Goal: Task Accomplishment & Management: Manage account settings

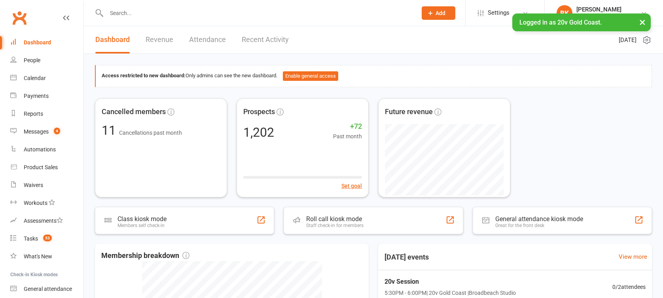
click at [641, 24] on button "×" at bounding box center [643, 21] width 14 height 17
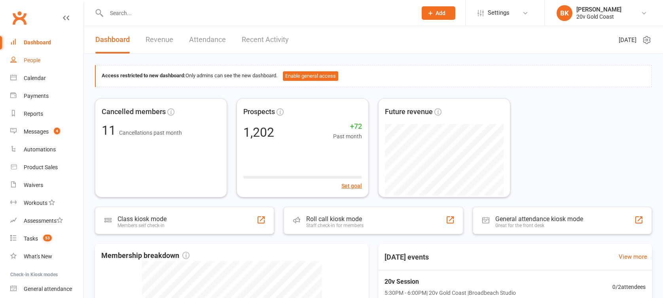
click at [33, 57] on link "People" at bounding box center [46, 60] width 73 height 18
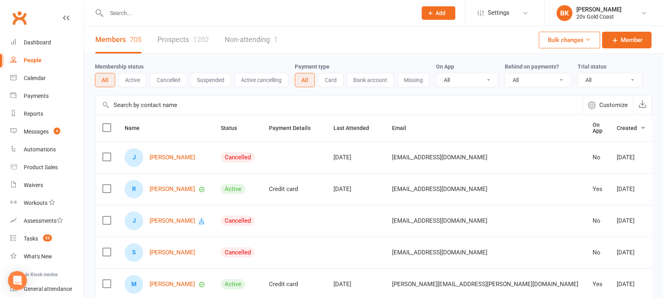
click at [191, 38] on link "Prospects 1202" at bounding box center [183, 39] width 51 height 27
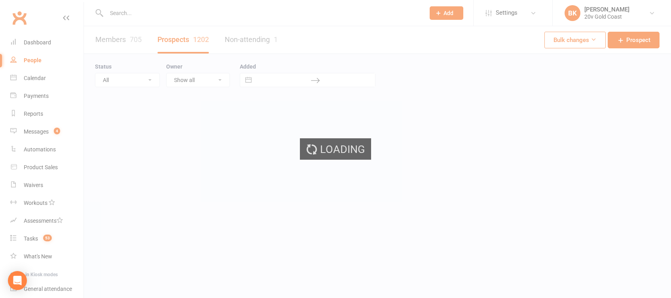
select select "100"
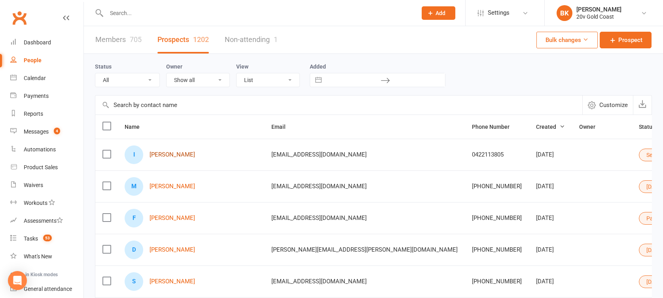
click at [159, 154] on link "IDA CUNDARI" at bounding box center [173, 154] width 46 height 7
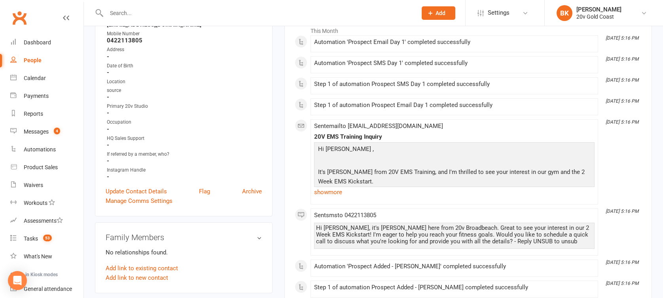
scroll to position [92, 0]
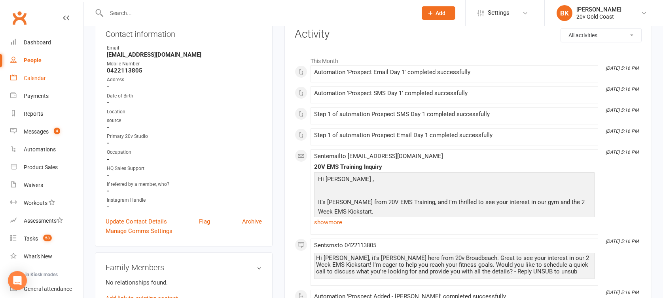
click at [38, 80] on div "Calendar" at bounding box center [35, 78] width 22 height 6
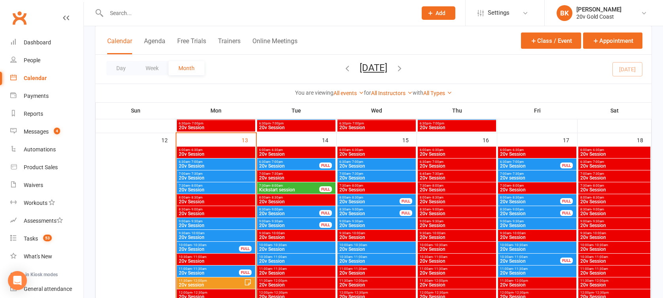
scroll to position [652, 0]
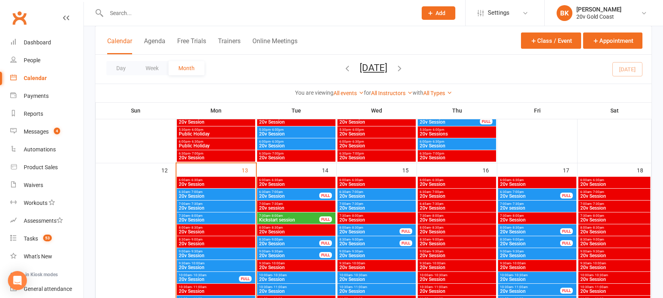
click at [287, 239] on span "8:30am - 9:00am" at bounding box center [289, 240] width 61 height 4
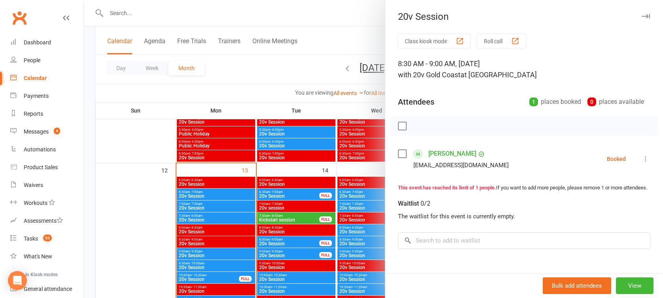
click at [287, 239] on div at bounding box center [374, 149] width 580 height 298
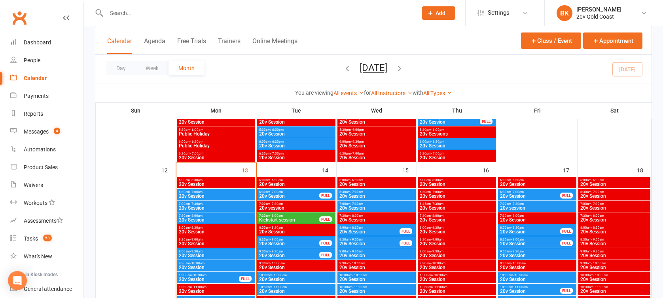
click at [289, 253] on span "20v Session" at bounding box center [289, 255] width 61 height 5
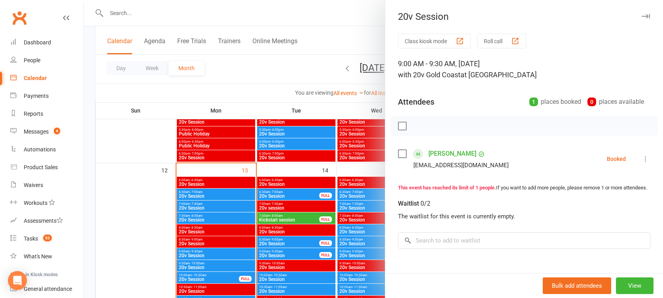
click at [289, 253] on div at bounding box center [374, 149] width 580 height 298
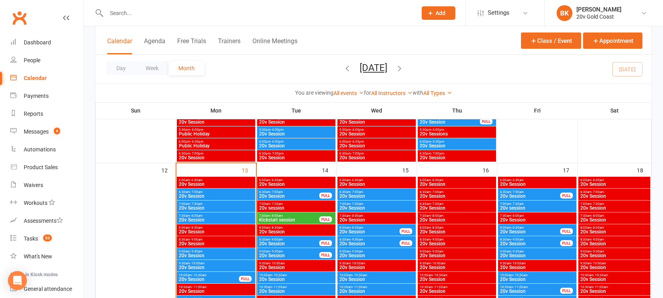
click at [287, 219] on span "Kickstart session" at bounding box center [289, 219] width 61 height 5
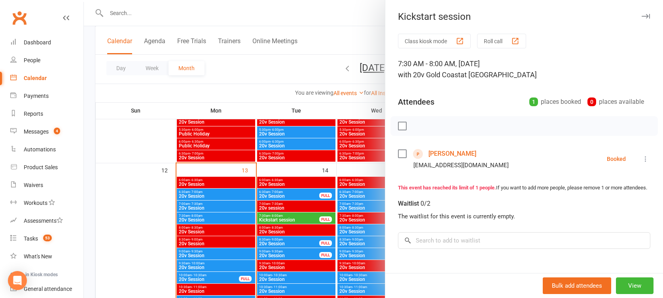
click at [287, 219] on div at bounding box center [374, 149] width 580 height 298
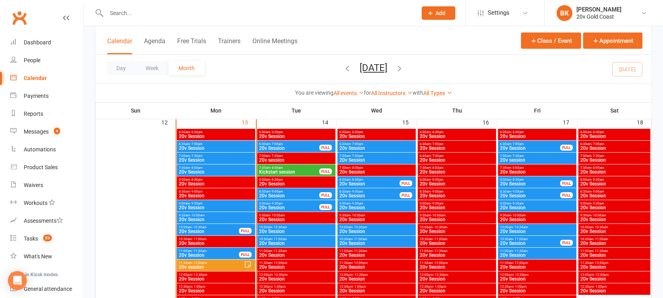
scroll to position [701, 0]
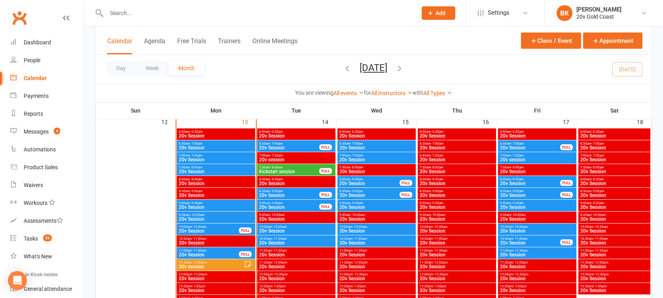
click at [288, 228] on span "20v Session" at bounding box center [296, 230] width 75 height 5
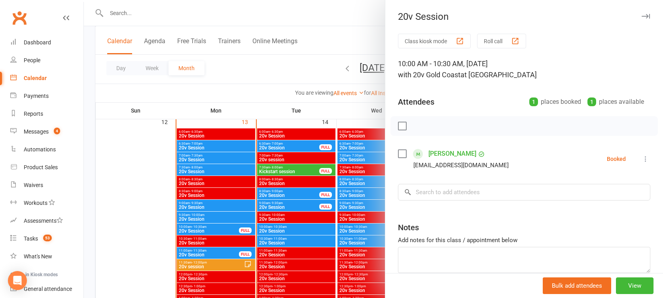
click at [288, 228] on div at bounding box center [374, 149] width 580 height 298
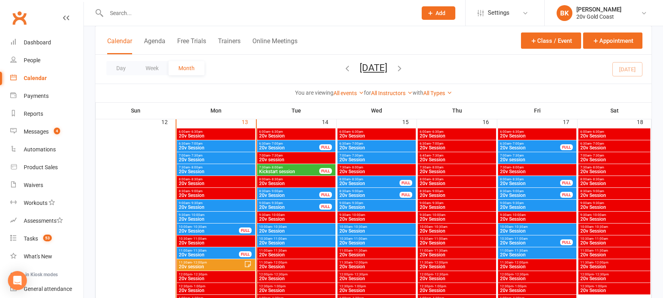
click at [288, 241] on span "20v Session" at bounding box center [296, 242] width 75 height 5
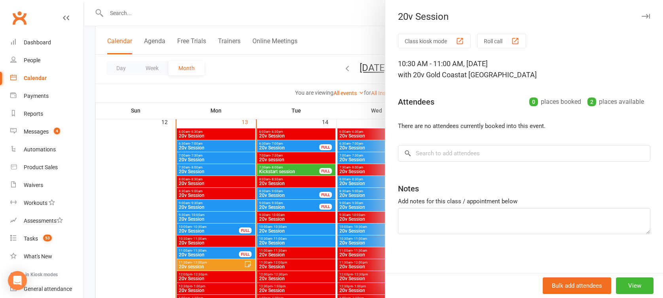
click at [288, 241] on div at bounding box center [374, 149] width 580 height 298
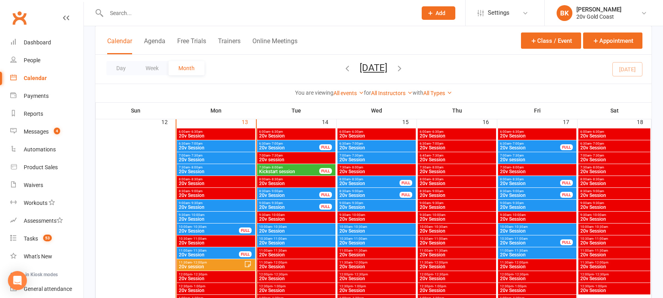
click at [358, 227] on span "- 10:30am" at bounding box center [360, 227] width 15 height 4
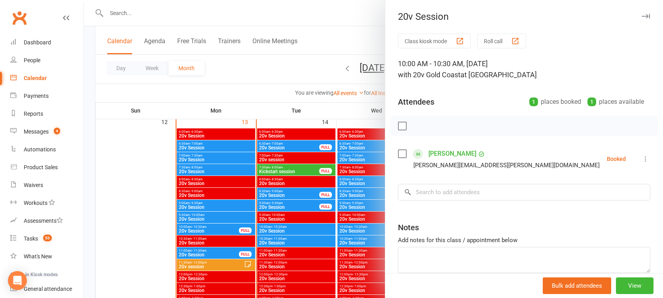
click at [321, 225] on div at bounding box center [374, 149] width 580 height 298
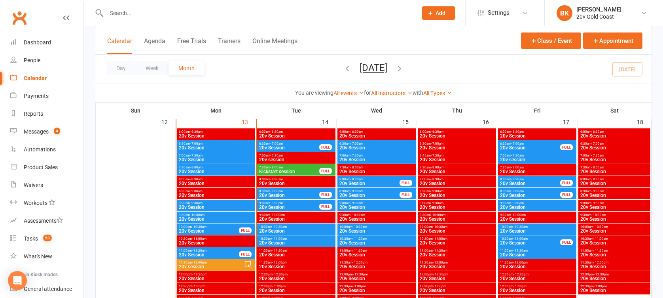
click at [354, 148] on span "20v Session" at bounding box center [376, 147] width 75 height 5
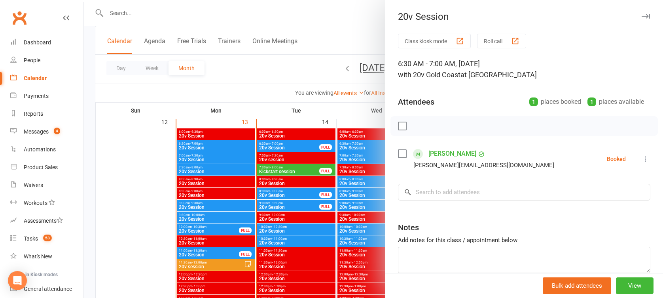
click at [335, 152] on div at bounding box center [374, 149] width 580 height 298
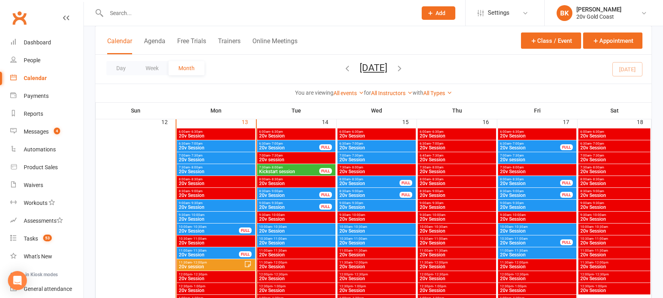
click at [371, 154] on span "7:00am - 7:30am" at bounding box center [376, 156] width 75 height 4
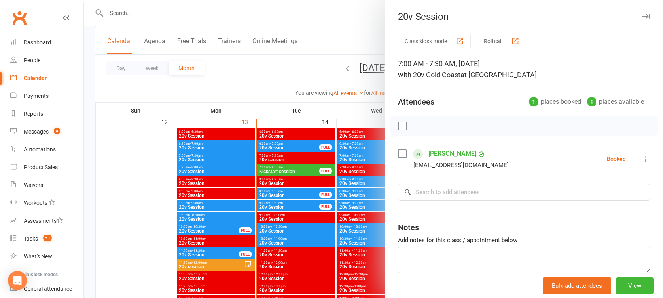
click at [371, 154] on div at bounding box center [374, 149] width 580 height 298
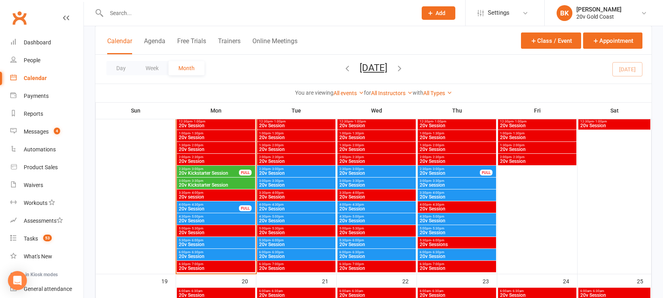
scroll to position [880, 0]
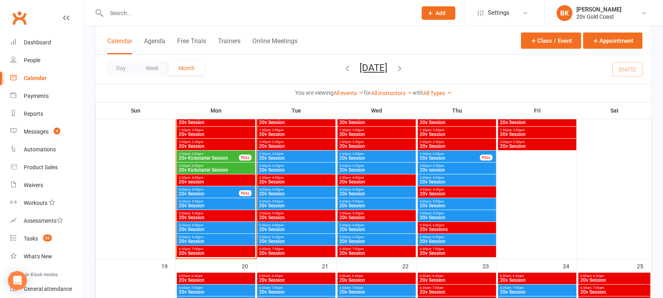
click at [279, 152] on span "- 3:00pm" at bounding box center [277, 154] width 13 height 4
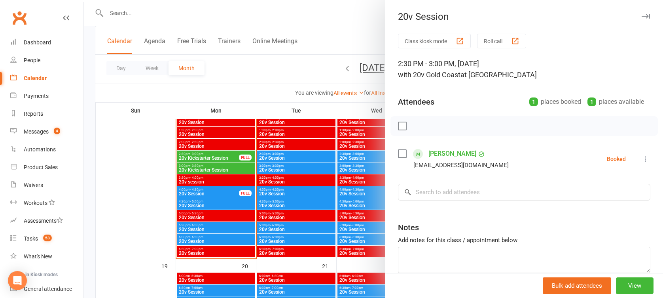
click at [279, 152] on div at bounding box center [374, 149] width 580 height 298
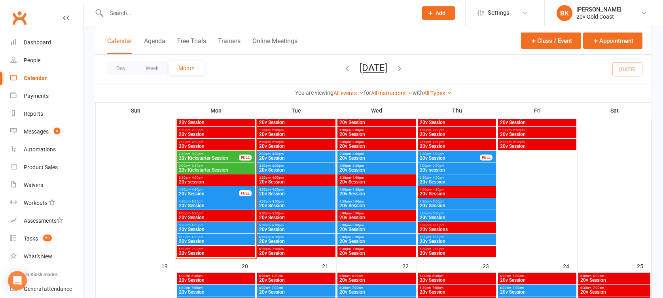
click at [282, 166] on span "- 3:30pm" at bounding box center [277, 166] width 13 height 4
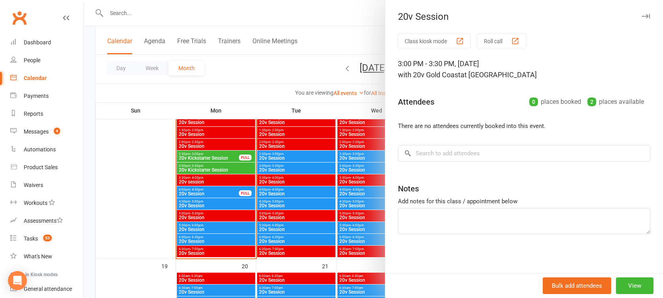
click at [282, 166] on div at bounding box center [374, 149] width 580 height 298
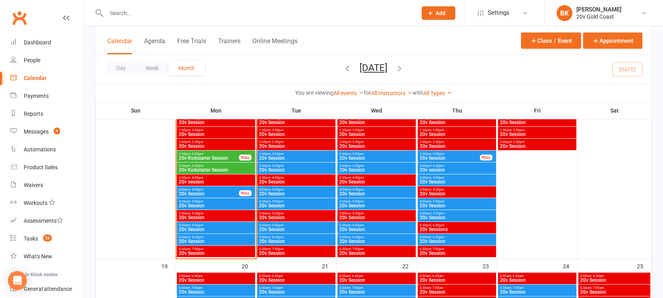
click at [285, 190] on span "4:00pm - 4:30pm" at bounding box center [296, 190] width 75 height 4
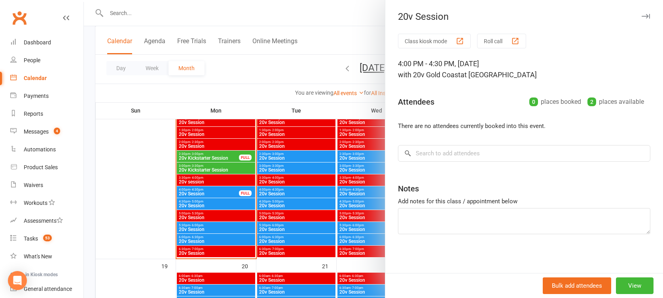
click at [285, 190] on div at bounding box center [374, 149] width 580 height 298
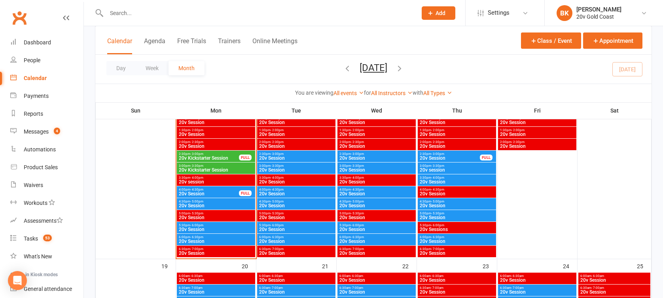
click at [278, 193] on span "20v Session" at bounding box center [296, 193] width 75 height 5
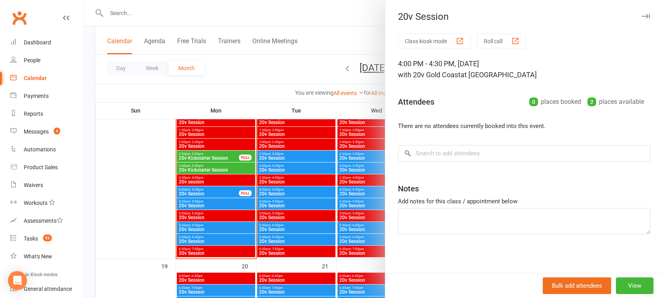
click at [276, 203] on div at bounding box center [374, 149] width 580 height 298
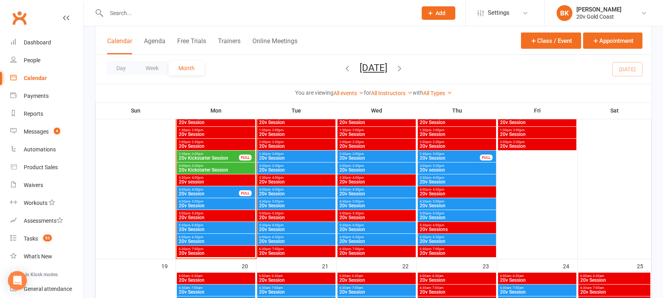
click at [276, 203] on span "20v Session" at bounding box center [296, 205] width 75 height 5
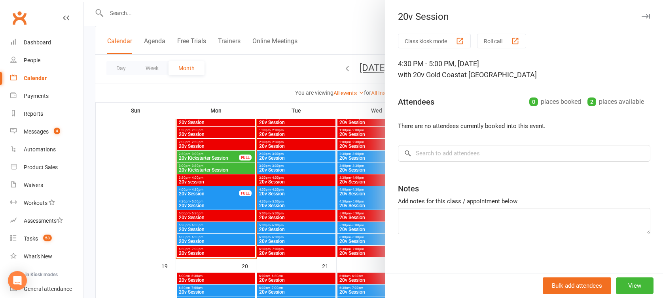
click at [276, 203] on div at bounding box center [374, 149] width 580 height 298
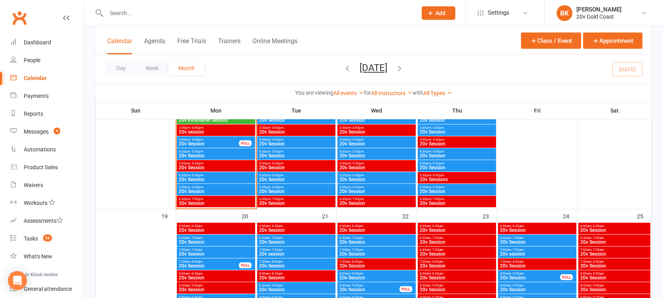
scroll to position [936, 0]
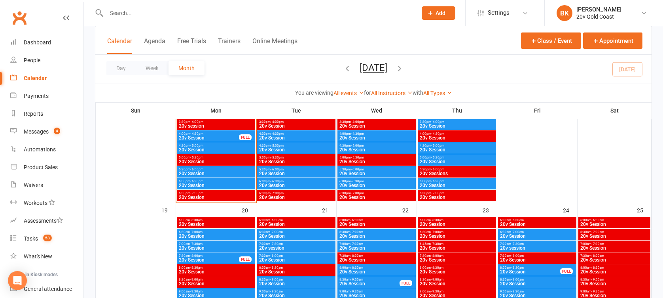
click at [278, 169] on span "- 6:00pm" at bounding box center [277, 169] width 13 height 4
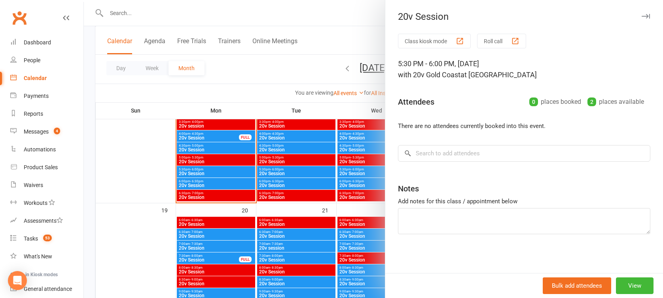
click at [278, 169] on div at bounding box center [374, 149] width 580 height 298
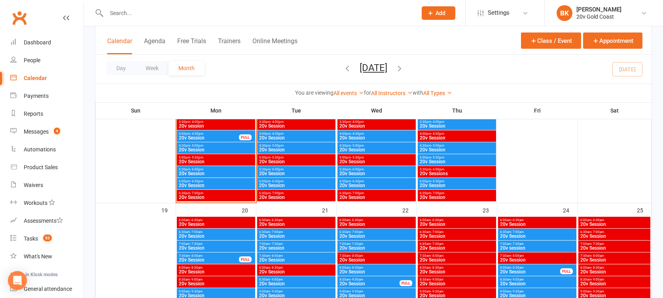
click at [285, 179] on span "6:00pm - 6:30pm" at bounding box center [296, 181] width 75 height 4
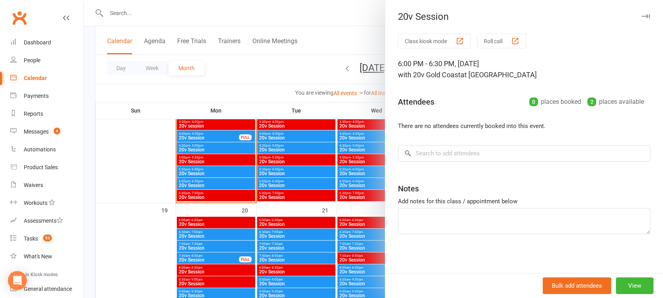
click at [285, 179] on div at bounding box center [374, 149] width 580 height 298
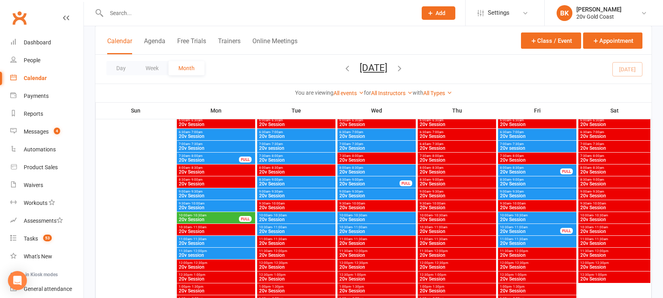
scroll to position [1089, 0]
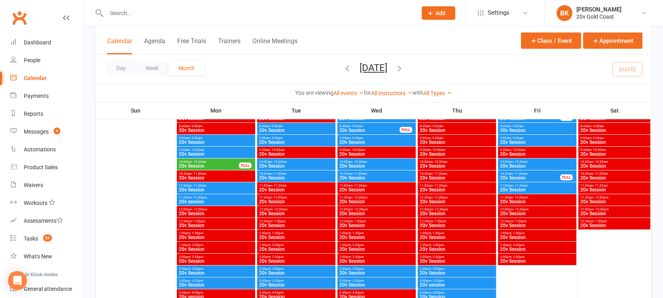
click at [208, 160] on span "10:00am - 10:30am" at bounding box center [209, 162] width 61 height 4
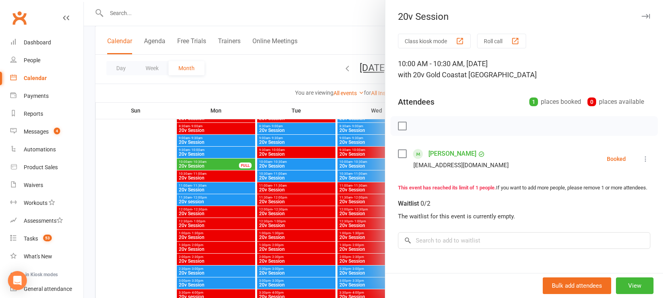
click at [208, 160] on div at bounding box center [374, 149] width 580 height 298
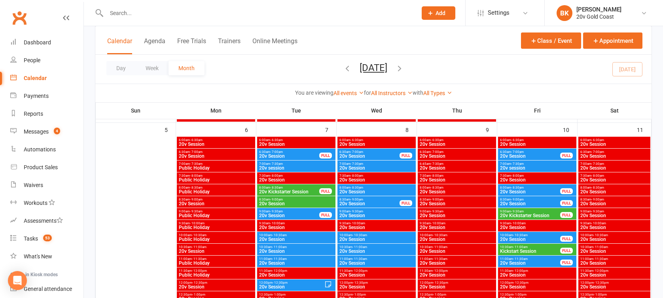
scroll to position [363, 0]
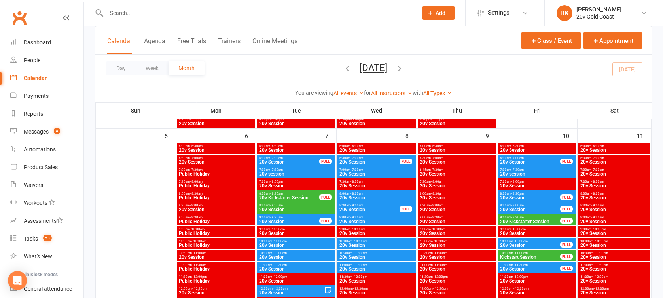
click at [523, 247] on span "20v Session" at bounding box center [530, 245] width 61 height 5
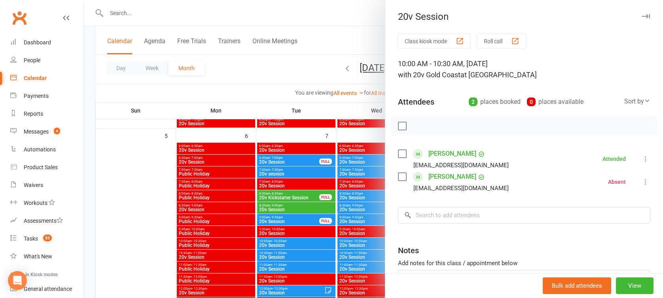
click at [343, 209] on div at bounding box center [374, 149] width 580 height 298
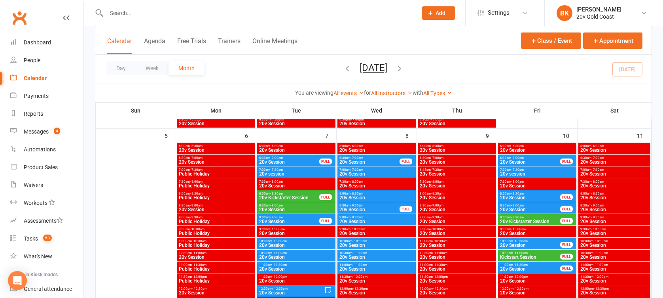
click at [518, 255] on span "Kickstart Session" at bounding box center [530, 257] width 61 height 5
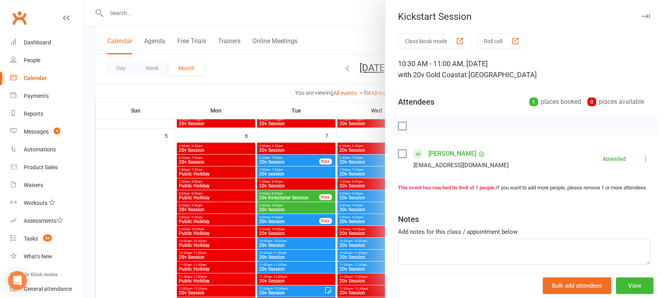
click at [369, 222] on div at bounding box center [374, 149] width 580 height 298
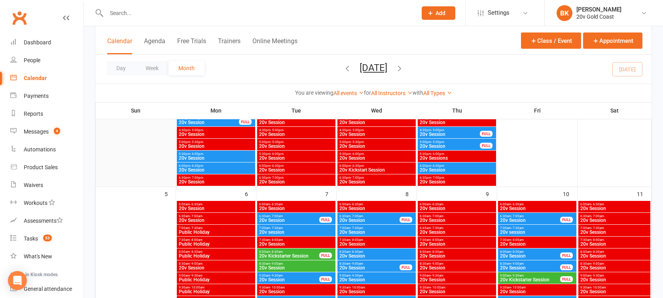
scroll to position [300, 0]
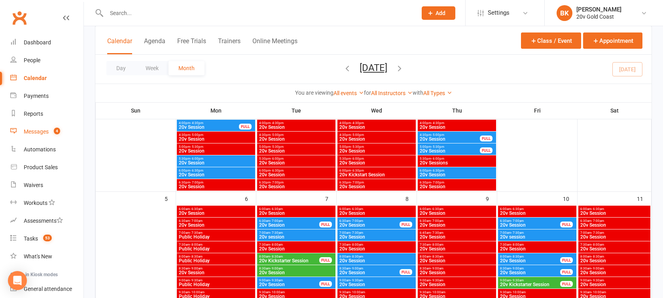
click at [33, 129] on div "Messages" at bounding box center [36, 131] width 25 height 6
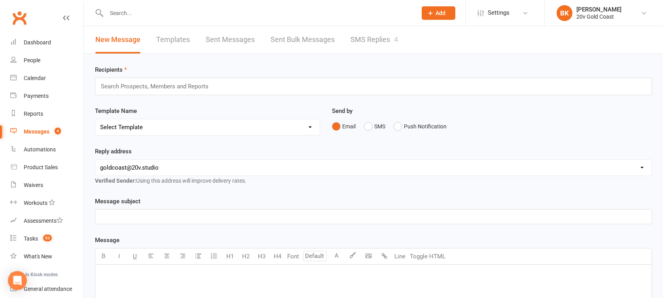
click at [382, 35] on link "SMS Replies 4" at bounding box center [375, 39] width 48 height 27
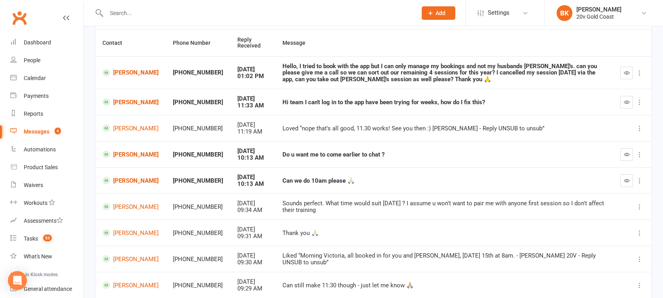
scroll to position [74, 0]
click at [126, 183] on link "[PERSON_NAME]" at bounding box center [131, 180] width 56 height 8
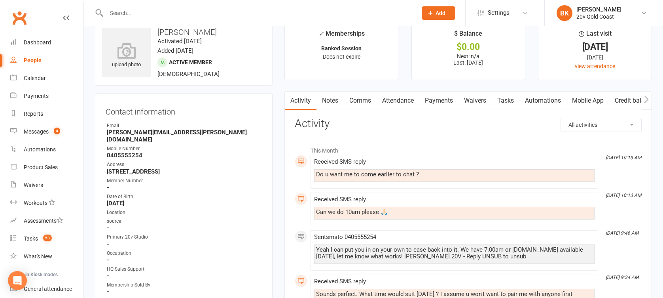
scroll to position [25, 0]
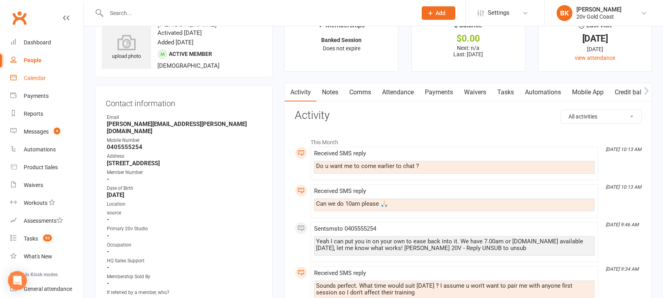
click at [34, 76] on div "Calendar" at bounding box center [35, 78] width 22 height 6
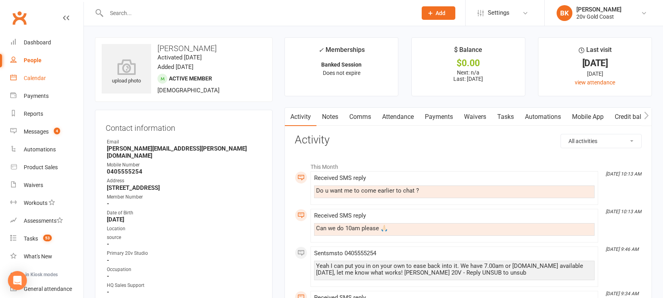
click at [32, 82] on link "Calendar" at bounding box center [46, 78] width 73 height 18
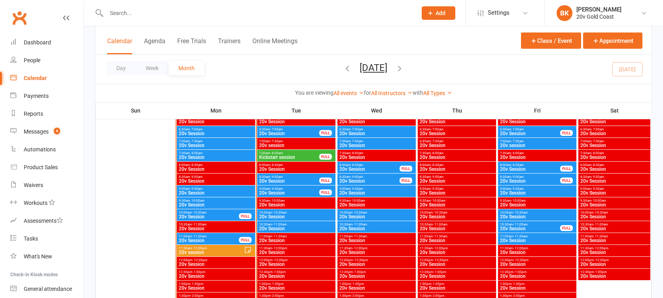
click at [516, 213] on span "- 10:30am" at bounding box center [520, 213] width 15 height 4
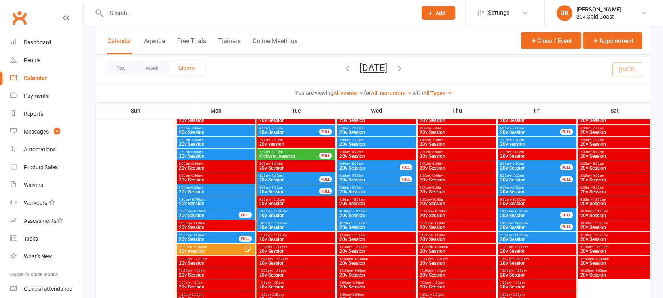
click at [347, 186] on span "9:00am - 9:30am" at bounding box center [376, 188] width 75 height 4
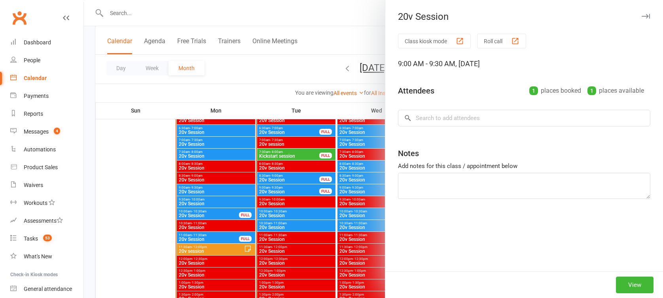
click at [347, 186] on div at bounding box center [374, 149] width 580 height 298
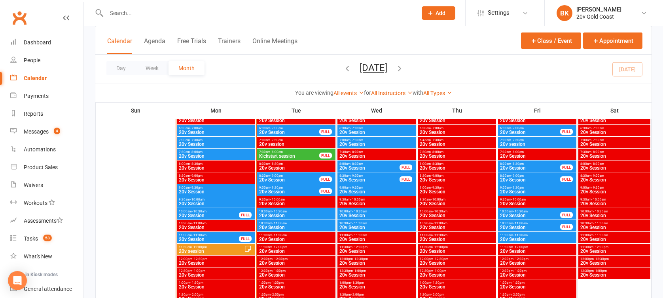
click at [515, 214] on span "20v Session" at bounding box center [530, 215] width 61 height 5
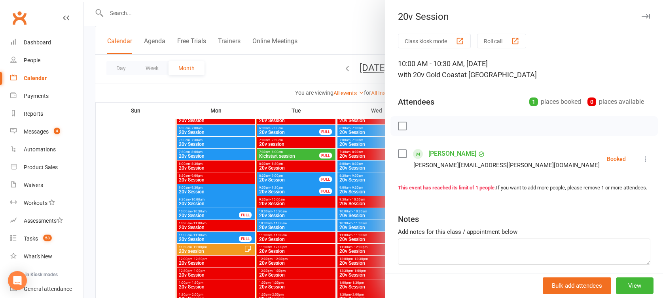
click at [356, 206] on div at bounding box center [374, 149] width 580 height 298
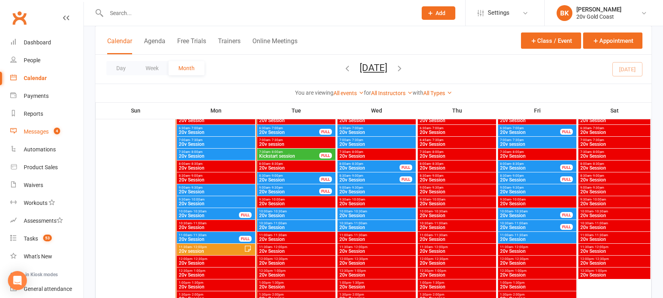
click at [38, 130] on div "Messages" at bounding box center [36, 131] width 25 height 6
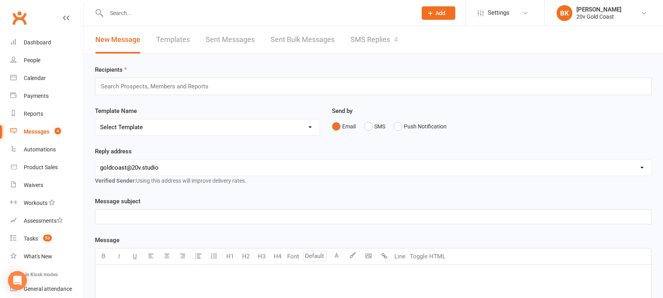
click at [388, 43] on link "SMS Replies 4" at bounding box center [375, 39] width 48 height 27
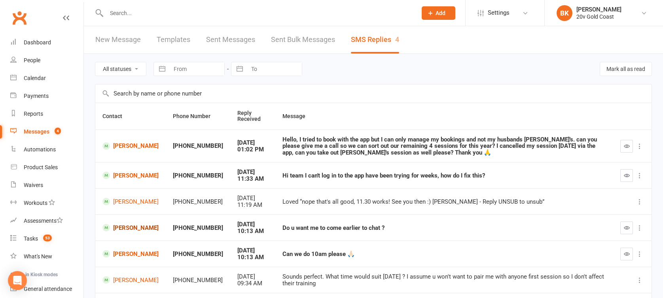
click at [122, 226] on link "[PERSON_NAME]" at bounding box center [131, 228] width 56 height 8
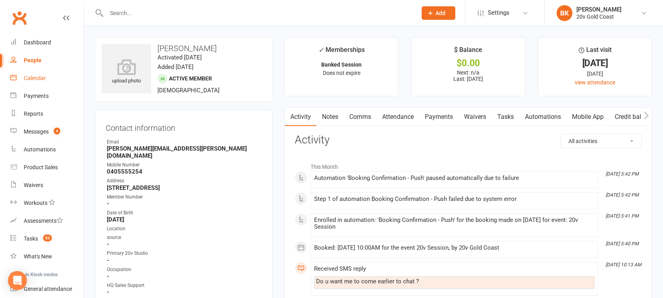
click at [46, 76] on link "Calendar" at bounding box center [46, 78] width 73 height 18
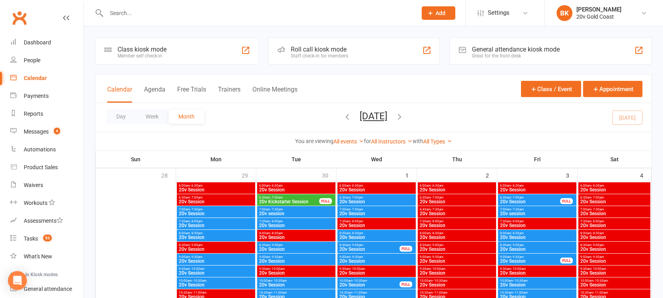
scroll to position [684, 0]
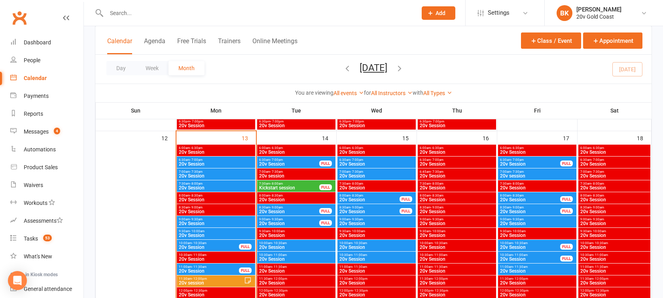
click at [283, 165] on span "20v Session" at bounding box center [289, 164] width 61 height 5
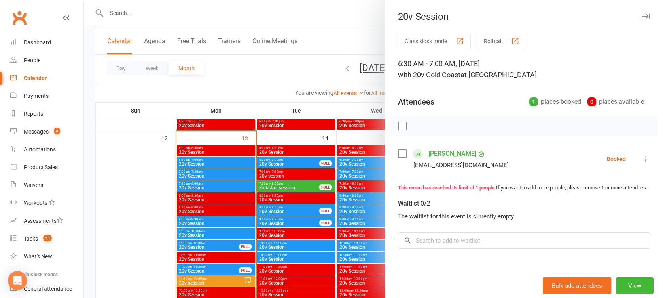
click at [270, 163] on div at bounding box center [374, 149] width 580 height 298
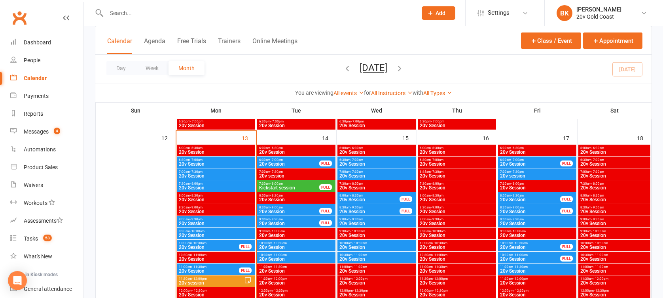
click at [276, 183] on span "- 8:00am" at bounding box center [276, 184] width 13 height 4
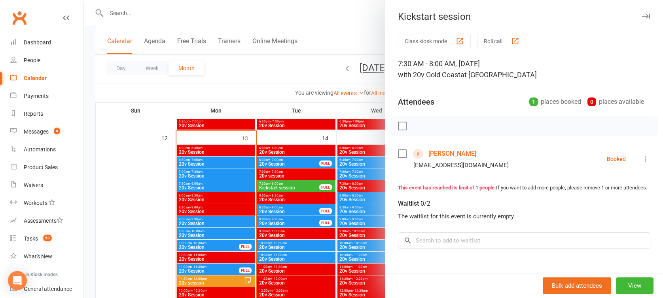
click at [435, 155] on link "[PERSON_NAME]" at bounding box center [453, 153] width 48 height 13
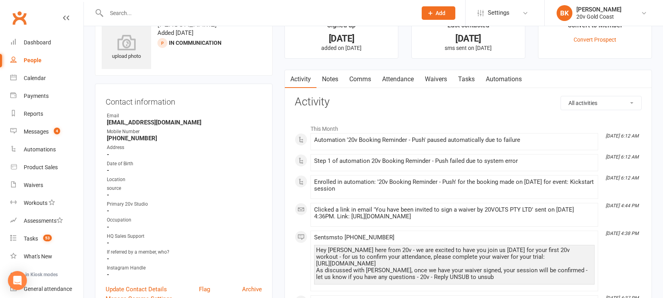
click at [439, 80] on link "Waivers" at bounding box center [436, 79] width 33 height 18
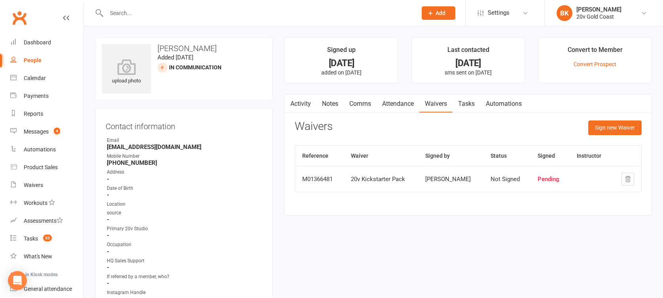
click at [297, 111] on link "Activity" at bounding box center [301, 104] width 32 height 18
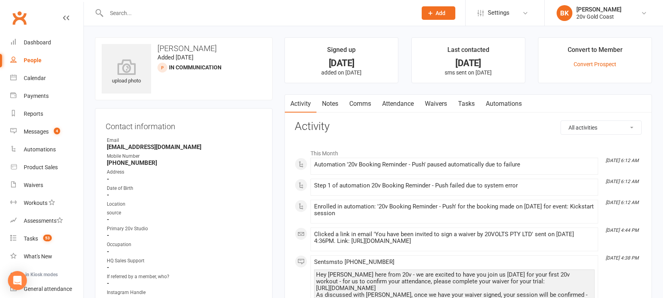
click at [358, 101] on link "Comms" at bounding box center [360, 104] width 33 height 18
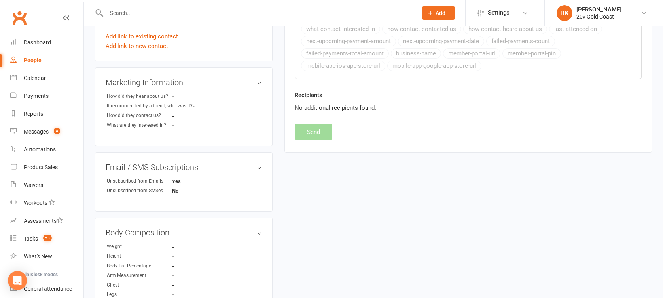
scroll to position [361, 0]
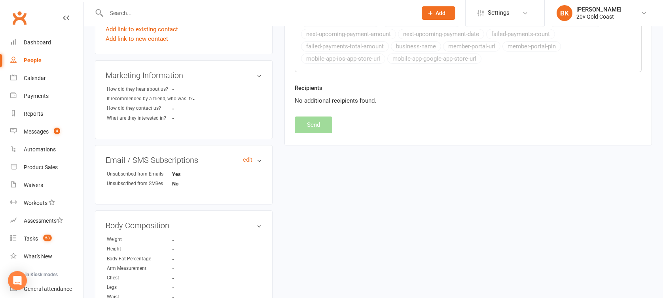
click at [260, 158] on h3 "Email / SMS Subscriptions edit" at bounding box center [184, 160] width 156 height 9
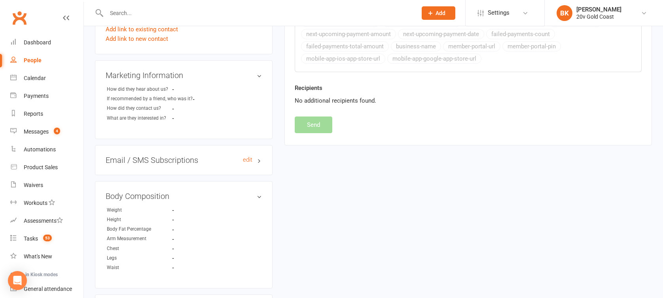
click at [260, 158] on h3 "Email / SMS Subscriptions edit" at bounding box center [184, 160] width 156 height 9
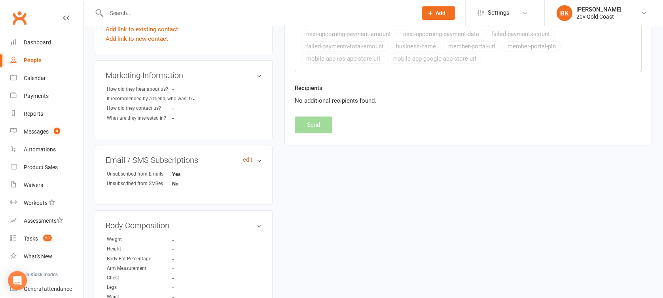
click at [249, 158] on link "edit" at bounding box center [248, 159] width 10 height 7
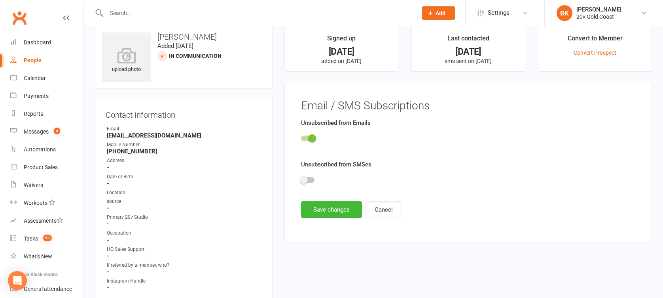
scroll to position [0, 0]
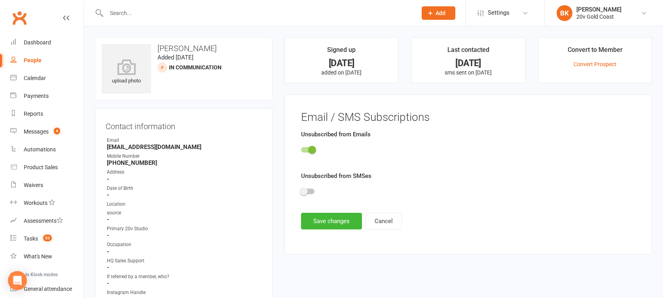
click at [305, 191] on span at bounding box center [304, 191] width 8 height 8
click at [301, 190] on input "checkbox" at bounding box center [301, 190] width 0 height 0
click at [328, 217] on button "Save changes" at bounding box center [331, 221] width 61 height 17
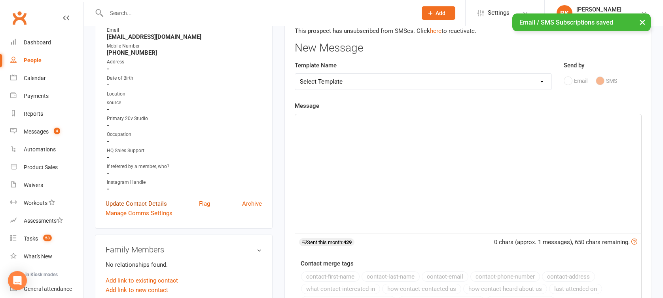
click at [148, 199] on link "Update Contact Details" at bounding box center [136, 204] width 61 height 10
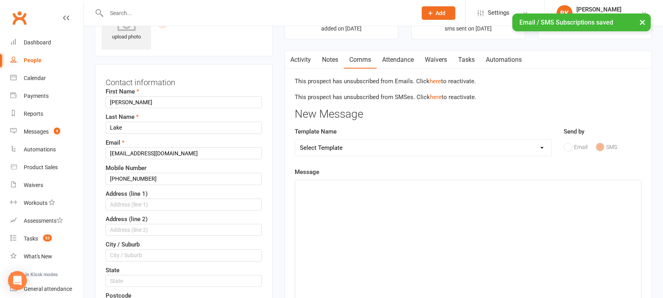
scroll to position [37, 0]
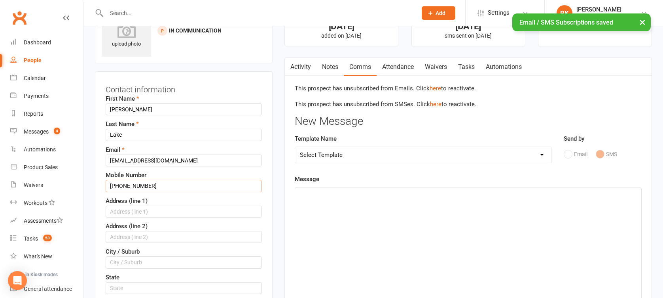
click at [160, 183] on input "+61406076828" at bounding box center [184, 186] width 156 height 12
type input "+61406076828"
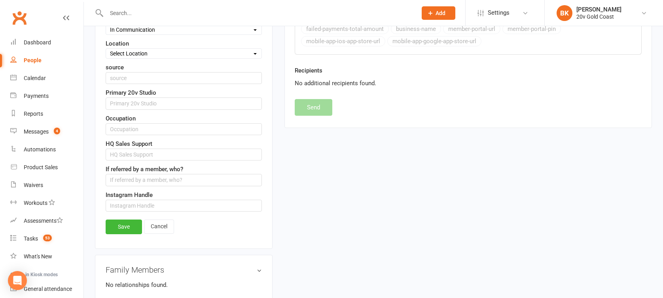
scroll to position [395, 0]
click at [124, 228] on link "Save" at bounding box center [124, 225] width 36 height 14
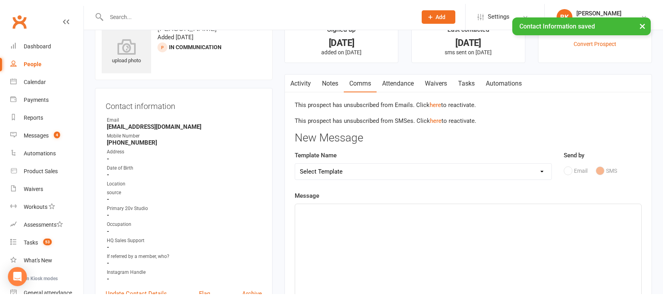
scroll to position [0, 0]
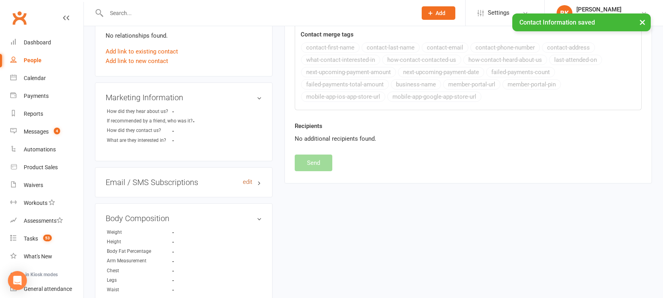
click at [249, 182] on link "edit" at bounding box center [248, 182] width 10 height 7
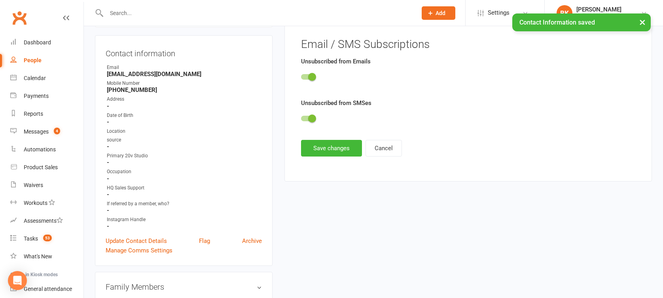
scroll to position [54, 0]
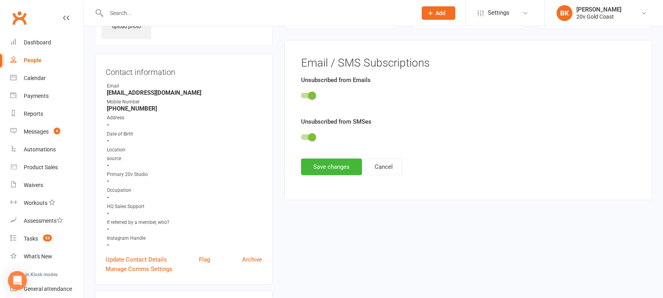
click at [310, 135] on span at bounding box center [312, 137] width 8 height 8
click at [301, 136] on input "checkbox" at bounding box center [301, 136] width 0 height 0
click at [314, 97] on span at bounding box center [312, 95] width 8 height 8
click at [301, 94] on input "checkbox" at bounding box center [301, 94] width 0 height 0
click at [331, 168] on button "Save changes" at bounding box center [331, 166] width 61 height 17
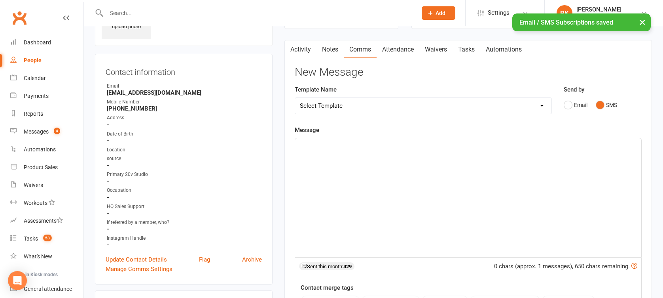
scroll to position [143, 0]
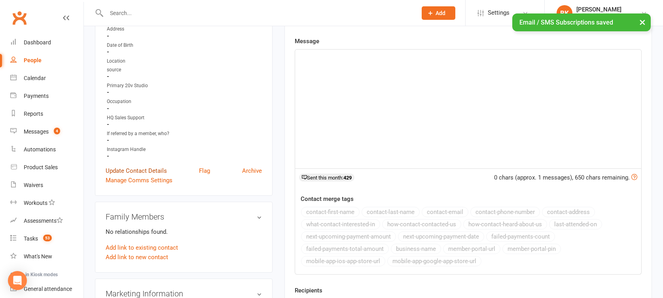
click at [155, 169] on link "Update Contact Details" at bounding box center [136, 171] width 61 height 10
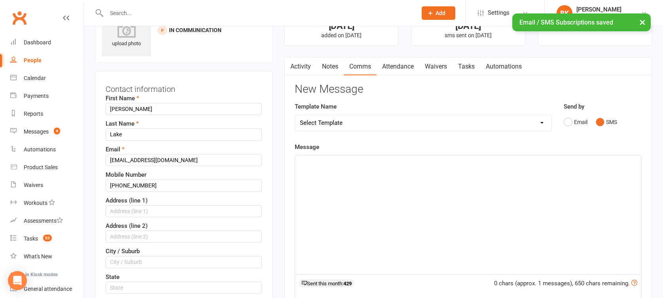
scroll to position [66, 0]
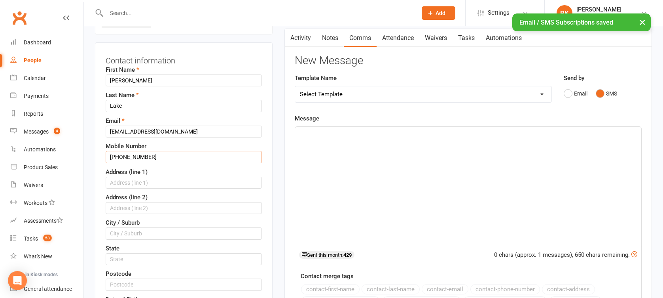
click at [165, 156] on input "+61406076828" at bounding box center [184, 157] width 156 height 12
type input "+61406076828"
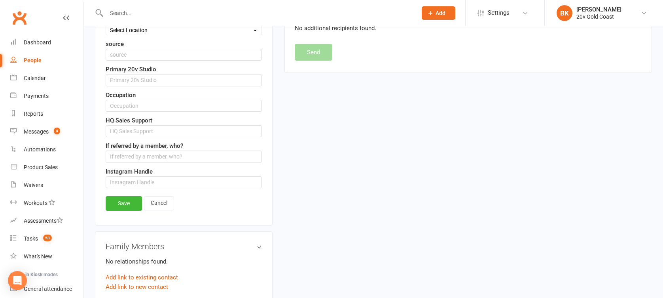
scroll to position [418, 0]
click at [126, 201] on link "Save" at bounding box center [124, 203] width 36 height 14
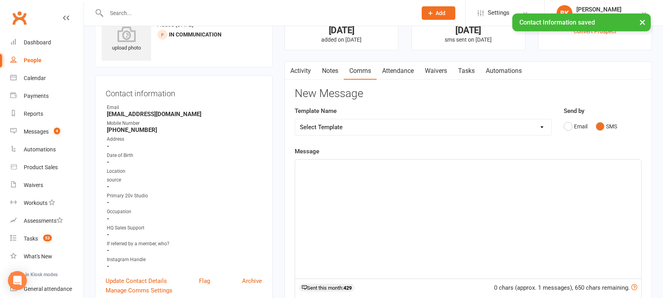
scroll to position [0, 0]
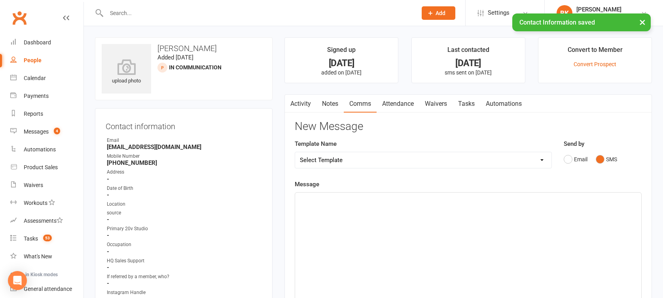
click at [329, 106] on link "Notes" at bounding box center [330, 104] width 27 height 18
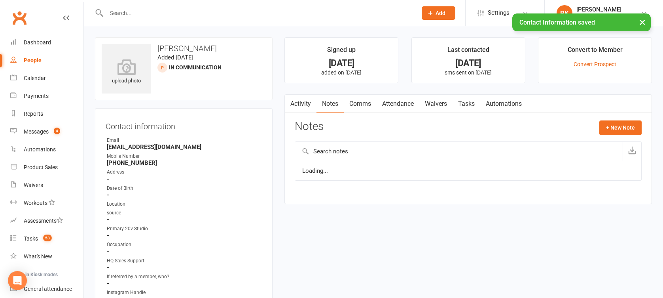
click at [311, 104] on link "Activity" at bounding box center [301, 104] width 32 height 18
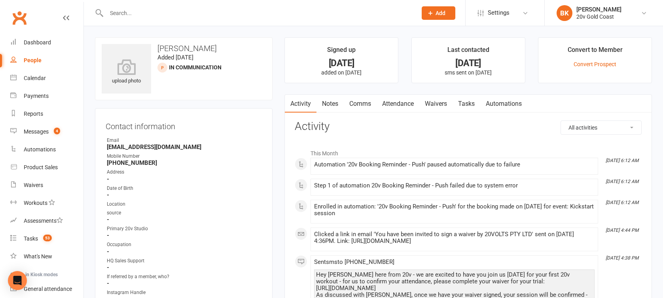
click at [472, 100] on link "Tasks" at bounding box center [467, 104] width 28 height 18
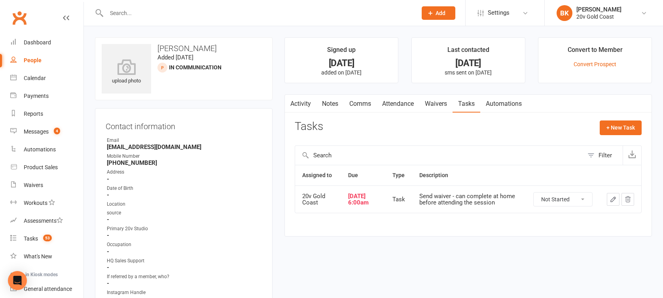
click at [557, 198] on select "Not Started In Progress Waiting Complete" at bounding box center [563, 198] width 59 height 13
click at [564, 139] on div "Tasks + New Task Filter Assigned to Due Type Description 20v Gold Coast Oct 13,…" at bounding box center [468, 172] width 347 height 104
click at [606, 130] on button "+ New Task" at bounding box center [621, 127] width 42 height 14
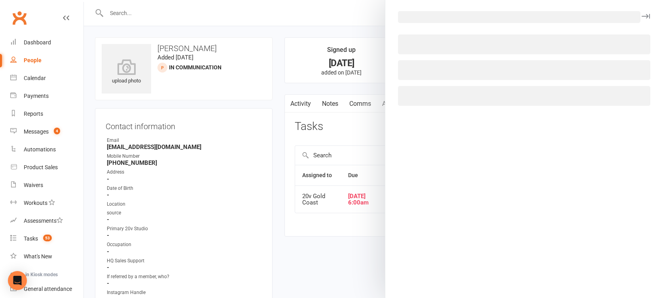
select select "46005"
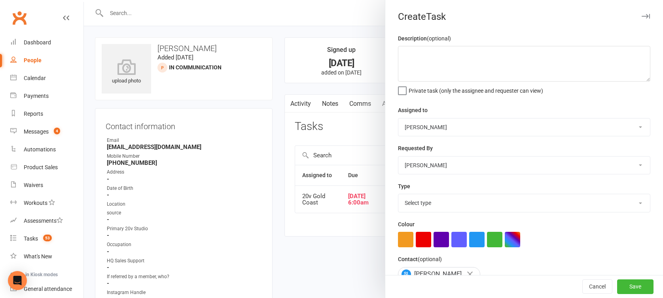
click at [422, 199] on select "Select type Call Call - to book trial Confirm session attendance Confirm trial …" at bounding box center [525, 202] width 252 height 17
click at [426, 222] on div "Colour" at bounding box center [524, 233] width 253 height 28
click at [430, 203] on select "Select type Call Call - to book trial Confirm session attendance Confirm trial …" at bounding box center [525, 202] width 252 height 17
click at [489, 22] on div "Create Task Description (optional) Private task (only the assignee and requeste…" at bounding box center [524, 149] width 278 height 298
click at [641, 19] on button "button" at bounding box center [646, 16] width 10 height 10
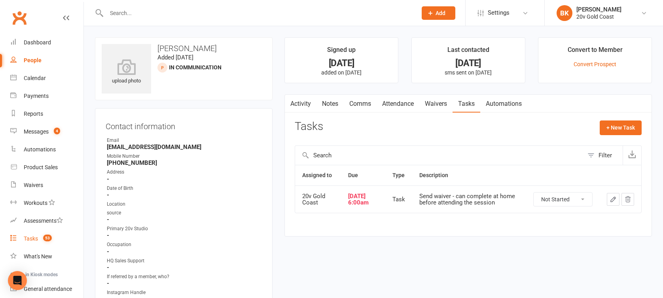
click at [42, 241] on count-badge "53" at bounding box center [45, 238] width 13 height 6
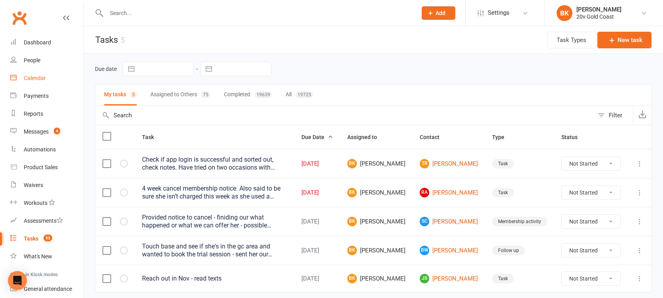
click at [26, 81] on div "Calendar" at bounding box center [35, 78] width 22 height 6
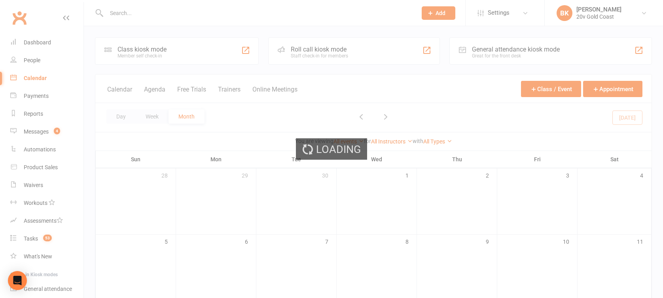
click at [30, 124] on div "Loading" at bounding box center [331, 149] width 663 height 298
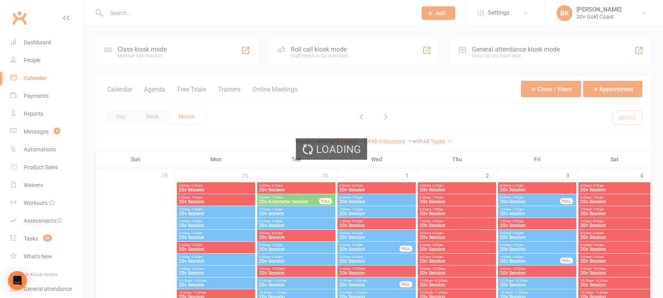
click at [33, 133] on div "Loading" at bounding box center [331, 149] width 663 height 298
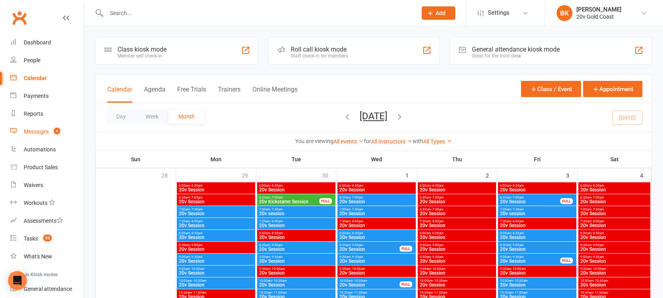
click at [33, 133] on div "Messages" at bounding box center [36, 131] width 25 height 6
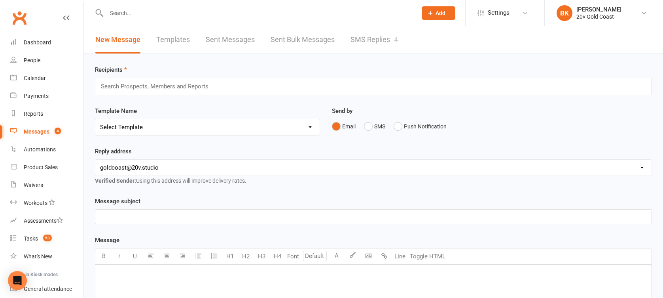
click at [369, 49] on link "SMS Replies 4" at bounding box center [375, 39] width 48 height 27
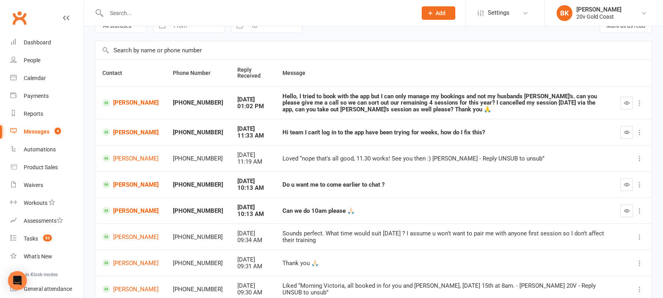
scroll to position [32, 0]
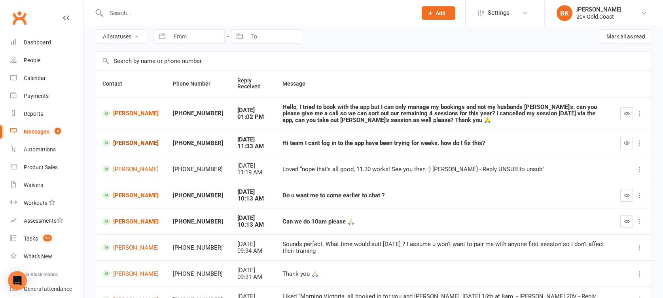
click at [133, 139] on link "[PERSON_NAME]" at bounding box center [131, 143] width 56 height 8
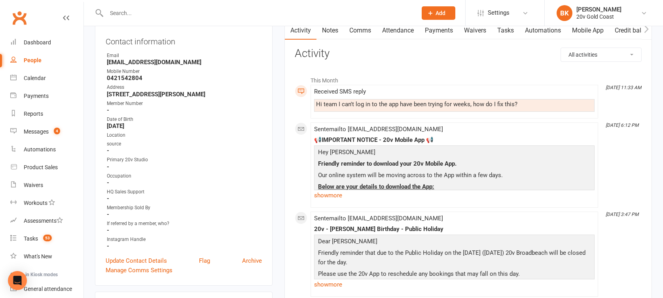
scroll to position [87, 0]
click at [329, 193] on link "show more" at bounding box center [454, 194] width 281 height 11
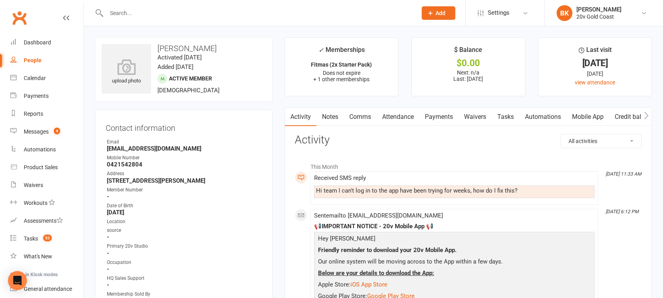
scroll to position [0, 11]
click at [594, 116] on link "Mobile App" at bounding box center [579, 117] width 43 height 18
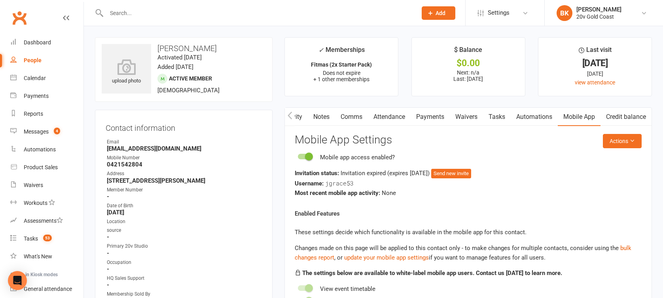
click at [272, 160] on div "Contact information Owner Email jaya.grace@outlook.com Mobile Number 0421542804…" at bounding box center [184, 241] width 178 height 262
click at [623, 141] on button "Actions" at bounding box center [622, 141] width 39 height 14
click at [513, 139] on h3 "Mobile App Settings" at bounding box center [468, 140] width 347 height 12
click at [288, 118] on icon "button" at bounding box center [290, 115] width 5 height 8
click at [302, 118] on link "Activity" at bounding box center [301, 117] width 32 height 18
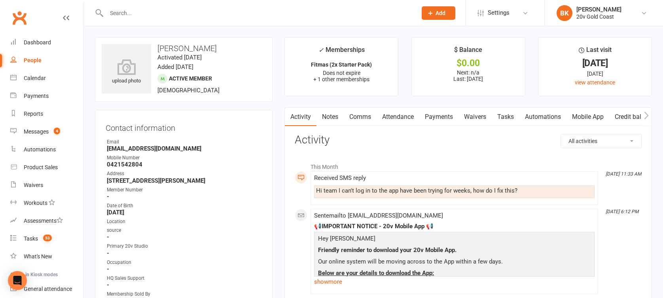
click at [601, 118] on link "Mobile App" at bounding box center [588, 117] width 43 height 18
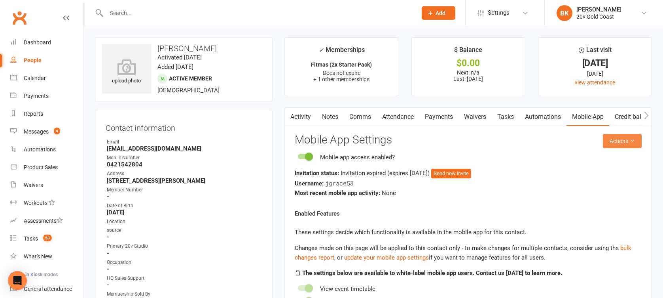
click at [621, 135] on button "Actions" at bounding box center [622, 141] width 39 height 14
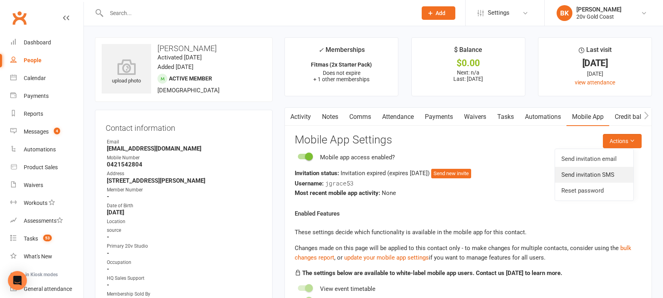
click at [591, 173] on link "Send invitation SMS" at bounding box center [594, 175] width 78 height 16
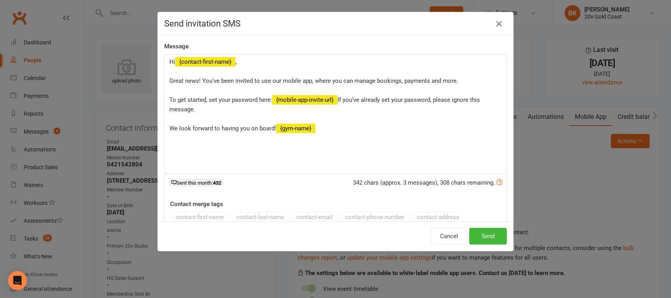
click at [494, 23] on icon "button" at bounding box center [499, 24] width 10 height 10
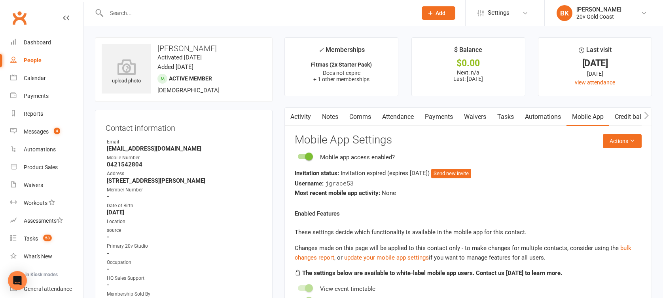
click at [295, 117] on link "Activity" at bounding box center [301, 117] width 32 height 18
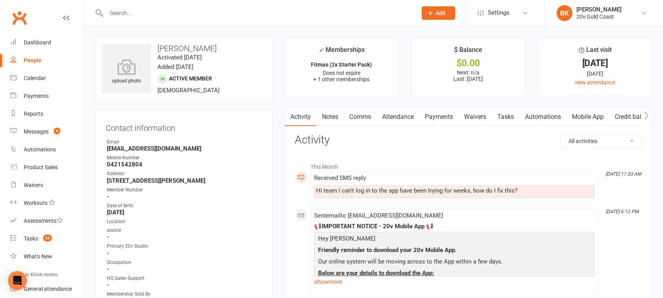
click at [258, 135] on div "Contact information Owner Email jaya.grace@outlook.com Mobile Number 0421542804…" at bounding box center [184, 241] width 178 height 262
click at [354, 119] on link "Comms" at bounding box center [360, 117] width 33 height 18
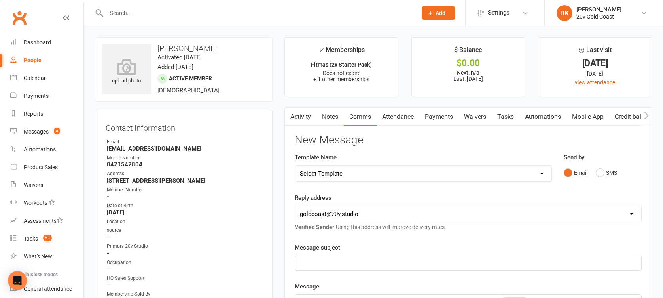
click at [325, 123] on link "Notes" at bounding box center [330, 117] width 27 height 18
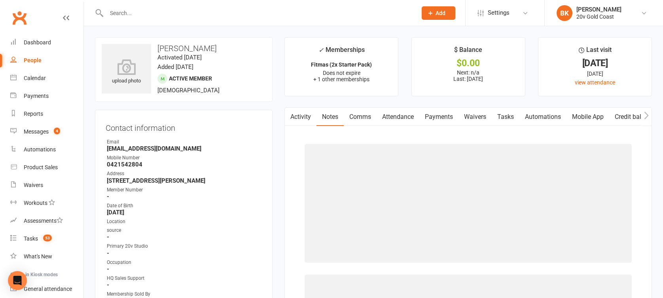
click at [290, 119] on icon "button" at bounding box center [290, 115] width 5 height 8
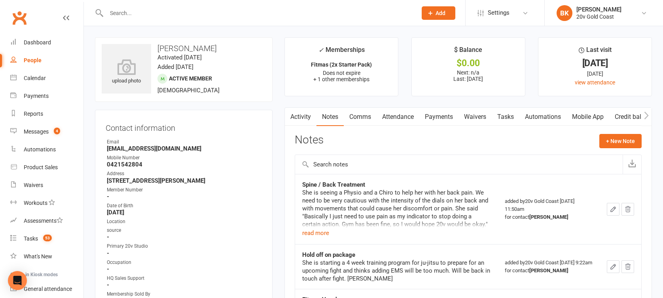
click at [303, 120] on link "Activity" at bounding box center [301, 117] width 32 height 18
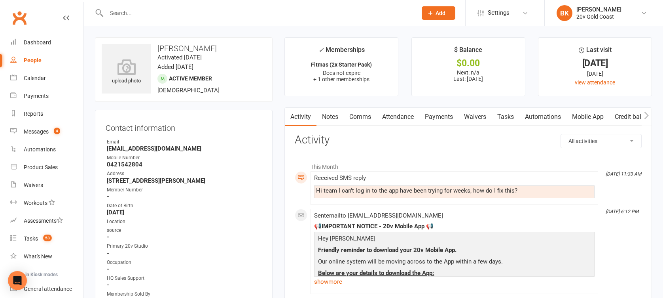
click at [331, 119] on link "Notes" at bounding box center [330, 117] width 27 height 18
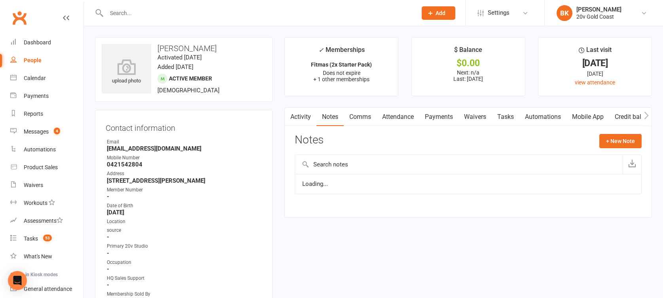
click at [294, 122] on button "button" at bounding box center [290, 117] width 10 height 18
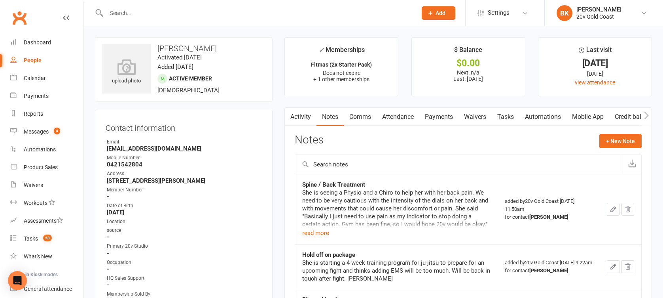
click at [303, 113] on link "Activity" at bounding box center [301, 117] width 32 height 18
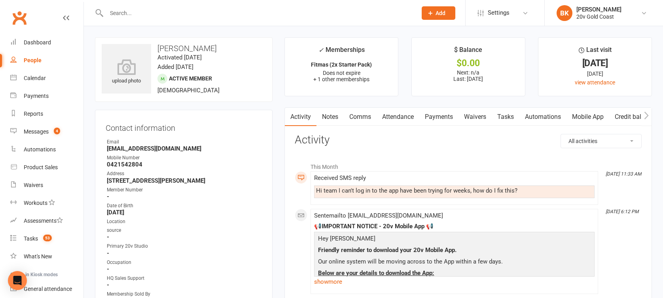
click at [23, 133] on link "Messages 2" at bounding box center [46, 132] width 73 height 18
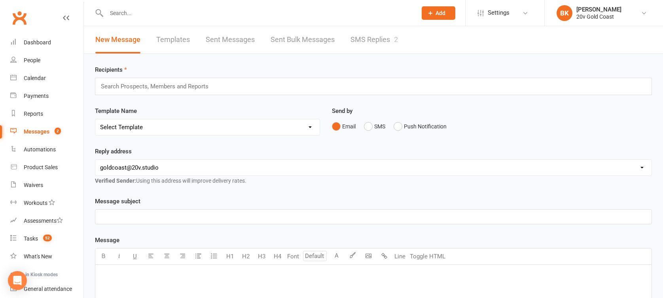
click at [351, 44] on link "SMS Replies 2" at bounding box center [375, 39] width 48 height 27
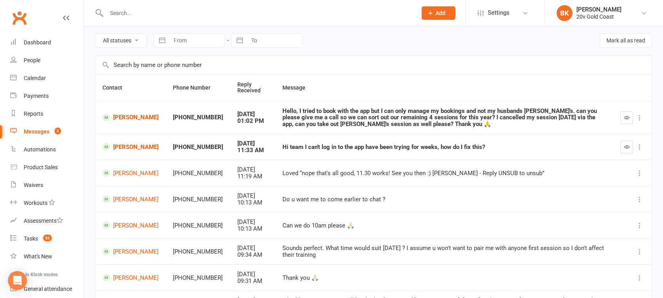
scroll to position [27, 0]
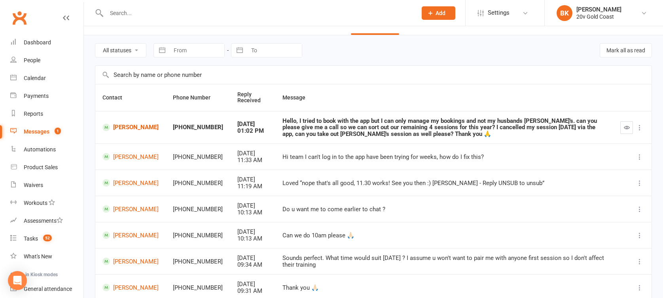
click at [111, 120] on td "[PERSON_NAME]" at bounding box center [130, 127] width 70 height 33
click at [118, 126] on link "[PERSON_NAME]" at bounding box center [131, 128] width 56 height 8
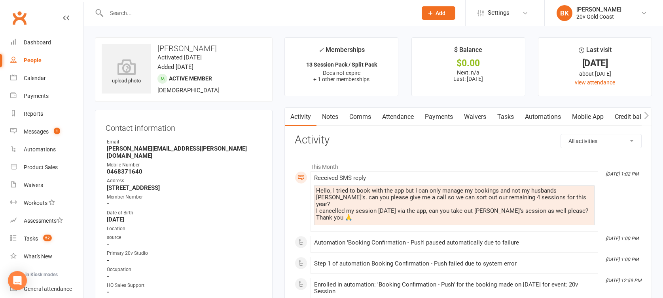
click at [138, 21] on div at bounding box center [253, 13] width 317 height 26
click at [135, 16] on input "text" at bounding box center [258, 13] width 308 height 11
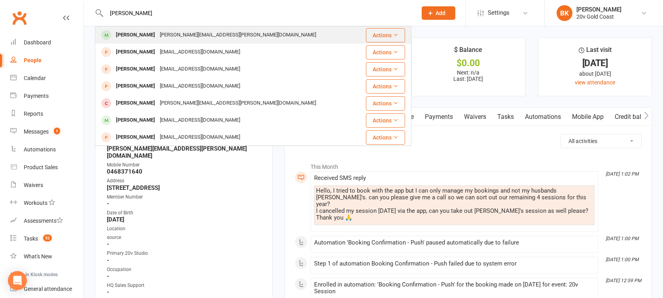
type input "[PERSON_NAME]"
click at [138, 32] on div "[PERSON_NAME]" at bounding box center [136, 34] width 44 height 11
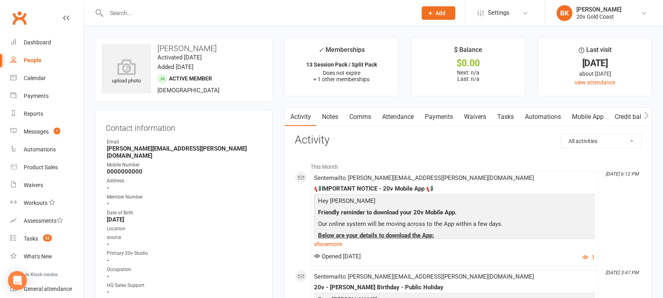
click at [582, 111] on link "Mobile App" at bounding box center [588, 117] width 43 height 18
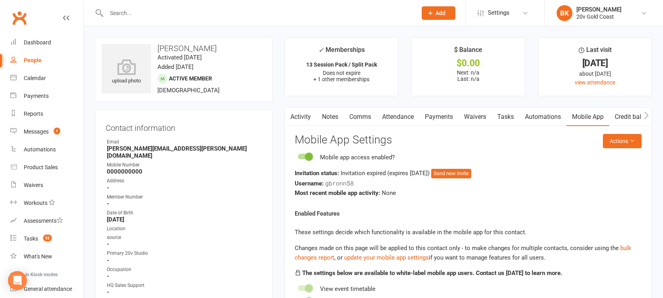
click at [308, 115] on link "Activity" at bounding box center [301, 117] width 32 height 18
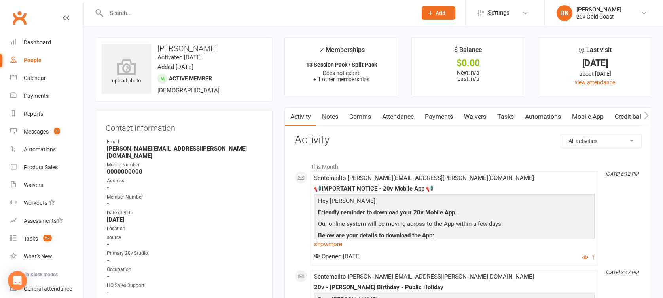
click at [158, 14] on input "text" at bounding box center [258, 13] width 308 height 11
click at [47, 125] on link "Messages 1" at bounding box center [46, 132] width 73 height 18
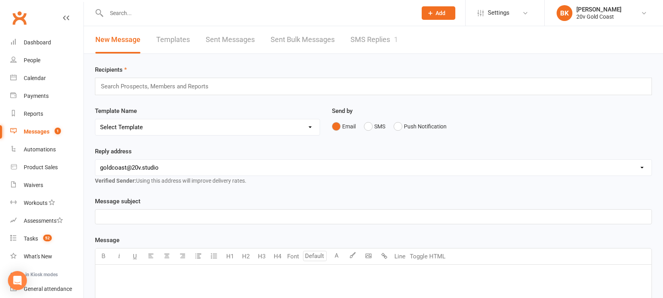
click at [367, 38] on link "SMS Replies 1" at bounding box center [375, 39] width 48 height 27
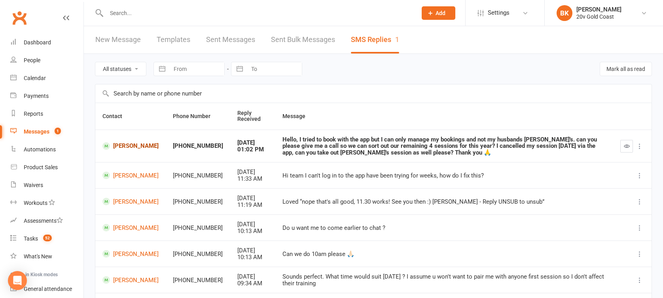
click at [122, 142] on link "[PERSON_NAME]" at bounding box center [131, 146] width 56 height 8
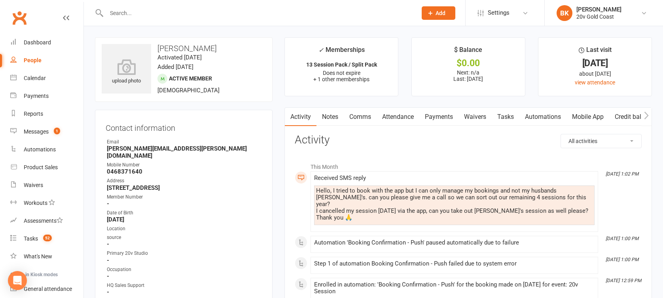
click at [363, 160] on li "This Month" at bounding box center [468, 164] width 347 height 13
click at [329, 108] on link "Notes" at bounding box center [330, 117] width 27 height 18
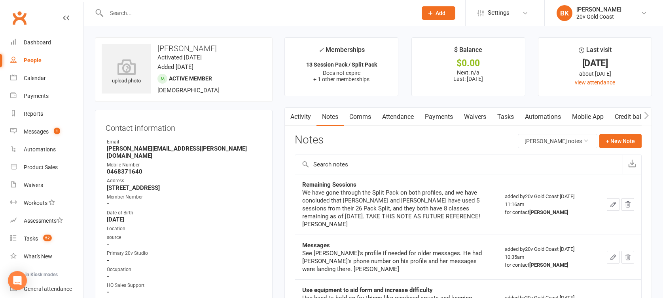
click at [408, 117] on link "Attendance" at bounding box center [398, 117] width 43 height 18
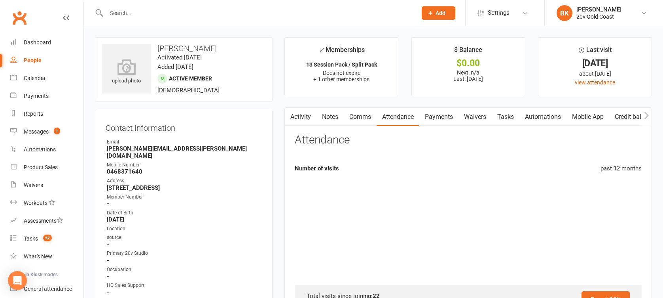
click at [408, 117] on link "Attendance" at bounding box center [398, 117] width 43 height 18
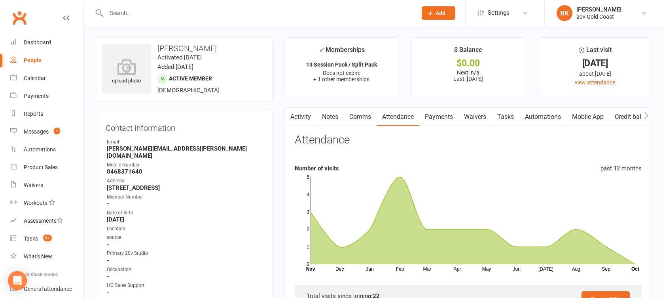
click at [341, 113] on link "Notes" at bounding box center [330, 117] width 27 height 18
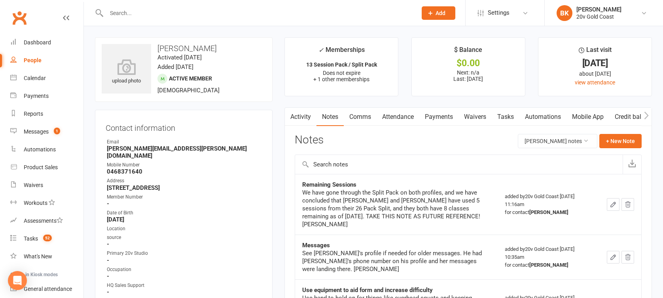
click at [297, 119] on link "Activity" at bounding box center [301, 117] width 32 height 18
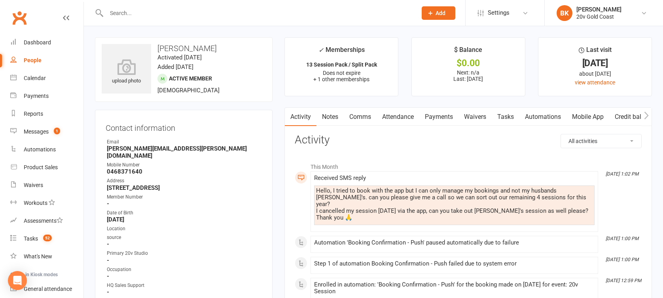
click at [157, 10] on input "text" at bounding box center [258, 13] width 308 height 11
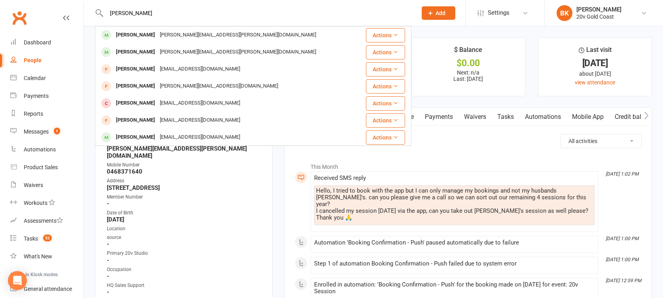
type input "[PERSON_NAME]"
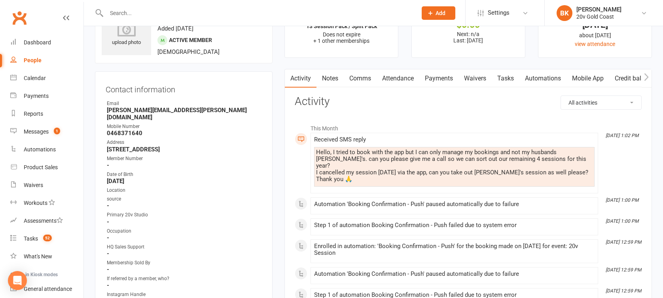
scroll to position [37, 0]
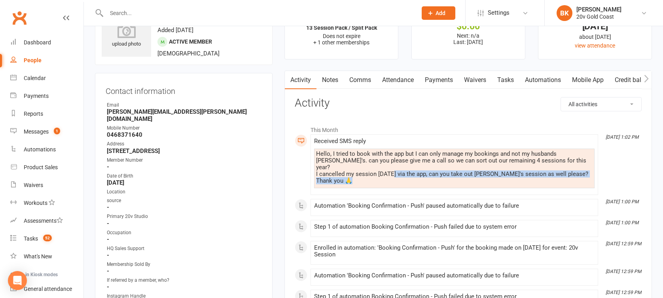
drag, startPoint x: 390, startPoint y: 166, endPoint x: 380, endPoint y: 176, distance: 13.7
click at [380, 176] on div "Hello, I tried to book with the app but I can only manage my bookings and not m…" at bounding box center [454, 167] width 277 height 34
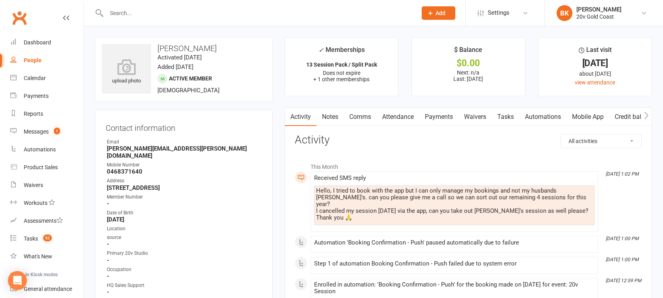
click at [127, 10] on input "text" at bounding box center [258, 13] width 308 height 11
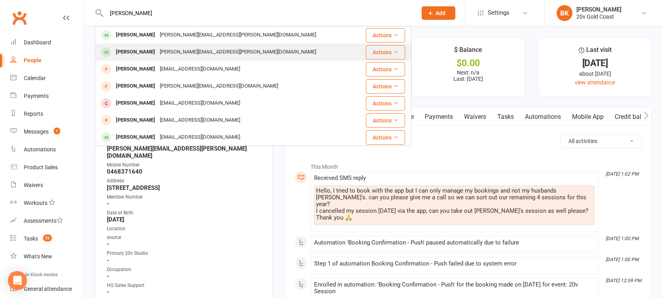
type input "[PERSON_NAME]"
click at [144, 48] on div "[PERSON_NAME]" at bounding box center [136, 51] width 44 height 11
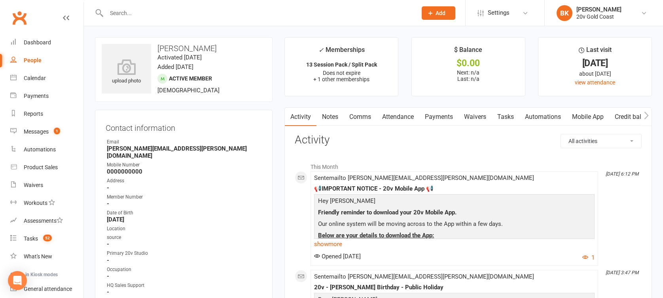
click at [388, 124] on link "Attendance" at bounding box center [398, 117] width 43 height 18
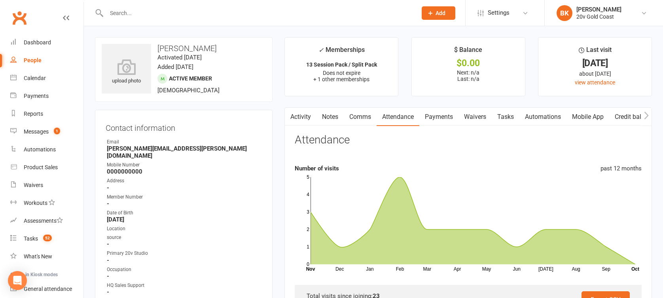
click at [329, 120] on link "Notes" at bounding box center [330, 117] width 27 height 18
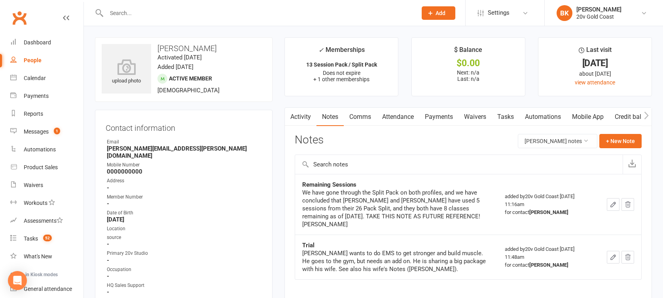
click at [304, 121] on link "Activity" at bounding box center [301, 117] width 32 height 18
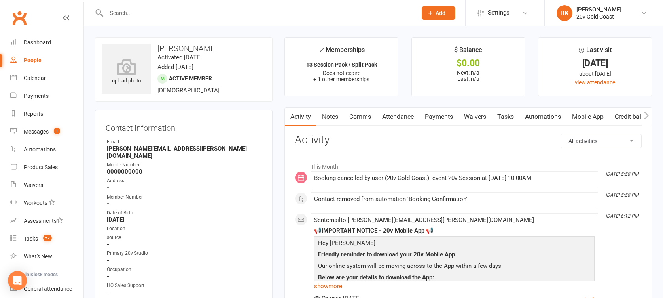
click at [124, 12] on input "text" at bounding box center [258, 13] width 308 height 11
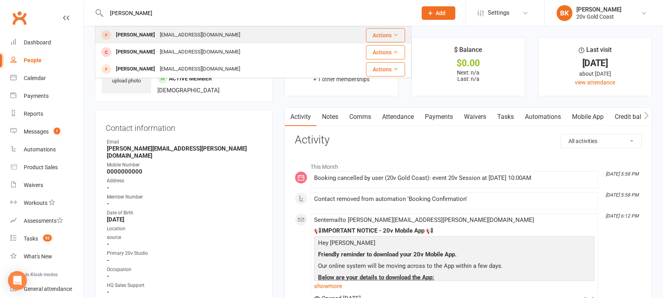
type input "[PERSON_NAME]"
click at [139, 39] on div "[PERSON_NAME]" at bounding box center [136, 34] width 44 height 11
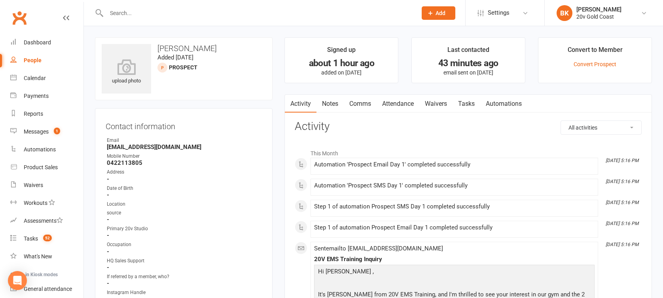
scroll to position [149, 0]
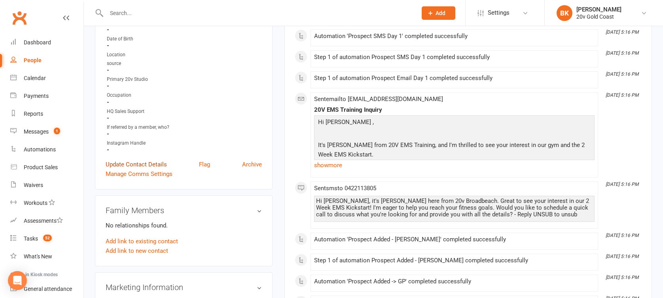
click at [143, 164] on link "Update Contact Details" at bounding box center [136, 165] width 61 height 10
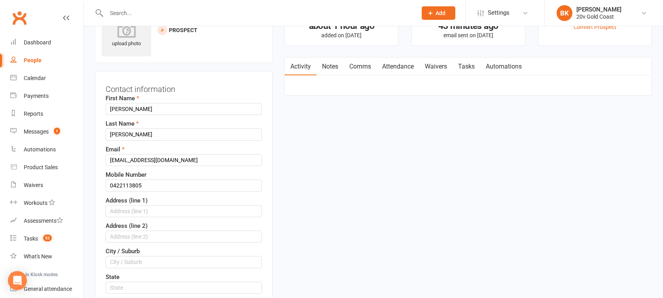
scroll to position [70, 0]
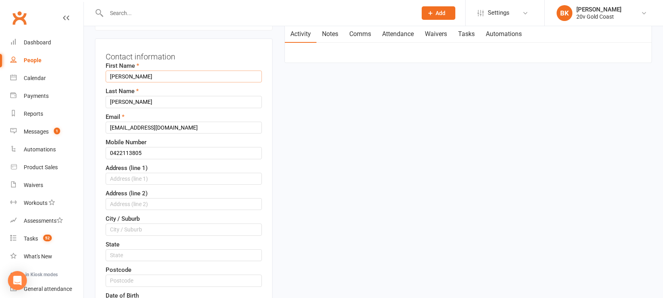
click at [125, 71] on input "[PERSON_NAME]" at bounding box center [184, 76] width 156 height 12
type input "[PERSON_NAME]"
click at [137, 101] on input "[PERSON_NAME]" at bounding box center [184, 102] width 156 height 12
type input "[PERSON_NAME]"
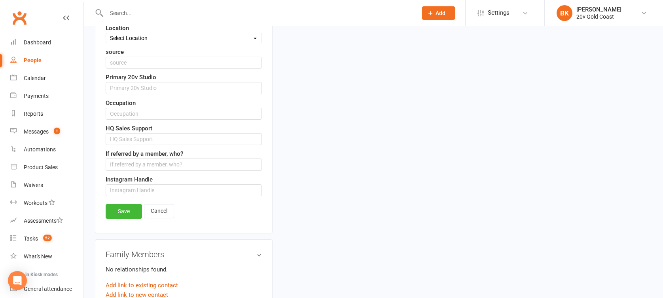
scroll to position [410, 0]
click at [125, 205] on link "Save" at bounding box center [124, 210] width 36 height 14
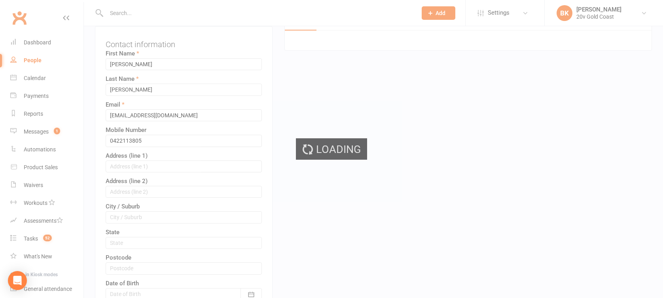
scroll to position [0, 0]
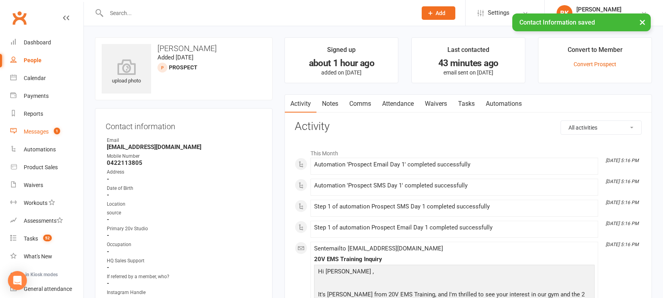
click at [38, 130] on div "Messages" at bounding box center [36, 131] width 25 height 6
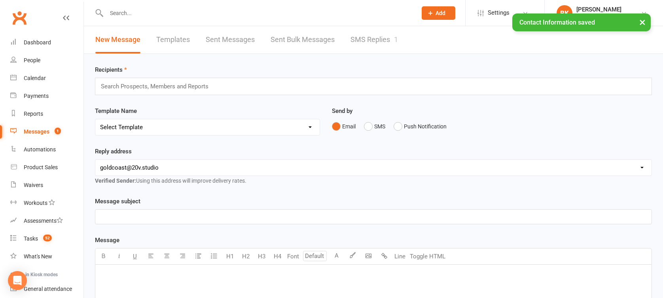
click at [357, 42] on link "SMS Replies 1" at bounding box center [375, 39] width 48 height 27
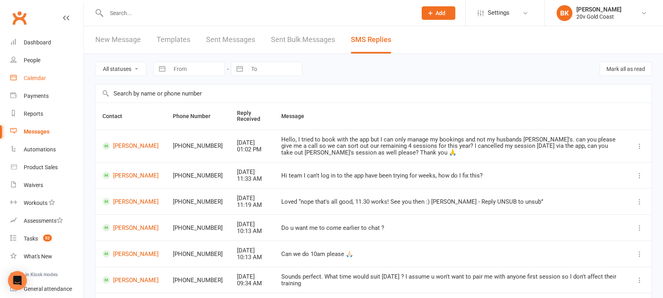
click at [26, 81] on link "Calendar" at bounding box center [46, 78] width 73 height 18
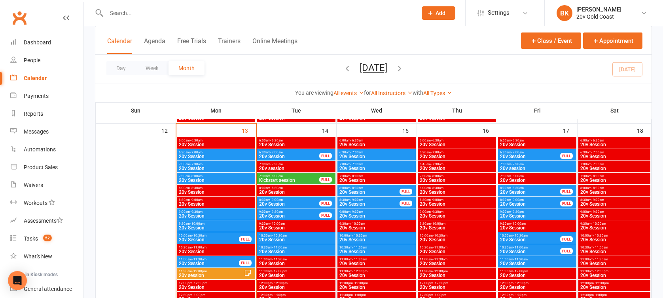
scroll to position [736, 0]
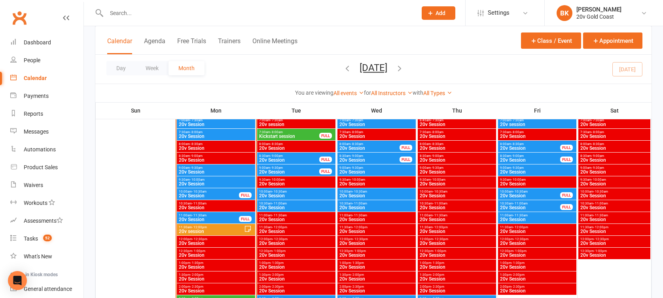
click at [284, 205] on span "20v Session" at bounding box center [296, 207] width 75 height 5
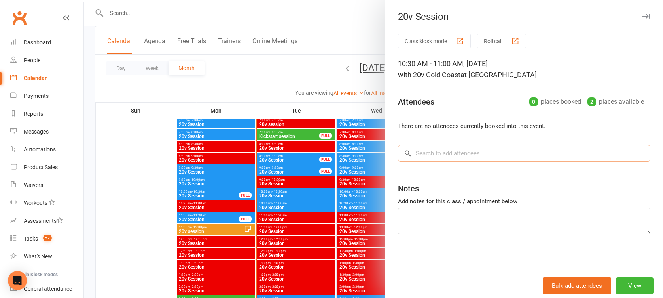
click at [455, 154] on input "search" at bounding box center [524, 153] width 253 height 17
click at [346, 175] on div at bounding box center [374, 149] width 580 height 298
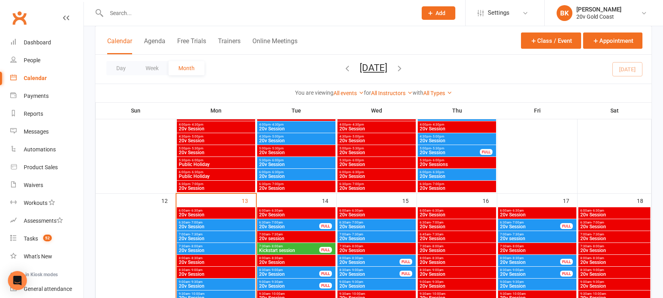
scroll to position [699, 0]
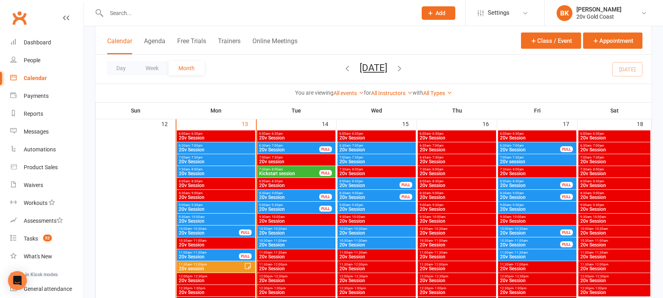
click at [299, 143] on div "6:30am - 7:00am 20v Session FULL" at bounding box center [296, 147] width 78 height 11
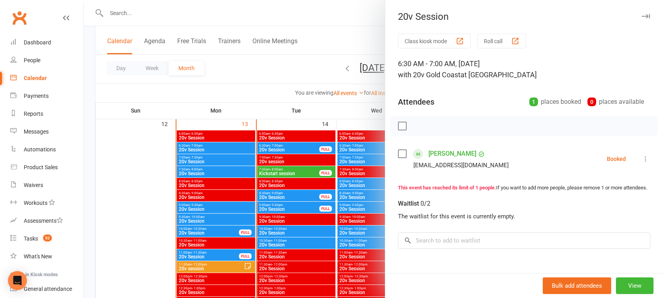
click at [295, 144] on div at bounding box center [374, 149] width 580 height 298
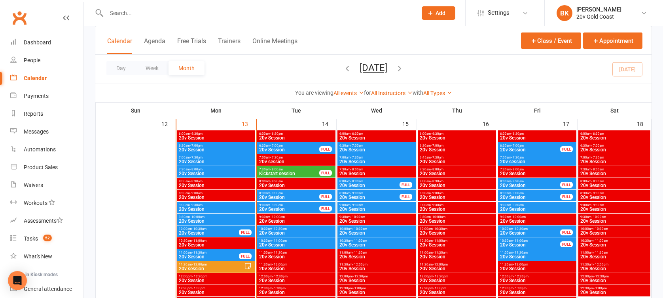
click at [293, 168] on span "7:30am - 8:00am" at bounding box center [289, 169] width 61 height 4
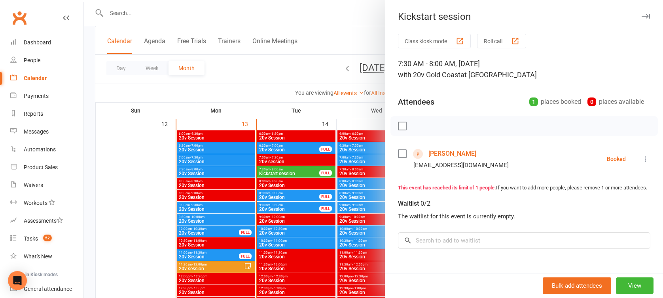
click at [293, 168] on div at bounding box center [374, 149] width 580 height 298
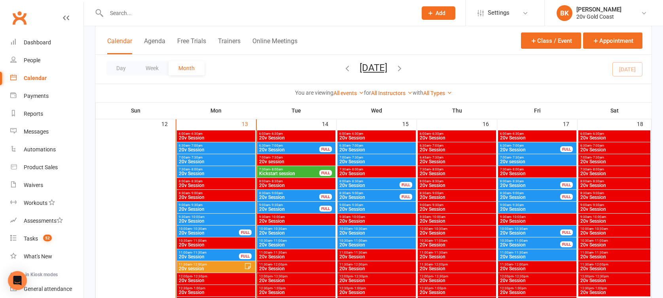
click at [292, 194] on span "8:30am - 9:00am" at bounding box center [289, 193] width 61 height 4
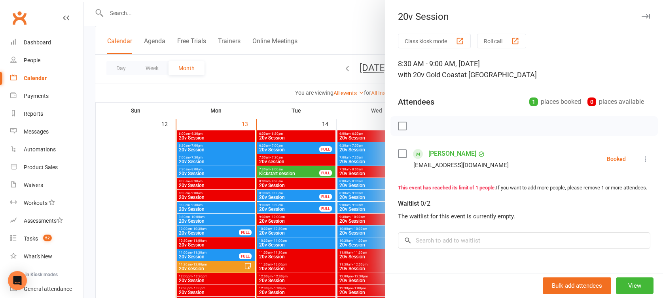
click at [292, 194] on div at bounding box center [374, 149] width 580 height 298
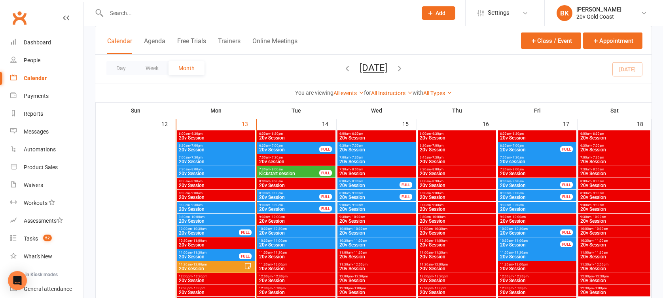
click at [292, 207] on span "20v Session" at bounding box center [289, 209] width 61 height 5
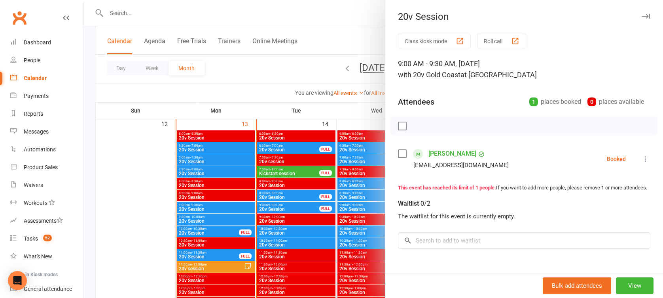
click at [292, 206] on div at bounding box center [374, 149] width 580 height 298
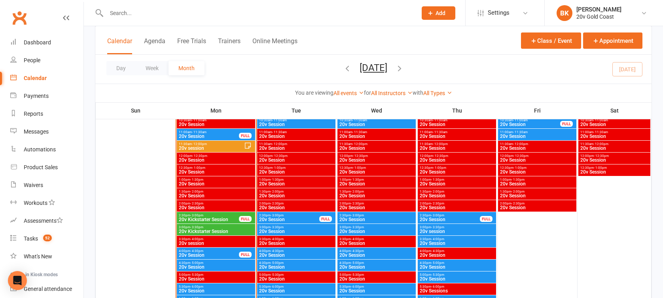
scroll to position [821, 0]
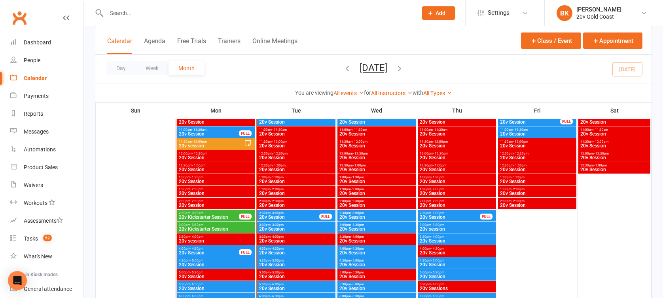
click at [232, 213] on span "2:30pm - 3:00pm" at bounding box center [209, 213] width 61 height 4
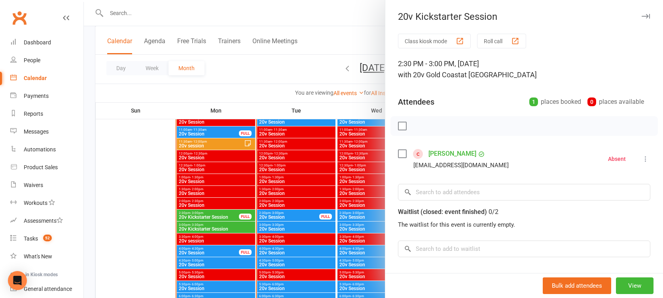
click at [232, 213] on div at bounding box center [374, 149] width 580 height 298
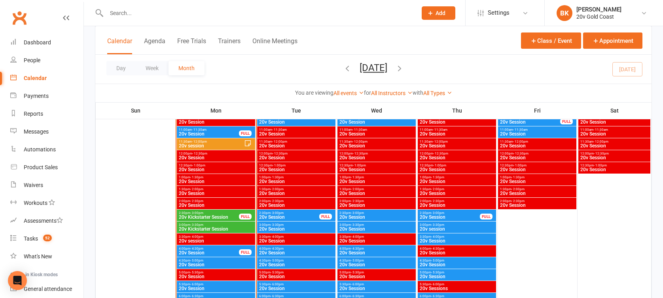
click at [232, 213] on span "2:30pm - 3:00pm" at bounding box center [209, 213] width 61 height 4
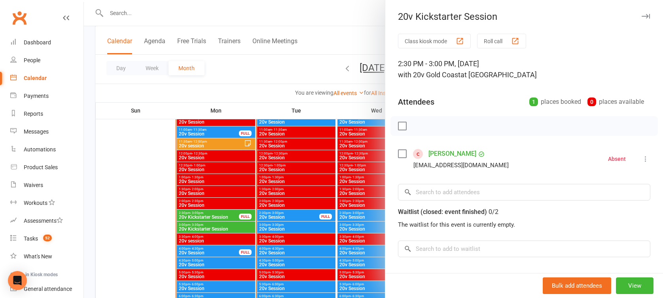
click at [452, 146] on div "Class kiosk mode Roll call 2:30 PM - 3:00 PM, Monday, October, 13, 2025 with 20…" at bounding box center [525, 201] width 278 height 335
click at [443, 154] on link "Ren Gibbs" at bounding box center [453, 153] width 48 height 13
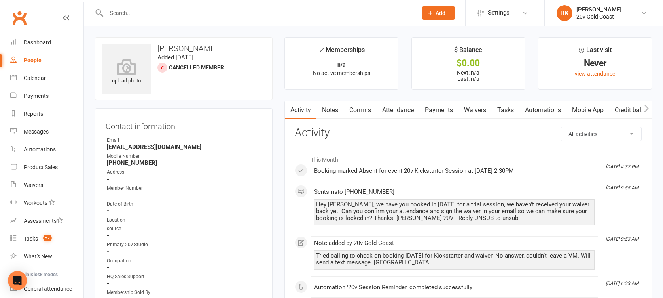
click at [473, 116] on link "Waivers" at bounding box center [475, 110] width 33 height 18
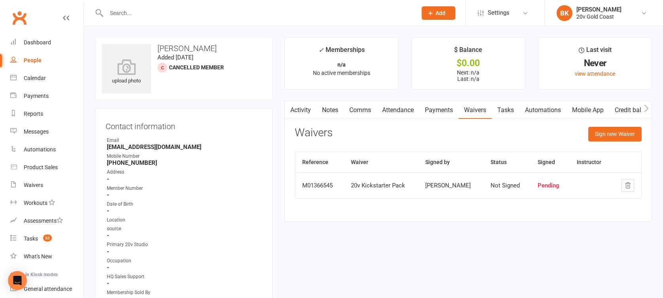
click at [300, 110] on link "Activity" at bounding box center [301, 110] width 32 height 18
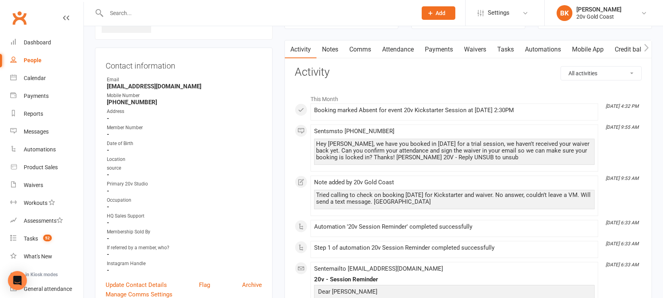
scroll to position [59, 0]
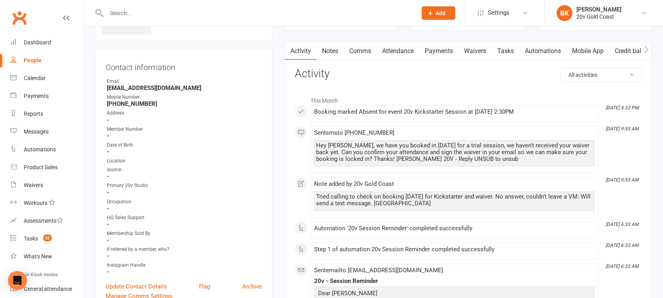
click at [513, 55] on link "Tasks" at bounding box center [506, 51] width 28 height 18
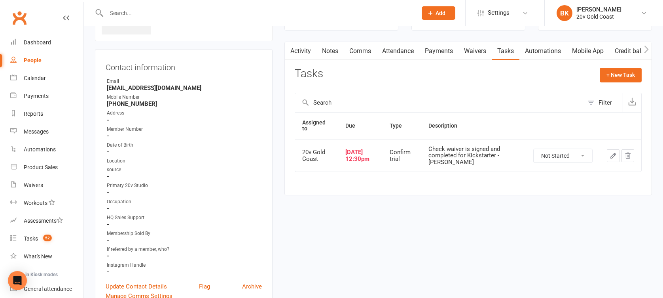
click at [563, 149] on select "Not Started In Progress Waiting Complete" at bounding box center [563, 155] width 59 height 13
click at [534, 149] on select "Not Started In Progress Waiting Complete" at bounding box center [563, 155] width 59 height 13
select select "unstarted"
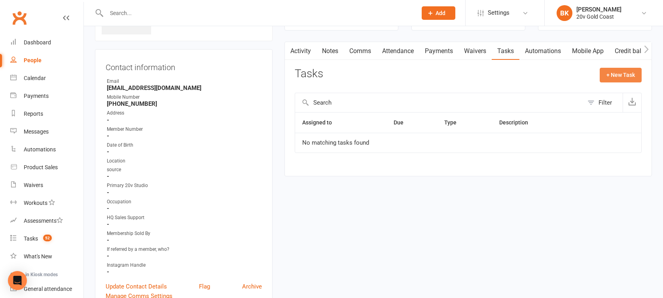
click at [622, 77] on button "+ New Task" at bounding box center [621, 75] width 42 height 14
select select "46005"
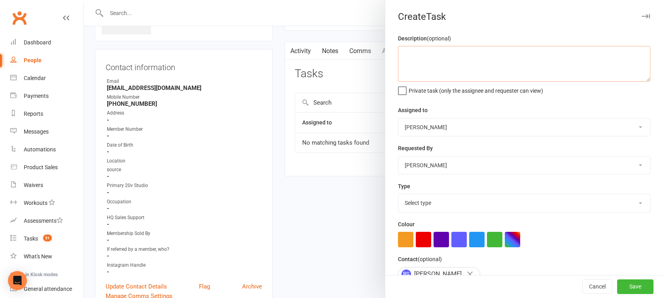
click at [447, 67] on textarea at bounding box center [524, 64] width 253 height 36
type textarea "Call and follow up - booked a trial but did not show up"
drag, startPoint x: 443, startPoint y: 129, endPoint x: 442, endPoint y: 134, distance: 5.3
click at [443, 129] on select "20v Gold Coast Yu Wang Byron Kruger Graham Pearson Joel Cox" at bounding box center [525, 126] width 252 height 17
select select "45734"
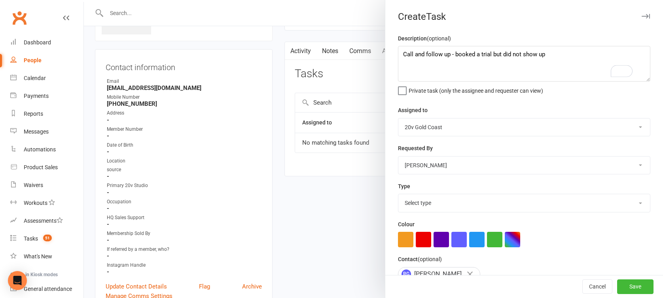
click at [399, 118] on select "20v Gold Coast Yu Wang Byron Kruger Graham Pearson Joel Cox" at bounding box center [525, 126] width 252 height 17
click at [421, 200] on select "Select type Call Call - to book trial Confirm session attendance Confirm trial …" at bounding box center [525, 202] width 252 height 17
select select "22375"
click at [399, 194] on select "Select type Call Call - to book trial Confirm session attendance Confirm trial …" at bounding box center [525, 202] width 252 height 17
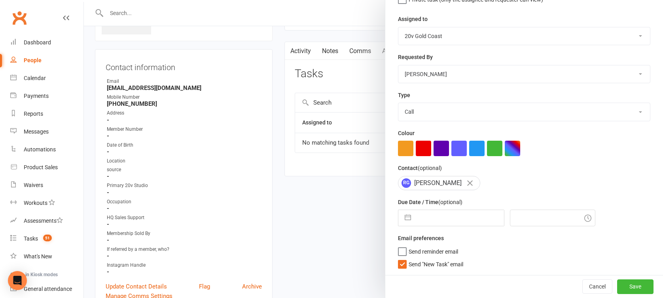
click at [409, 214] on button "button" at bounding box center [408, 218] width 14 height 16
select select "8"
select select "2025"
select select "9"
select select "2025"
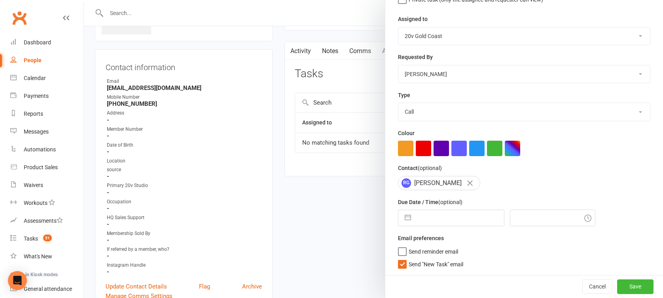
select select "10"
select select "2025"
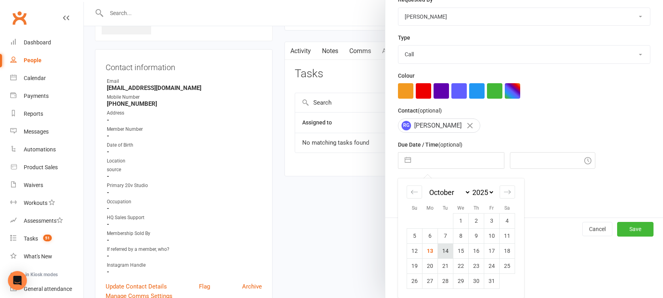
click at [442, 255] on td "14" at bounding box center [445, 250] width 15 height 15
type input "14 Oct 2025"
type input "6:15pm"
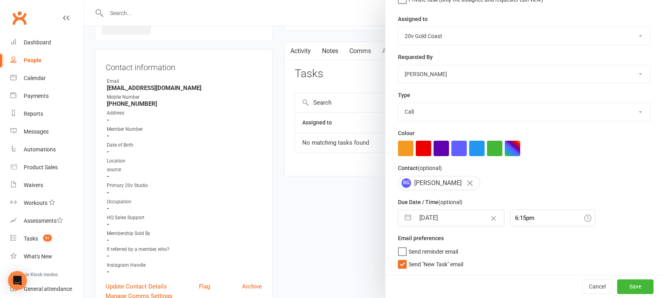
click at [437, 262] on span "Send "New Task" email" at bounding box center [436, 262] width 55 height 9
click at [437, 258] on input "Send "New Task" email" at bounding box center [430, 258] width 65 height 0
click at [618, 283] on button "Save" at bounding box center [636, 286] width 36 height 14
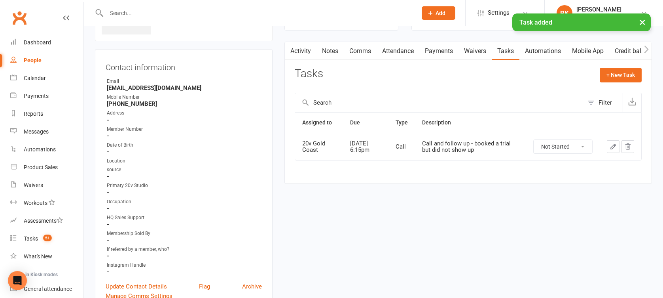
click at [327, 56] on link "Notes" at bounding box center [330, 51] width 27 height 18
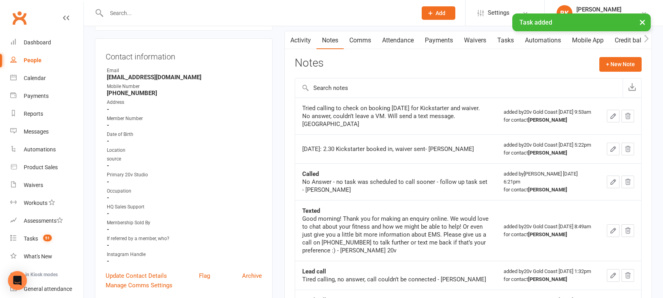
scroll to position [69, 0]
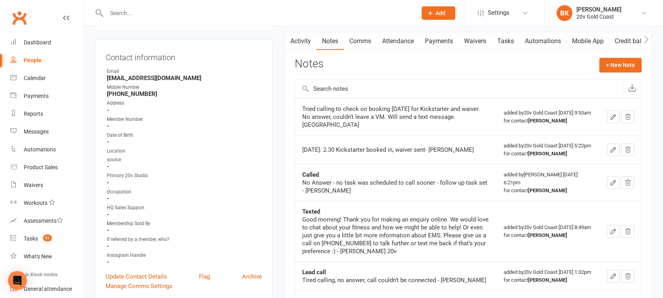
click at [296, 46] on link "Activity" at bounding box center [301, 41] width 32 height 18
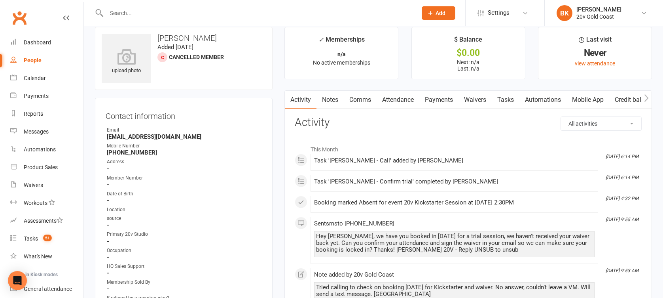
scroll to position [9, 0]
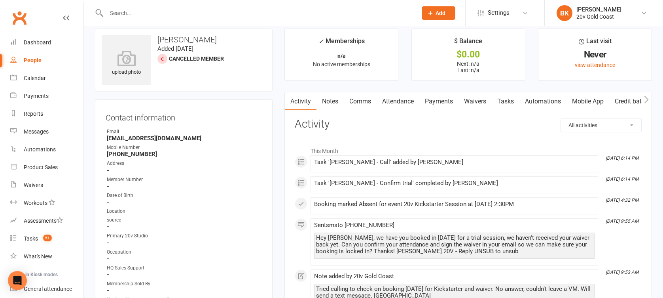
click at [507, 100] on link "Tasks" at bounding box center [506, 101] width 28 height 18
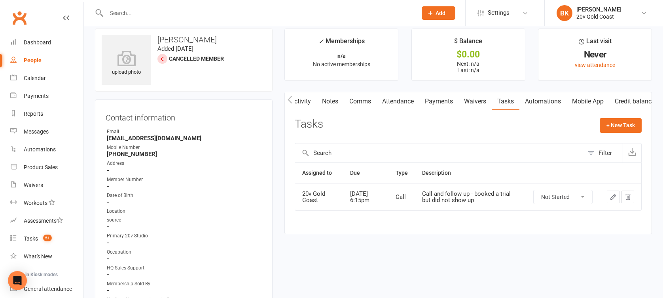
scroll to position [0, 11]
click at [572, 100] on link "Mobile App" at bounding box center [579, 101] width 43 height 18
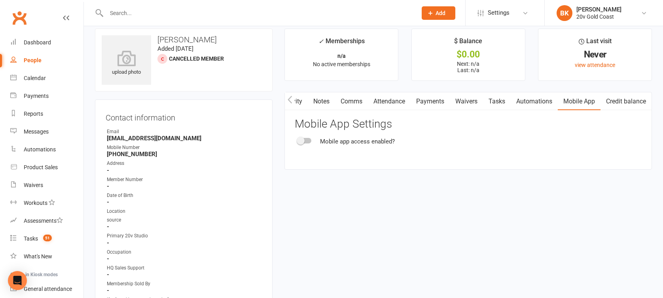
click at [325, 108] on link "Notes" at bounding box center [321, 101] width 27 height 18
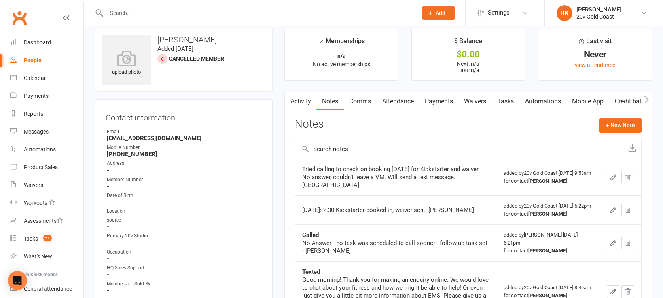
click at [304, 101] on link "Activity" at bounding box center [301, 101] width 32 height 18
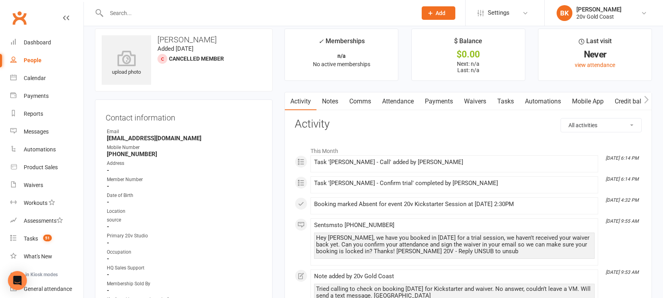
click at [36, 58] on div "People" at bounding box center [33, 60] width 18 height 6
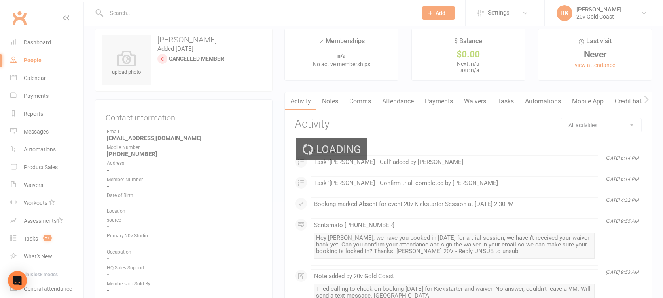
select select "100"
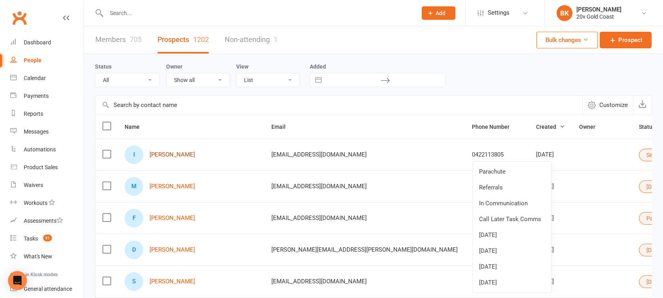
click at [175, 151] on link "Ida CUNDARI" at bounding box center [173, 154] width 46 height 7
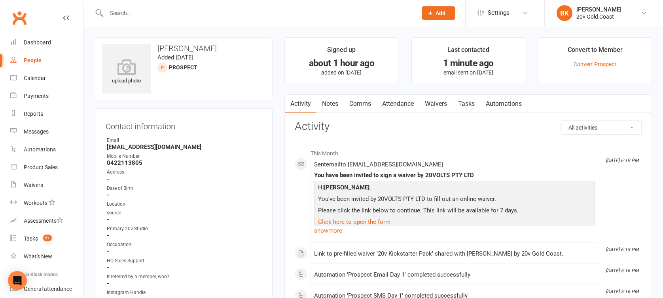
click at [331, 104] on link "Notes" at bounding box center [330, 104] width 27 height 18
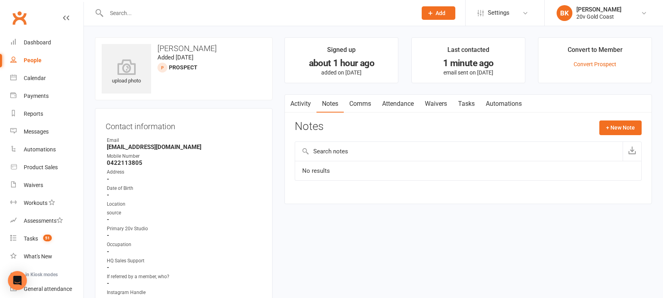
click at [304, 101] on link "Activity" at bounding box center [301, 104] width 32 height 18
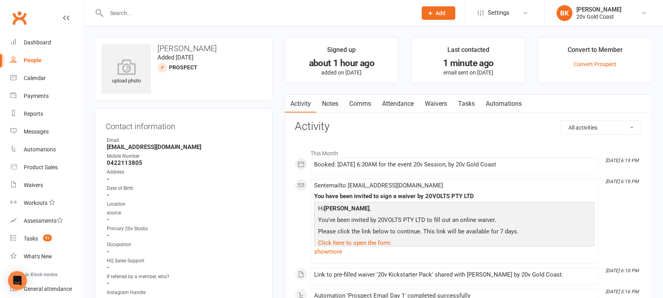
click at [336, 106] on link "Notes" at bounding box center [330, 104] width 27 height 18
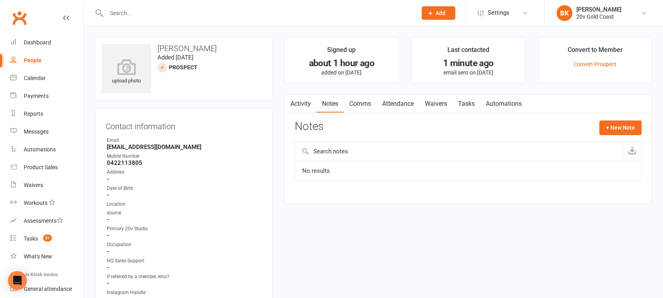
click at [443, 103] on link "Waivers" at bounding box center [436, 104] width 33 height 18
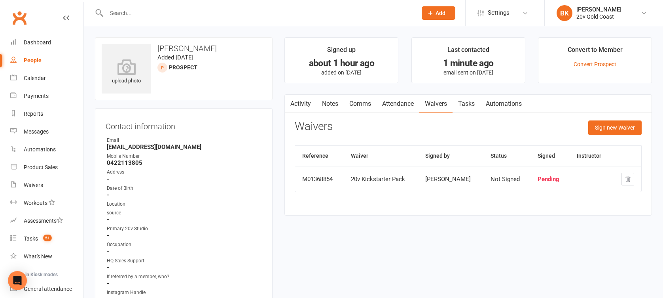
click at [466, 103] on link "Tasks" at bounding box center [467, 104] width 28 height 18
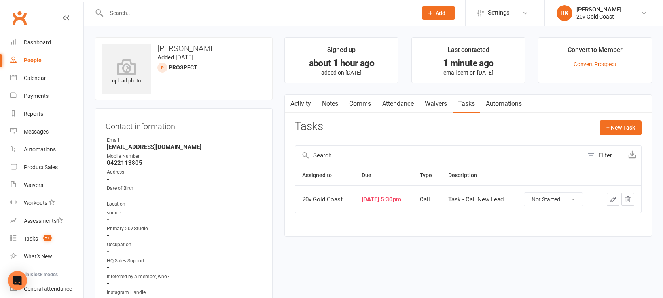
click at [347, 110] on link "Comms" at bounding box center [360, 104] width 33 height 18
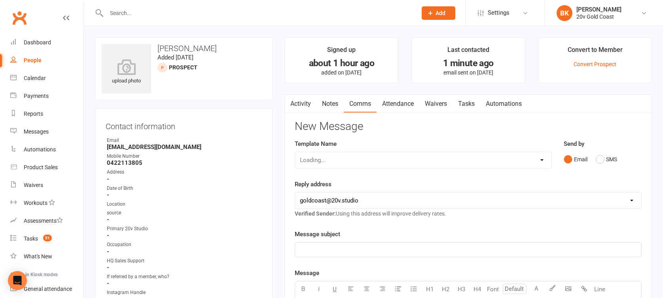
click at [340, 106] on link "Notes" at bounding box center [330, 104] width 27 height 18
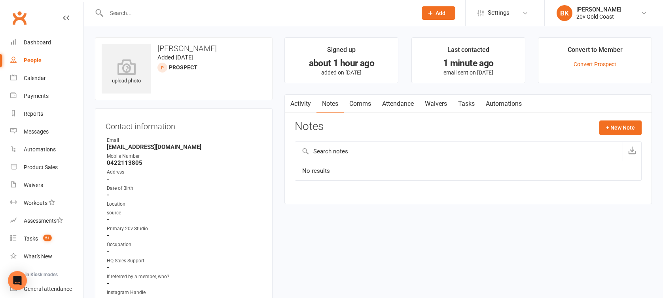
click at [300, 103] on link "Activity" at bounding box center [301, 104] width 32 height 18
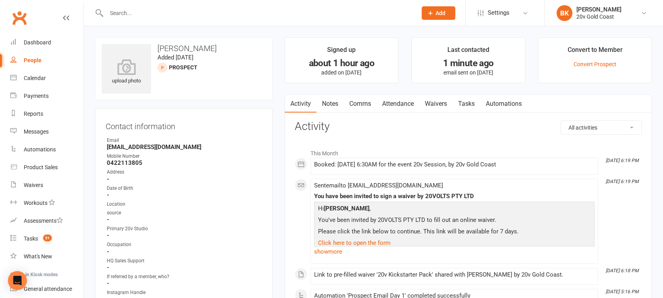
click at [136, 10] on input "text" at bounding box center [258, 13] width 308 height 11
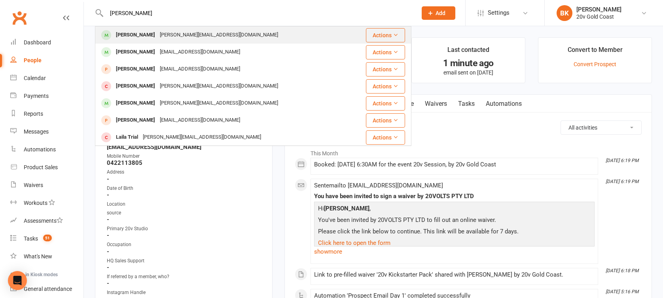
type input "burge"
click at [137, 36] on div "James Burgess" at bounding box center [136, 34] width 44 height 11
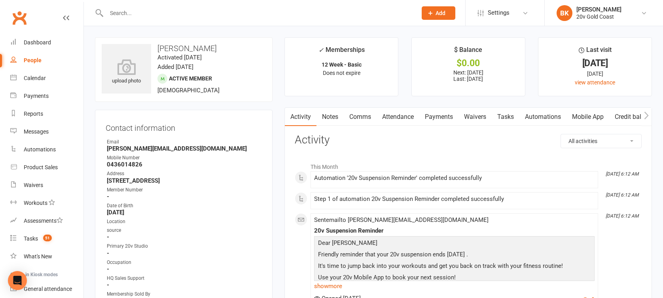
click at [592, 120] on link "Mobile App" at bounding box center [588, 117] width 43 height 18
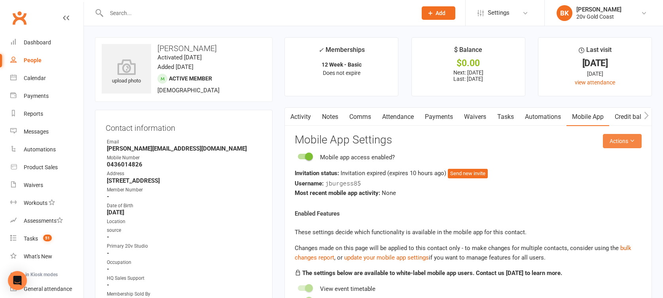
click at [618, 139] on button "Actions" at bounding box center [622, 141] width 39 height 14
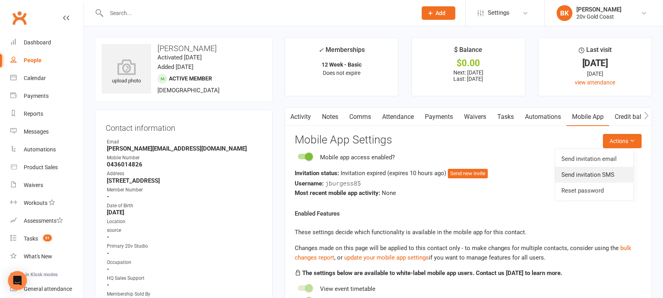
click at [593, 177] on link "Send invitation SMS" at bounding box center [594, 175] width 78 height 16
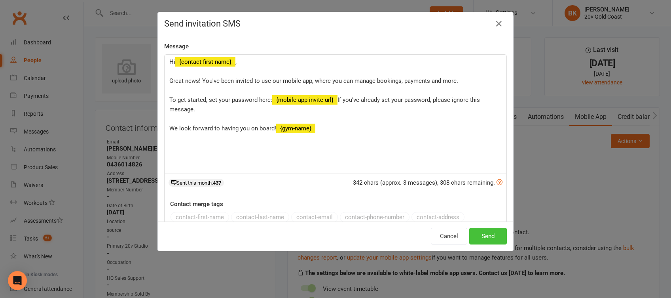
click at [481, 231] on button "Send" at bounding box center [488, 236] width 38 height 17
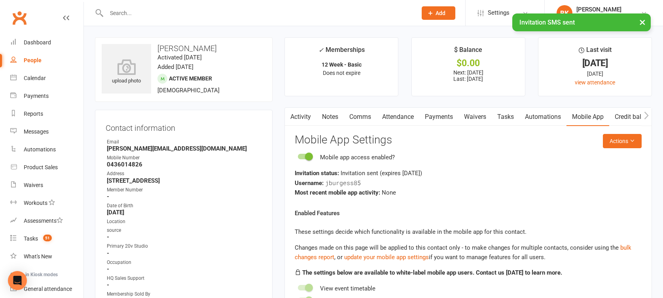
click at [304, 115] on link "Activity" at bounding box center [301, 117] width 32 height 18
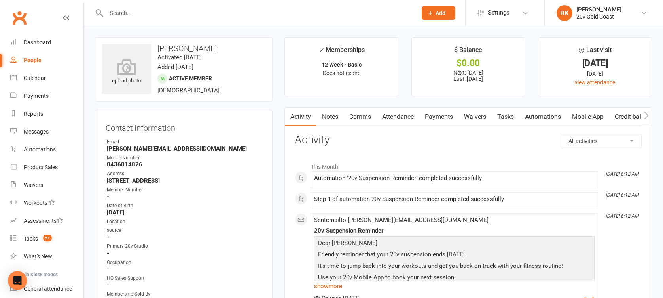
click at [334, 118] on link "Notes" at bounding box center [330, 117] width 27 height 18
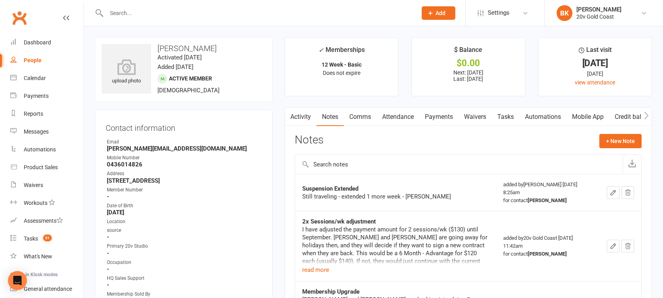
click at [365, 120] on link "Comms" at bounding box center [360, 117] width 33 height 18
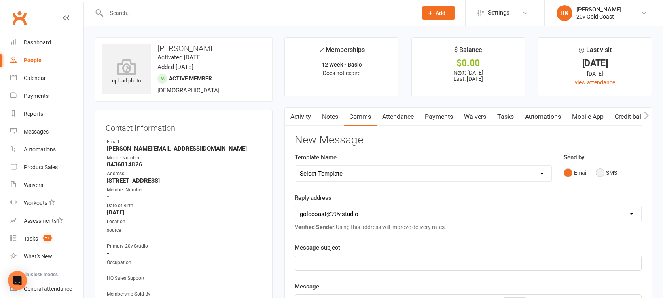
click at [606, 176] on button "SMS" at bounding box center [606, 172] width 21 height 15
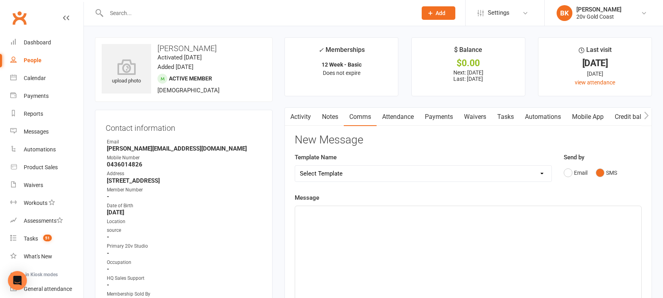
click at [584, 220] on div "﻿" at bounding box center [468, 265] width 346 height 119
click at [393, 212] on p "Hey James - Byron here from" at bounding box center [468, 213] width 337 height 10
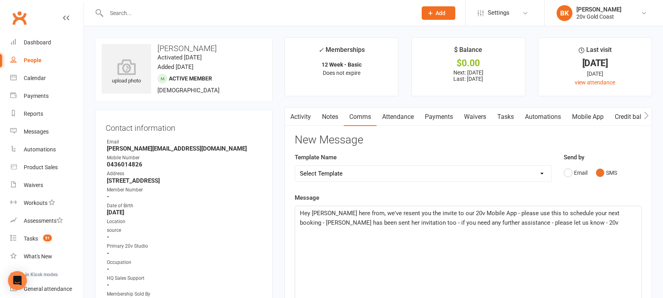
click at [557, 221] on span "Hey James - Byron here from, we've resent you the invite to our 20v Mobile App …" at bounding box center [460, 217] width 321 height 17
click at [478, 231] on p "Hey James - Byron here from, we've resent you the invite to our 20v Mobile App …" at bounding box center [468, 222] width 337 height 29
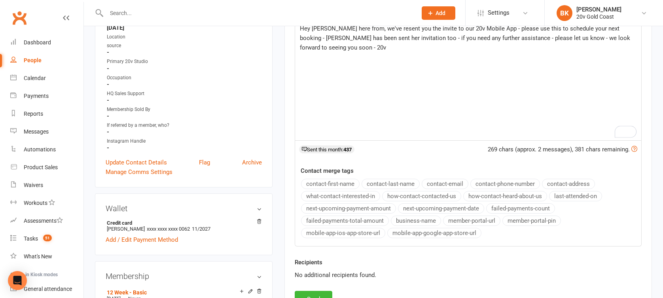
scroll to position [185, 0]
click at [319, 290] on button "Send" at bounding box center [314, 298] width 38 height 17
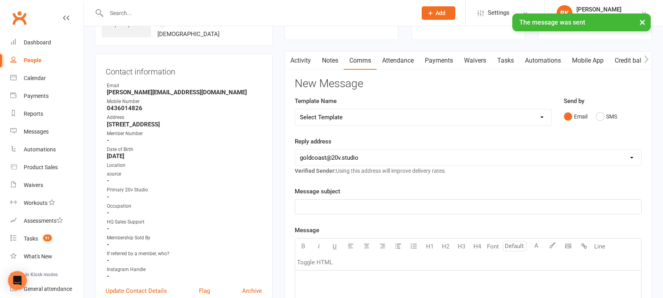
scroll to position [51, 0]
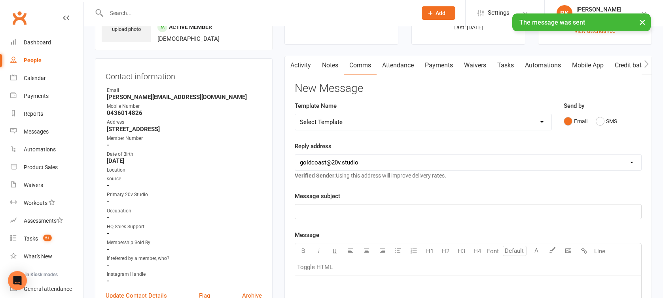
click at [303, 60] on link "Activity" at bounding box center [301, 65] width 32 height 18
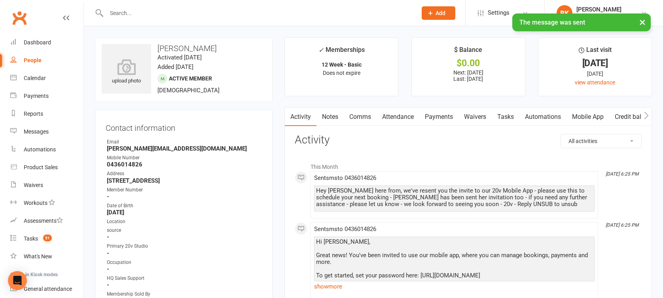
click at [125, 4] on div at bounding box center [253, 13] width 317 height 26
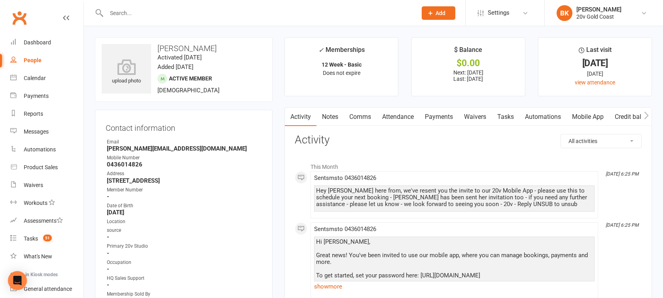
click at [124, 17] on input "text" at bounding box center [258, 13] width 308 height 11
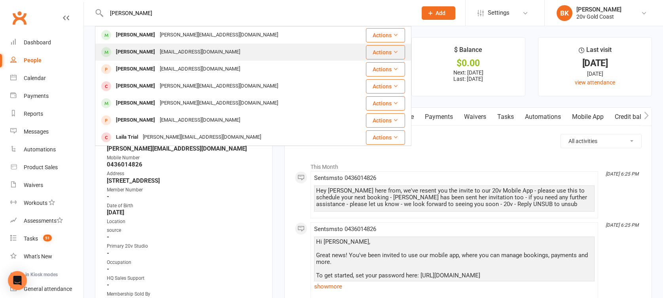
type input "burge"
click at [138, 48] on div "Carmen Burgess" at bounding box center [136, 51] width 44 height 11
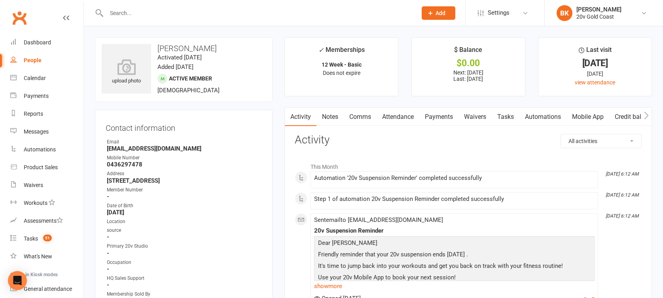
click at [589, 115] on link "Mobile App" at bounding box center [588, 117] width 43 height 18
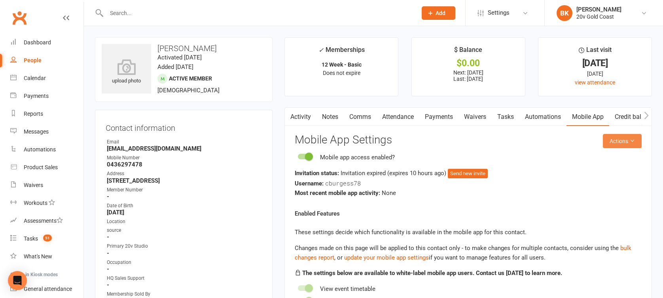
click at [622, 139] on button "Actions" at bounding box center [622, 141] width 39 height 14
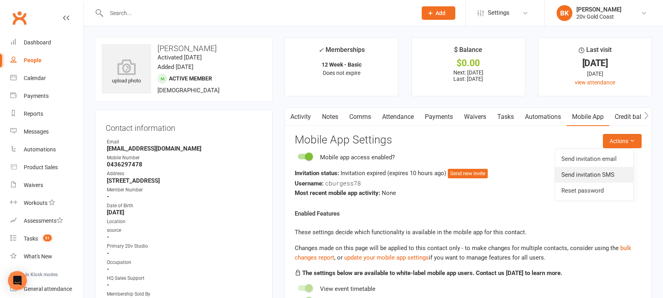
click at [589, 175] on link "Send invitation SMS" at bounding box center [594, 175] width 78 height 16
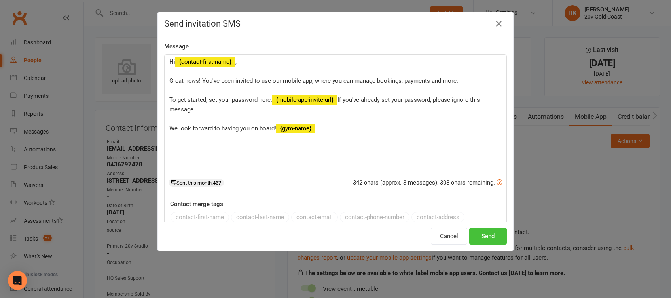
click at [473, 239] on button "Send" at bounding box center [488, 236] width 38 height 17
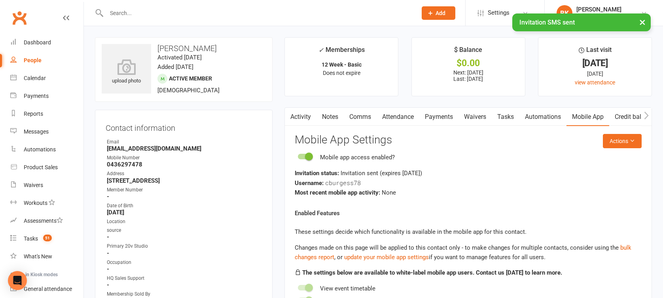
click at [409, 118] on link "Attendance" at bounding box center [398, 117] width 43 height 18
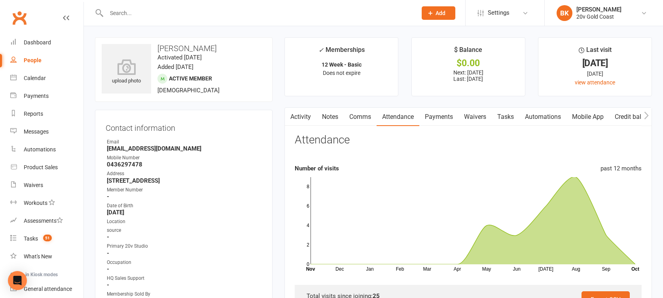
click at [421, 136] on div "Attendance" at bounding box center [468, 143] width 347 height 19
click at [447, 116] on link "Payments" at bounding box center [439, 117] width 39 height 18
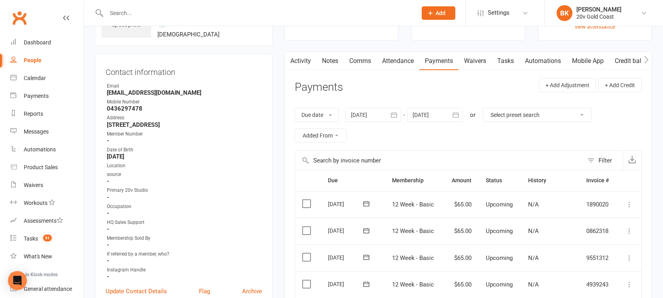
scroll to position [54, 0]
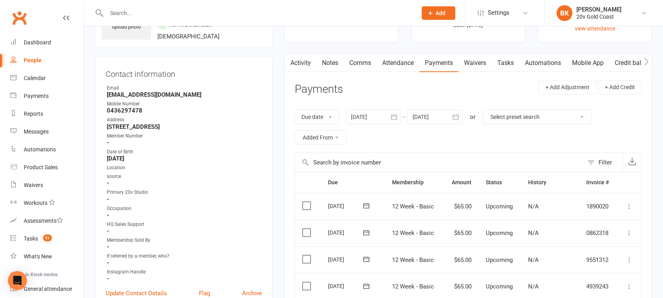
click at [325, 70] on link "Notes" at bounding box center [330, 63] width 27 height 18
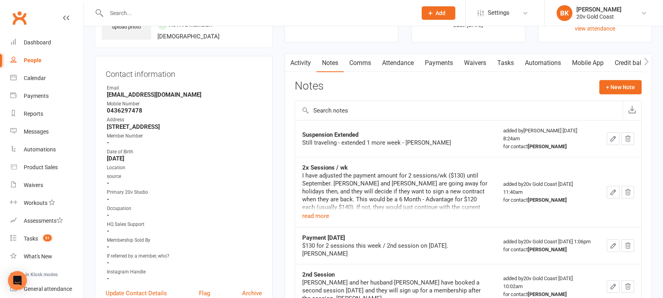
click at [300, 57] on link "Activity" at bounding box center [301, 63] width 32 height 18
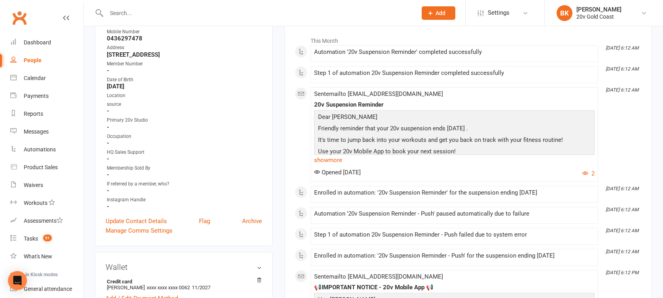
scroll to position [125, 0]
click at [326, 163] on link "show more" at bounding box center [454, 160] width 281 height 11
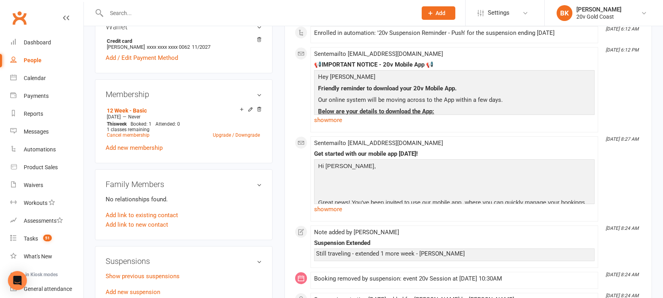
scroll to position [367, 0]
click at [327, 120] on link "show more" at bounding box center [454, 119] width 281 height 11
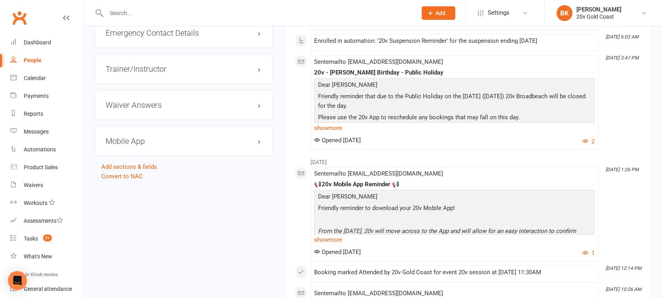
scroll to position [871, 0]
click at [332, 122] on link "show more" at bounding box center [454, 127] width 281 height 11
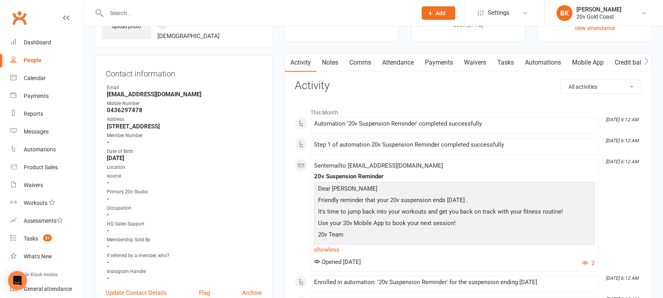
scroll to position [0, 0]
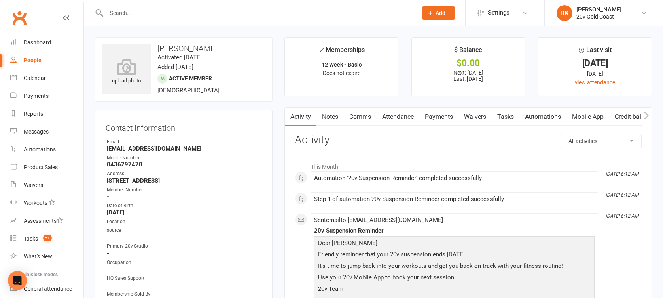
click at [470, 119] on link "Waivers" at bounding box center [475, 117] width 33 height 18
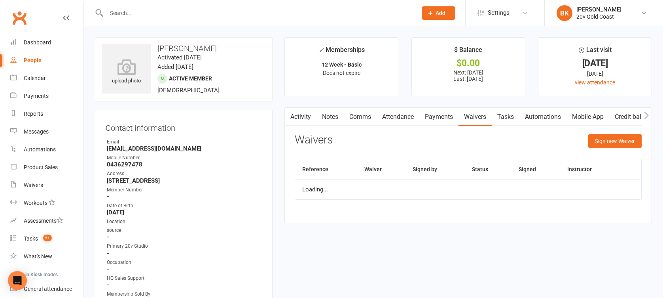
click at [424, 119] on link "Payments" at bounding box center [439, 117] width 39 height 18
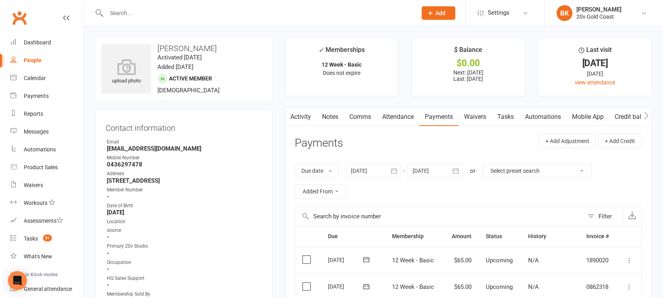
scroll to position [173, 0]
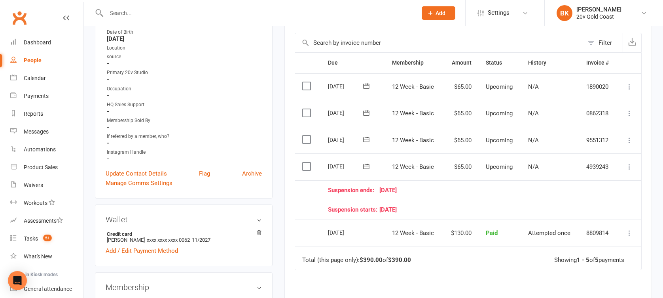
click at [285, 194] on div "Activity Notes Comms Attendance Payments Waivers Tasks Automations Mobile App C…" at bounding box center [469, 159] width 368 height 450
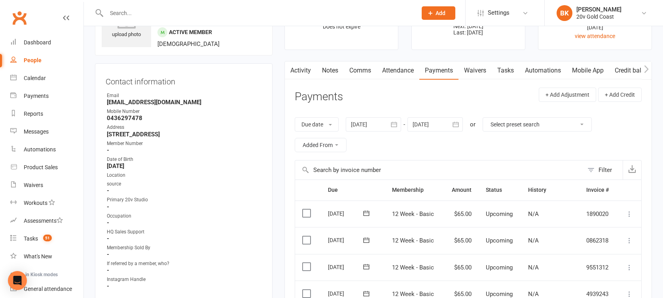
scroll to position [45, 0]
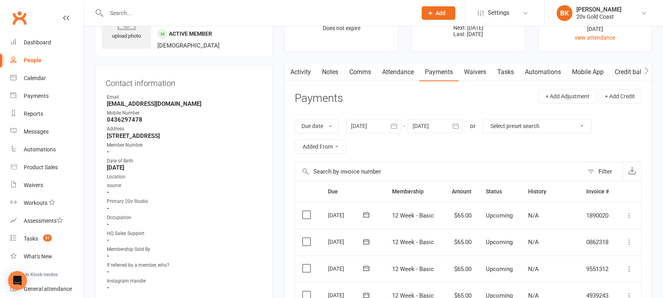
click at [326, 64] on link "Notes" at bounding box center [330, 72] width 27 height 18
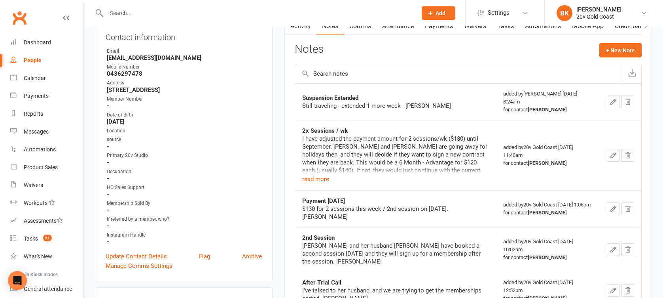
scroll to position [91, 0]
click at [317, 174] on button "read more" at bounding box center [315, 179] width 27 height 10
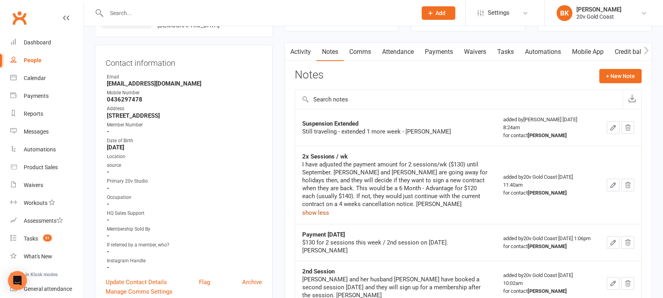
scroll to position [17, 0]
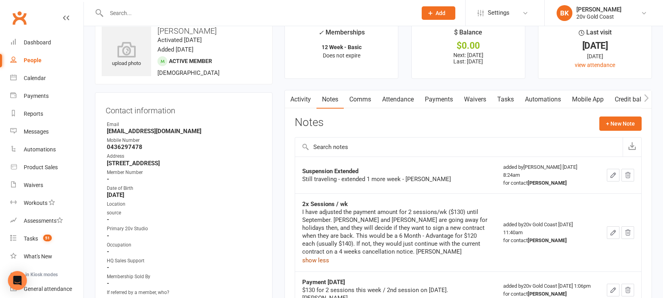
click at [432, 95] on link "Payments" at bounding box center [439, 99] width 39 height 18
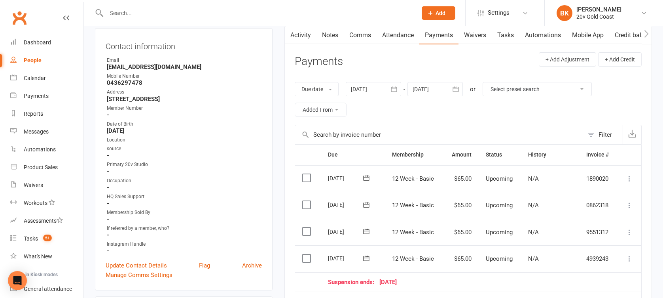
scroll to position [80, 0]
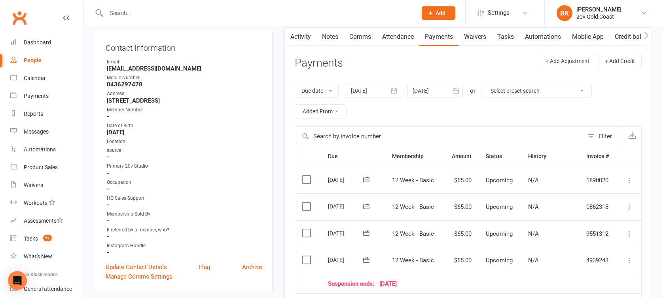
click at [407, 40] on link "Attendance" at bounding box center [398, 37] width 43 height 18
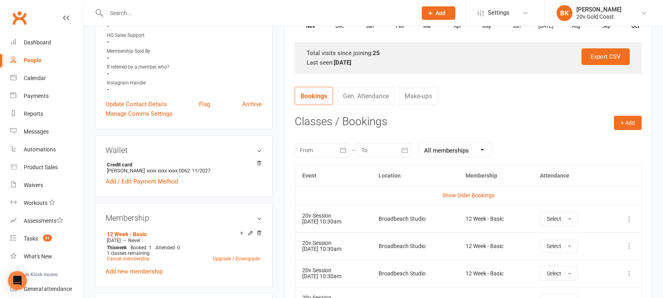
scroll to position [243, 0]
click at [345, 148] on icon "button" at bounding box center [343, 150] width 8 height 8
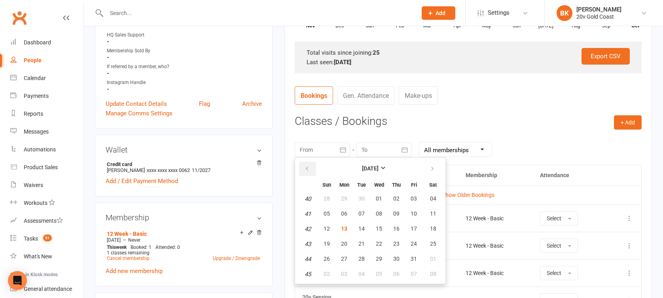
click at [308, 165] on icon "button" at bounding box center [307, 168] width 6 height 6
click at [330, 203] on button "27" at bounding box center [327, 199] width 17 height 14
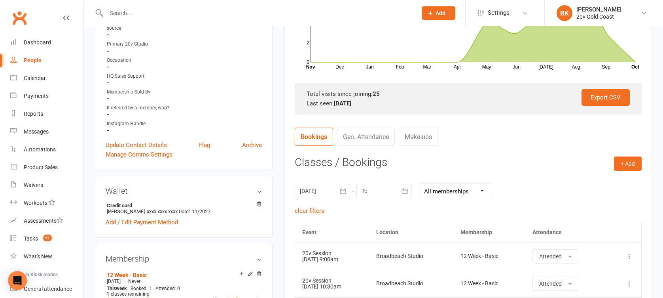
scroll to position [201, 0]
click at [344, 183] on div "27 Jul 2025 July 2025 Sun Mon Tue Wed Thu Fri Sat 27 29 30 01 02 03 04 05 28 06…" at bounding box center [468, 190] width 347 height 31
click at [344, 190] on icon "button" at bounding box center [343, 191] width 8 height 8
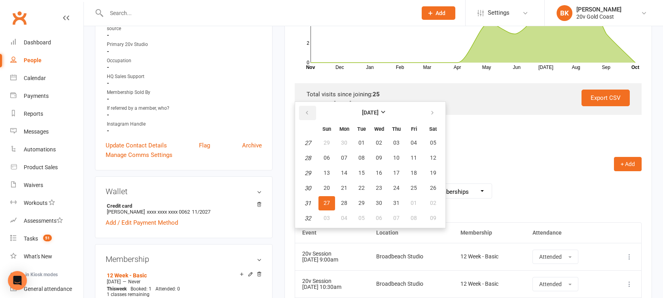
click at [310, 113] on button "button" at bounding box center [307, 113] width 17 height 14
click at [327, 158] on span "04" at bounding box center [327, 157] width 6 height 6
type input "04 May 2025"
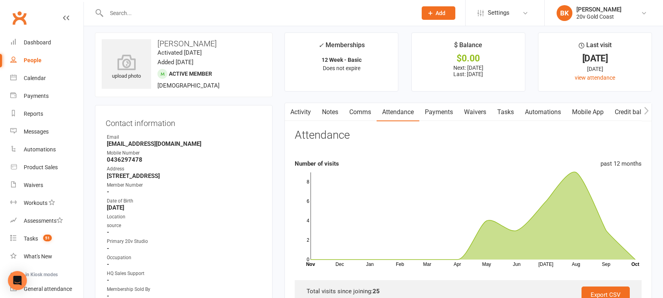
scroll to position [0, 0]
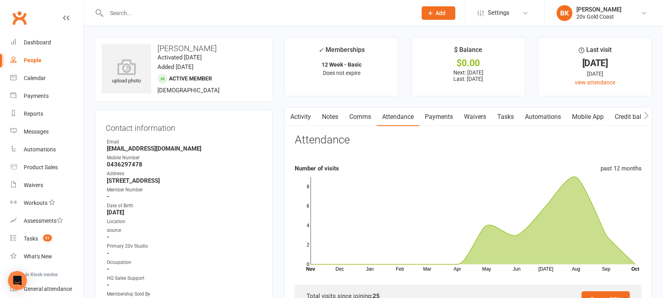
click at [435, 122] on link "Payments" at bounding box center [439, 117] width 39 height 18
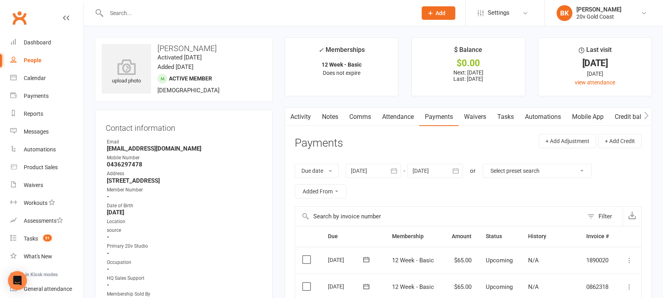
click at [393, 173] on icon "button" at bounding box center [394, 171] width 8 height 8
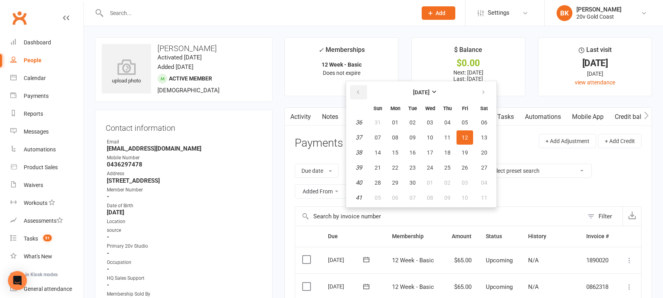
click at [363, 87] on button "button" at bounding box center [358, 92] width 17 height 14
click at [380, 145] on button "11" at bounding box center [378, 152] width 17 height 14
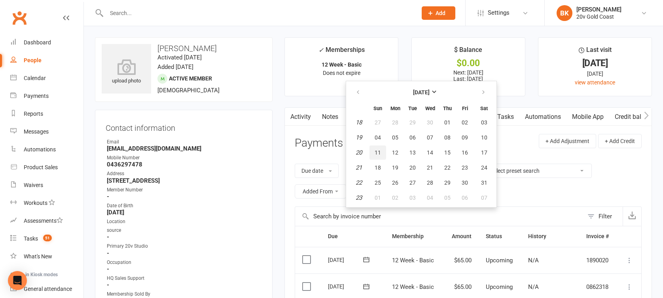
type input "11 May 2025"
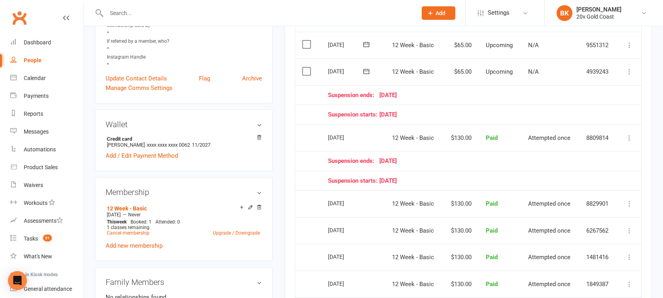
scroll to position [269, 0]
click at [250, 203] on icon at bounding box center [251, 206] width 6 height 6
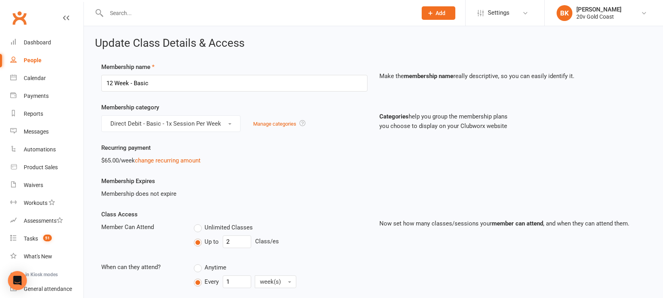
click at [34, 63] on div "People" at bounding box center [33, 60] width 18 height 6
click at [243, 241] on input "2" at bounding box center [237, 241] width 29 height 13
type input "1"
click at [271, 238] on div "Up to 1 Class/es" at bounding box center [281, 241] width 174 height 13
click at [314, 231] on div "Unlimited Classes" at bounding box center [281, 227] width 174 height 10
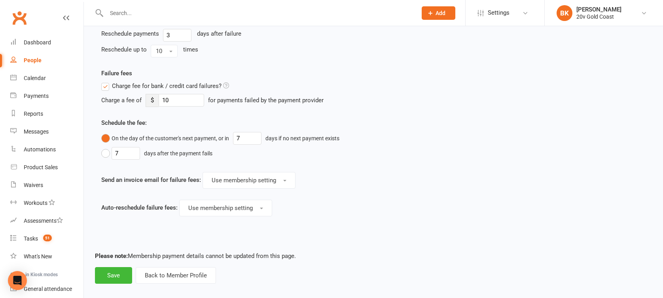
scroll to position [458, 0]
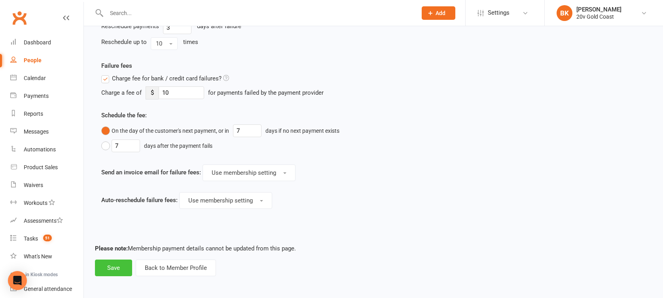
click at [127, 259] on button "Save" at bounding box center [113, 267] width 37 height 17
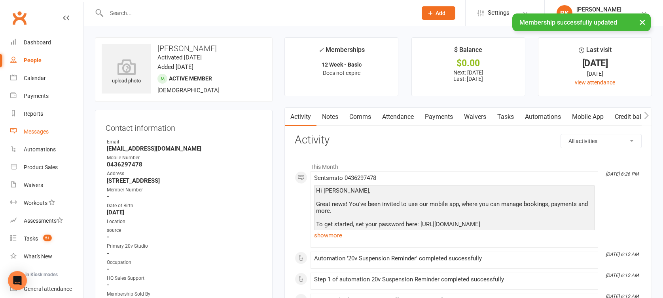
click at [36, 127] on link "Messages" at bounding box center [46, 132] width 73 height 18
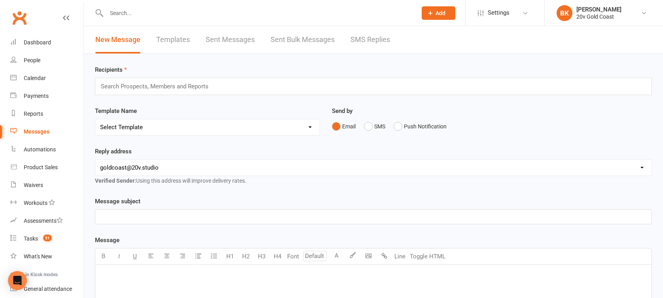
click at [367, 46] on link "SMS Replies" at bounding box center [371, 39] width 40 height 27
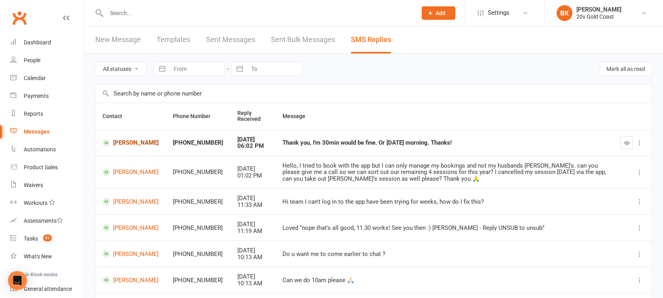
click at [123, 141] on link "Claudia Bronn" at bounding box center [131, 143] width 56 height 8
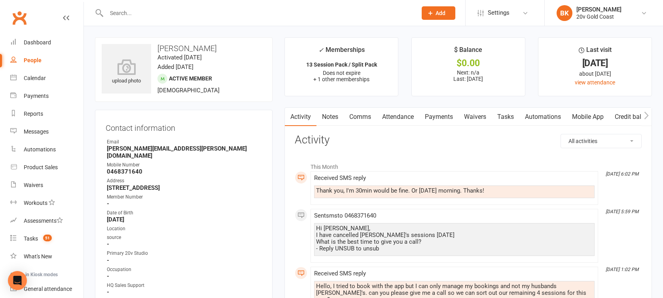
click at [502, 111] on link "Tasks" at bounding box center [506, 117] width 28 height 18
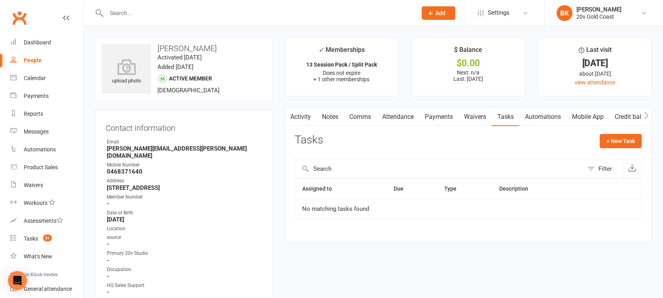
click at [335, 124] on link "Notes" at bounding box center [330, 117] width 27 height 18
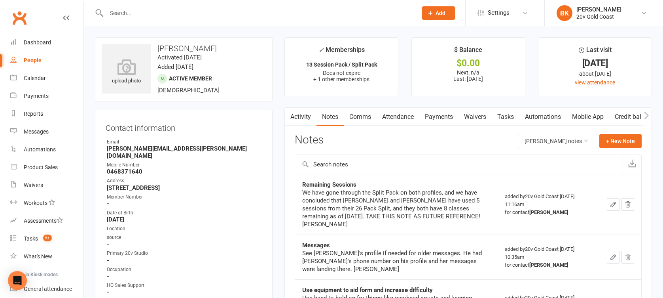
click at [309, 124] on link "Activity" at bounding box center [301, 117] width 32 height 18
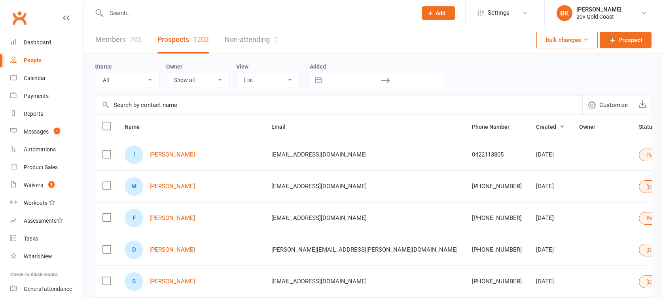
select select "100"
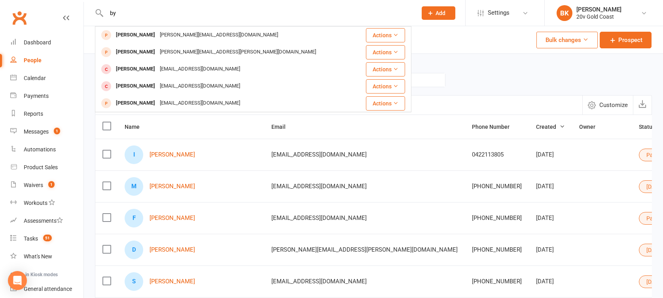
type input "b"
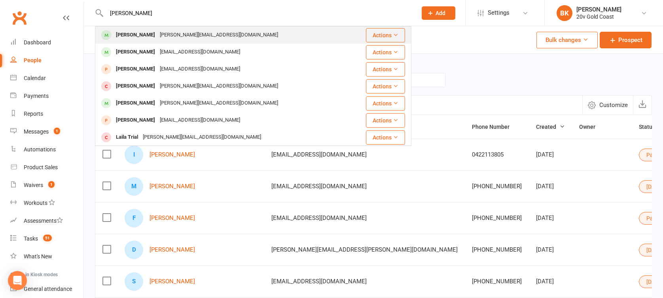
type input "[PERSON_NAME]"
click at [135, 37] on div "[PERSON_NAME]" at bounding box center [136, 34] width 44 height 11
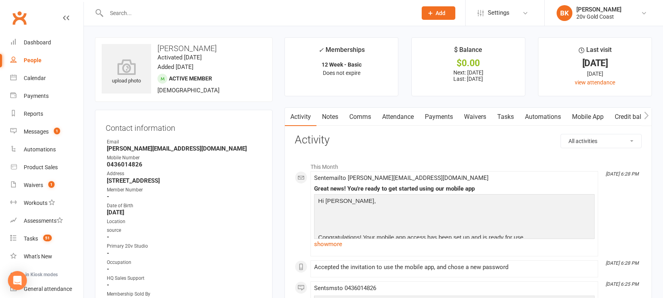
click at [432, 119] on link "Payments" at bounding box center [439, 117] width 39 height 18
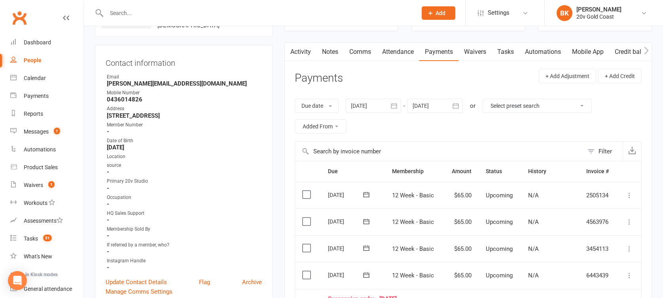
scroll to position [63, 0]
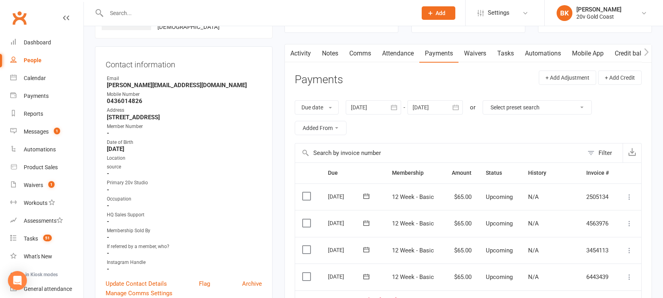
click at [337, 61] on link "Notes" at bounding box center [330, 53] width 27 height 18
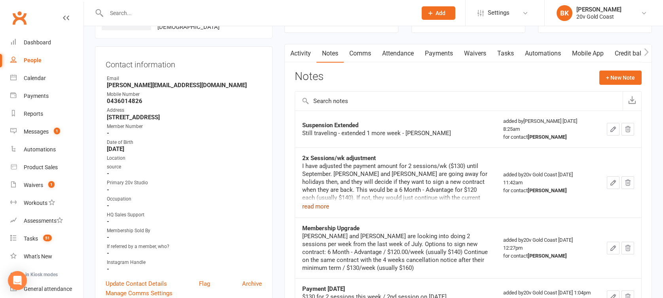
click at [313, 201] on button "read more" at bounding box center [315, 206] width 27 height 10
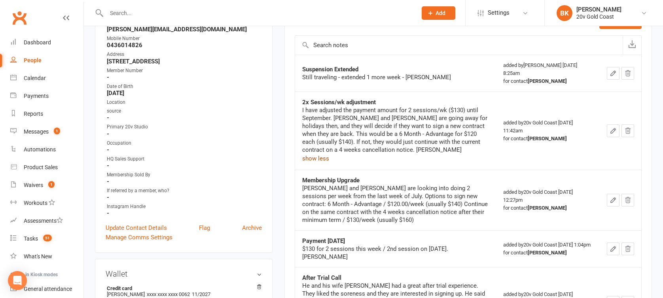
scroll to position [306, 0]
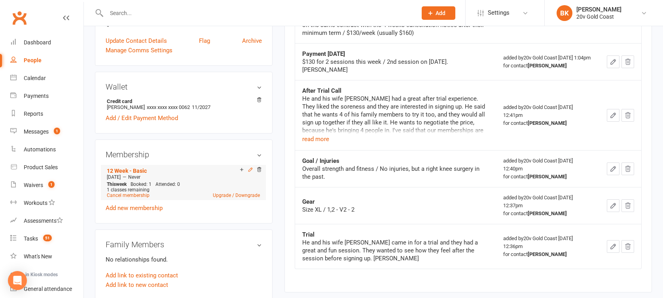
click at [250, 169] on icon at bounding box center [251, 170] width 6 height 6
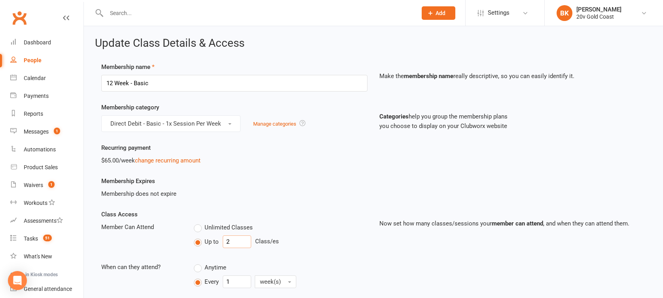
click at [233, 238] on input "2" at bounding box center [237, 241] width 29 height 13
type input "1"
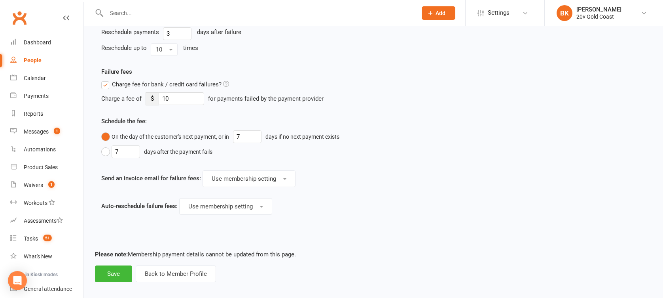
scroll to position [458, 0]
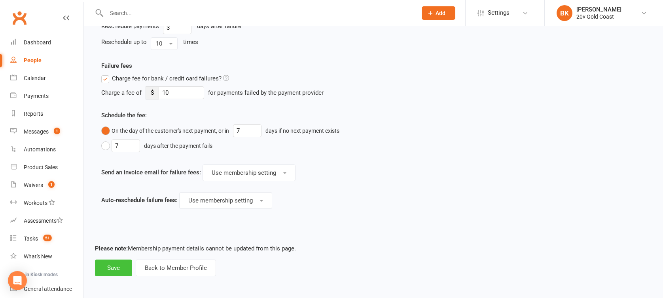
click at [105, 274] on button "Save" at bounding box center [113, 267] width 37 height 17
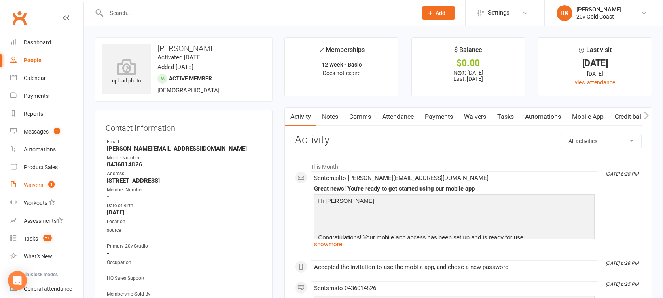
click at [30, 183] on div "Waivers" at bounding box center [33, 185] width 19 height 6
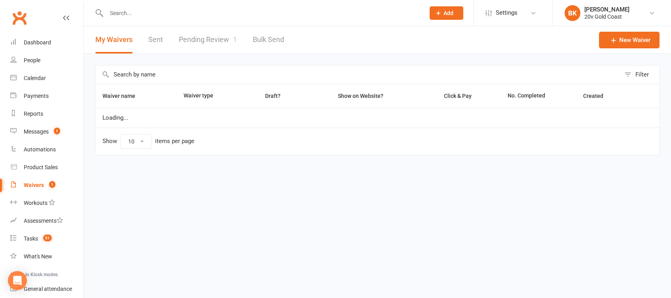
click at [219, 43] on link "Pending Review 1" at bounding box center [208, 39] width 58 height 27
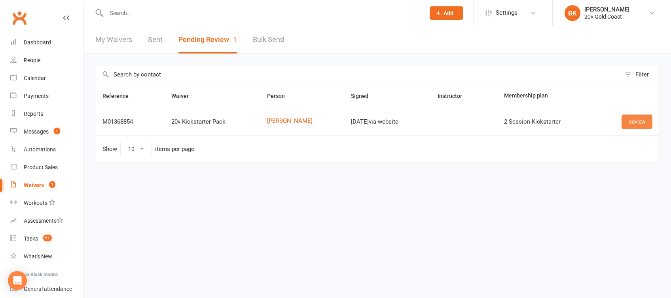
click at [643, 123] on link "Review" at bounding box center [637, 121] width 31 height 14
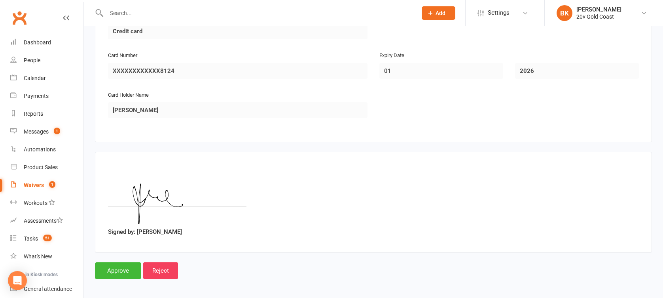
scroll to position [969, 0]
click at [119, 263] on input "Approve" at bounding box center [118, 269] width 46 height 17
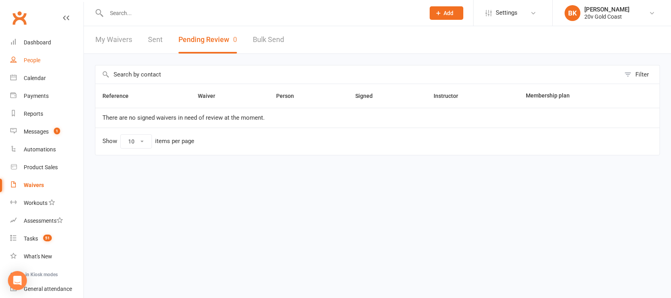
click at [58, 59] on link "People" at bounding box center [46, 60] width 73 height 18
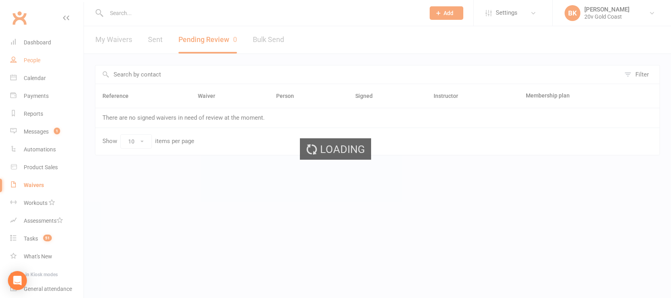
select select "100"
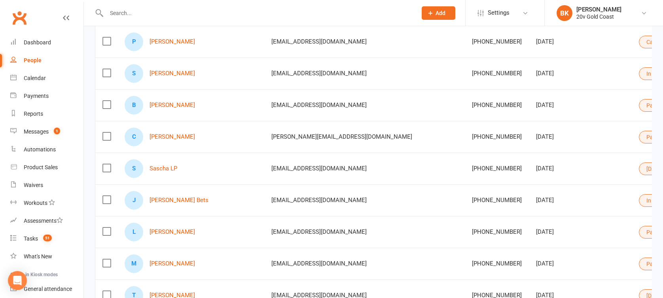
scroll to position [493, 0]
click at [163, 166] on link "Sascha LP" at bounding box center [164, 168] width 28 height 7
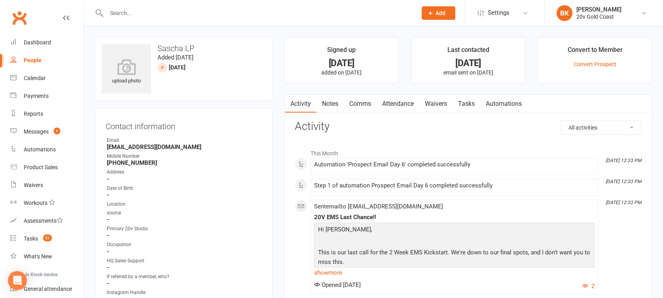
click at [471, 102] on link "Tasks" at bounding box center [467, 104] width 28 height 18
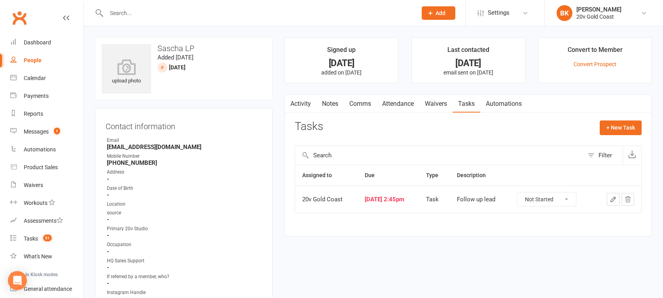
click at [549, 198] on select "Not Started In Progress Waiting Complete" at bounding box center [547, 198] width 59 height 13
click at [523, 192] on select "Not Started In Progress Waiting Complete" at bounding box center [547, 198] width 59 height 13
select select "unstarted"
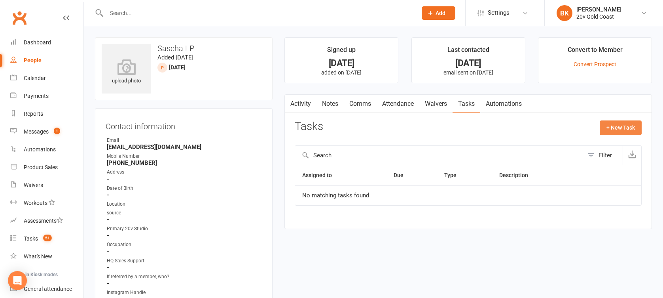
click at [630, 125] on button "+ New Task" at bounding box center [621, 127] width 42 height 14
select select "46005"
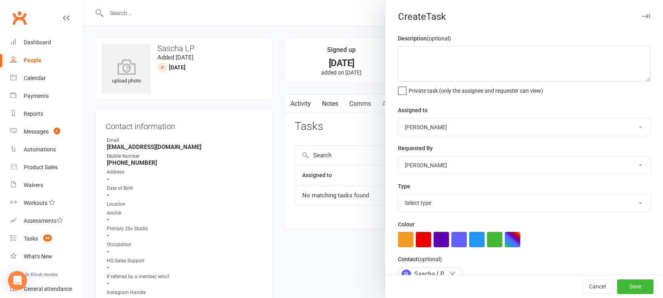
click at [447, 129] on select "20v Gold Coast [PERSON_NAME] [PERSON_NAME] [PERSON_NAME] [PERSON_NAME]" at bounding box center [525, 126] width 252 height 17
select select "45734"
click at [399, 118] on select "20v Gold Coast [PERSON_NAME] [PERSON_NAME] [PERSON_NAME] [PERSON_NAME]" at bounding box center [525, 126] width 252 height 17
click at [431, 199] on select "Select type Call Call - to book trial Confirm session attendance Confirm trial …" at bounding box center [525, 202] width 252 height 17
select select "24395"
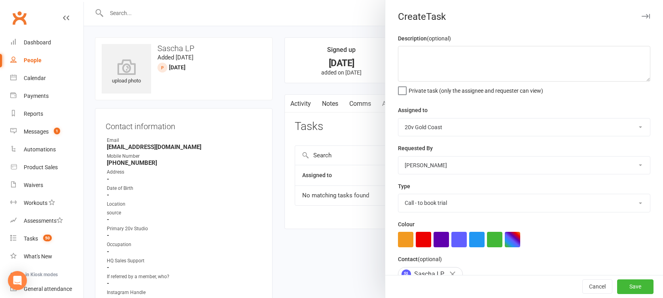
click at [399, 194] on select "Select type Call Call - to book trial Confirm session attendance Confirm trial …" at bounding box center [525, 202] width 252 height 17
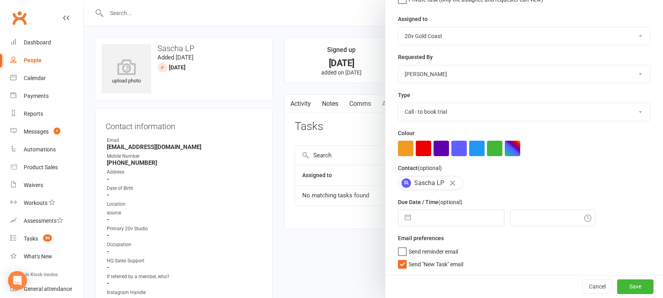
click at [405, 217] on button "button" at bounding box center [408, 218] width 14 height 16
select select "8"
select select "2025"
select select "9"
select select "2025"
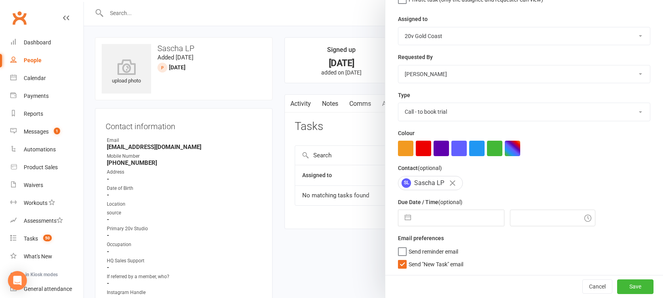
select select "10"
select select "2025"
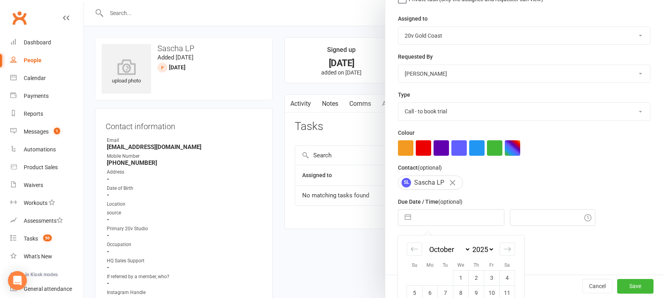
scroll to position [149, 0]
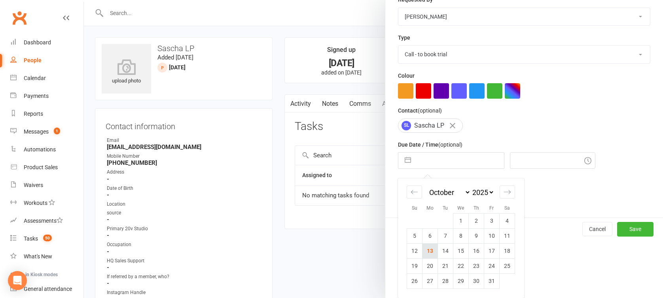
click at [430, 251] on td "13" at bounding box center [430, 250] width 15 height 15
type input "[DATE]"
type input "6:45pm"
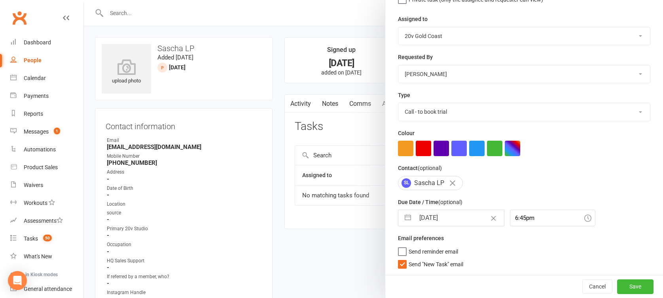
click at [431, 264] on span "Send "New Task" email" at bounding box center [436, 262] width 55 height 9
click at [431, 258] on input "Send "New Task" email" at bounding box center [430, 258] width 65 height 0
click at [612, 275] on div "Cancel Save" at bounding box center [525, 286] width 278 height 23
click at [618, 281] on button "Save" at bounding box center [636, 286] width 36 height 14
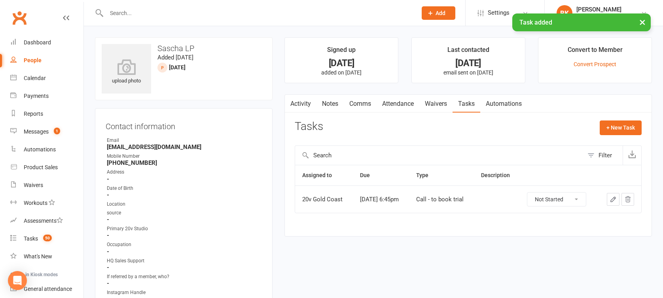
click at [337, 108] on link "Notes" at bounding box center [330, 104] width 27 height 18
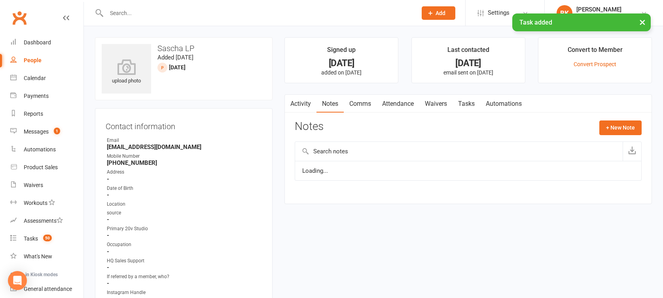
click at [364, 103] on link "Comms" at bounding box center [360, 104] width 33 height 18
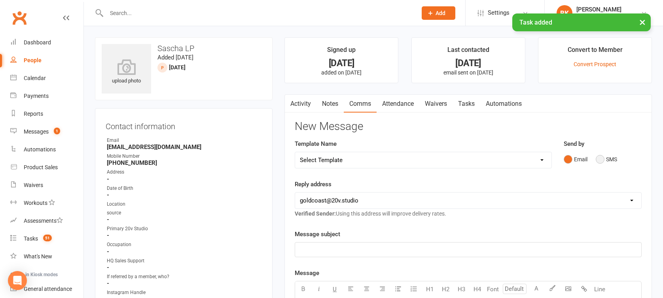
click at [608, 160] on button "SMS" at bounding box center [606, 159] width 21 height 15
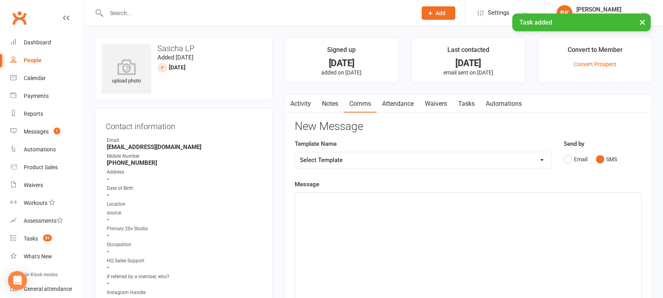
click at [329, 103] on link "Notes" at bounding box center [330, 104] width 27 height 18
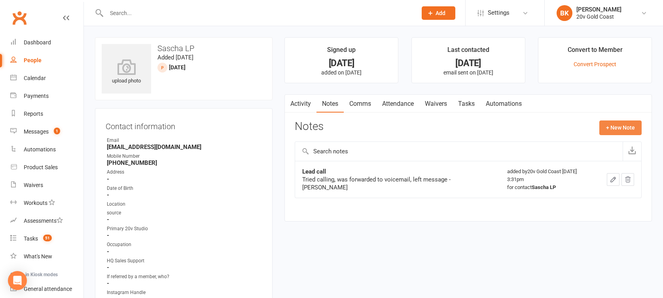
click at [617, 133] on button "+ New Note" at bounding box center [621, 127] width 42 height 14
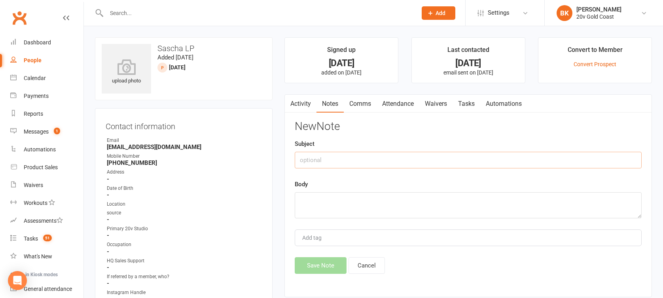
click at [464, 156] on input "text" at bounding box center [468, 160] width 347 height 17
click at [363, 103] on link "Comms" at bounding box center [360, 104] width 33 height 18
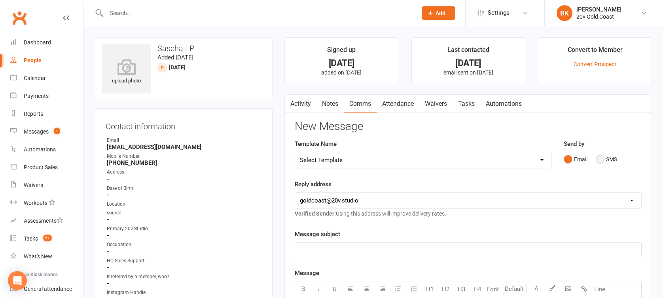
click at [607, 158] on button "SMS" at bounding box center [606, 159] width 21 height 15
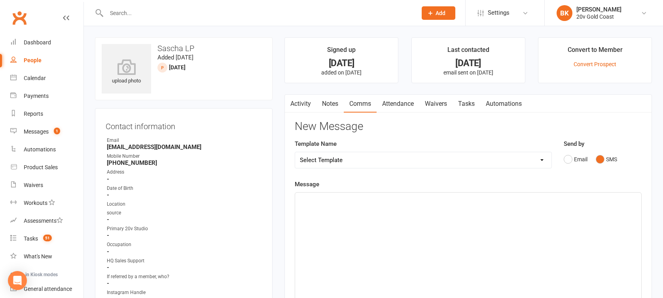
click at [568, 226] on div "﻿" at bounding box center [468, 251] width 346 height 119
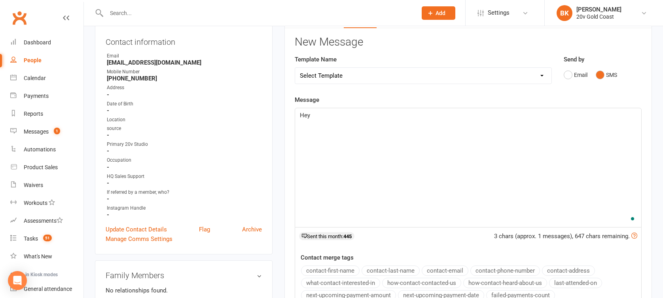
scroll to position [91, 0]
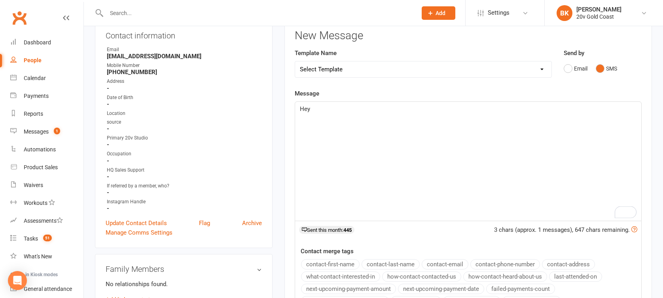
click at [325, 259] on button "contact-first-name" at bounding box center [330, 264] width 59 height 10
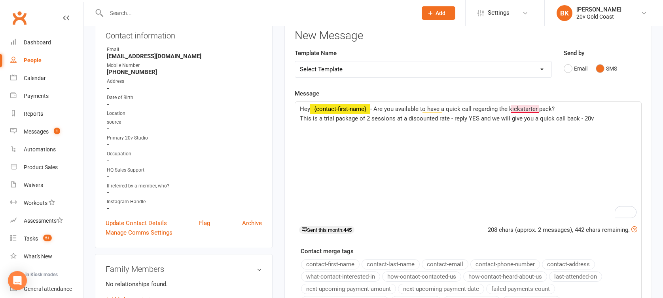
click at [524, 108] on span "- Are you available to have a quick call regarding the kickstarter pack?" at bounding box center [463, 108] width 184 height 7
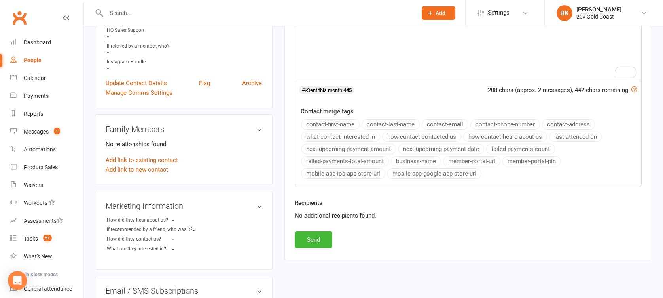
scroll to position [285, 0]
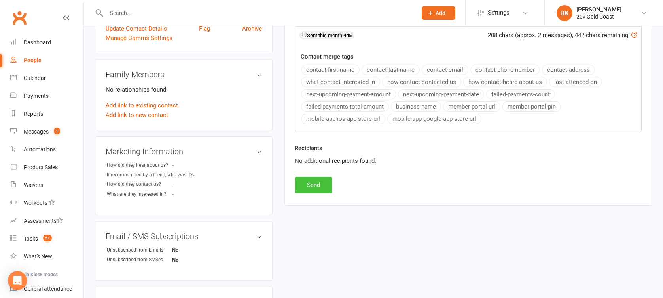
click at [324, 190] on button "Send" at bounding box center [314, 185] width 38 height 17
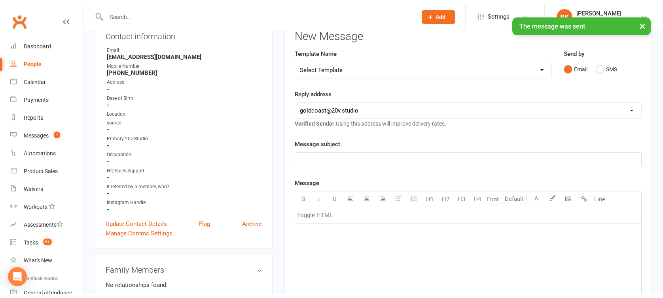
scroll to position [0, 0]
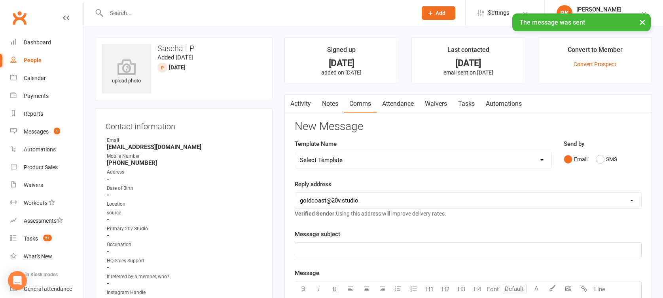
click at [335, 97] on link "Notes" at bounding box center [330, 104] width 27 height 18
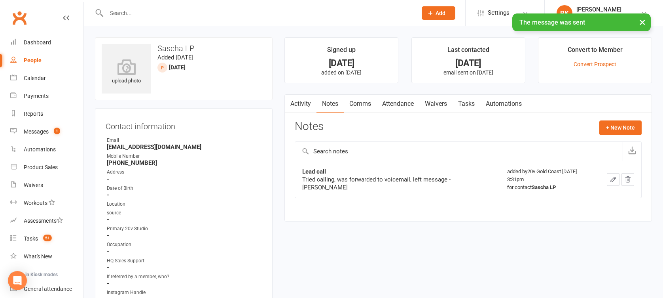
click at [467, 103] on link "Tasks" at bounding box center [467, 104] width 28 height 18
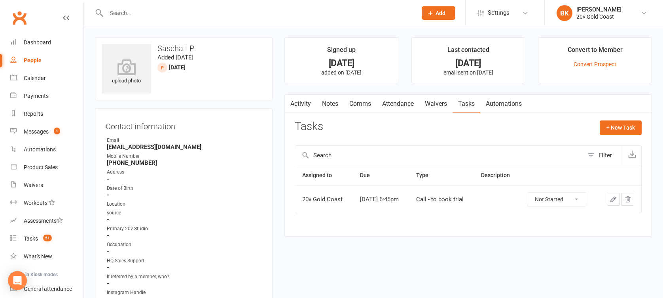
click at [312, 105] on link "Activity" at bounding box center [301, 104] width 32 height 18
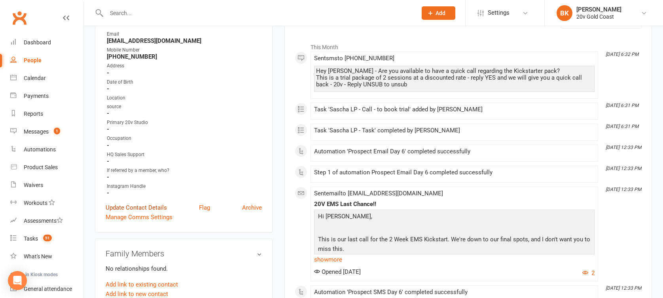
click at [154, 204] on link "Update Contact Details" at bounding box center [136, 208] width 61 height 10
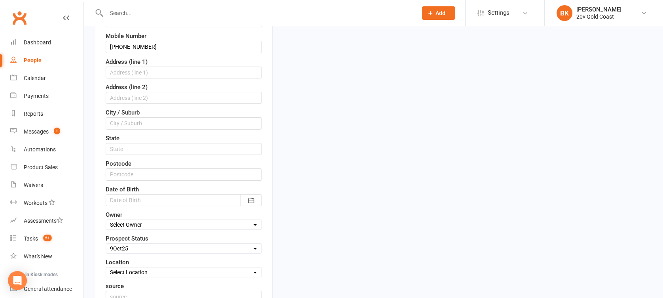
scroll to position [177, 0]
click at [142, 249] on select "Select Parachute Referrals In Communication Call Later Task Comms [DATE] [DATE]…" at bounding box center [184, 247] width 156 height 9
select select "In Communication"
click at [106, 243] on select "Select Parachute Referrals In Communication Call Later Task Comms [DATE] [DATE]…" at bounding box center [184, 247] width 156 height 9
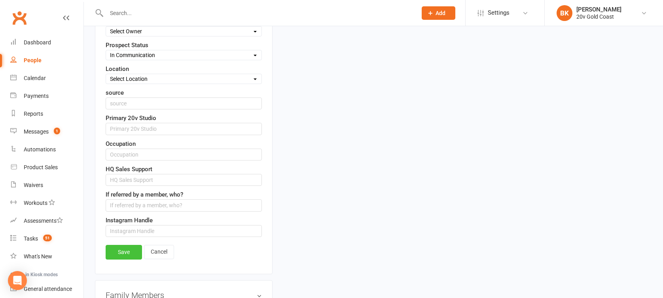
click at [121, 247] on link "Save" at bounding box center [124, 252] width 36 height 14
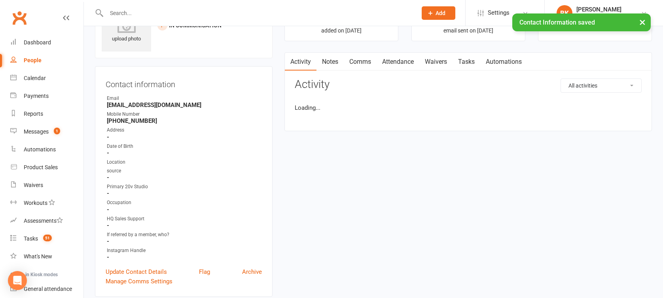
scroll to position [0, 0]
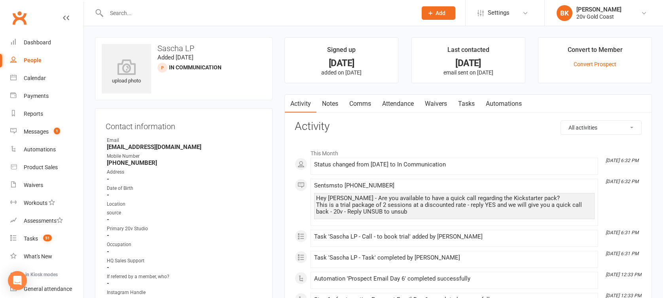
click at [135, 18] on div at bounding box center [253, 13] width 317 height 26
click at [120, 13] on input "text" at bounding box center [258, 13] width 308 height 11
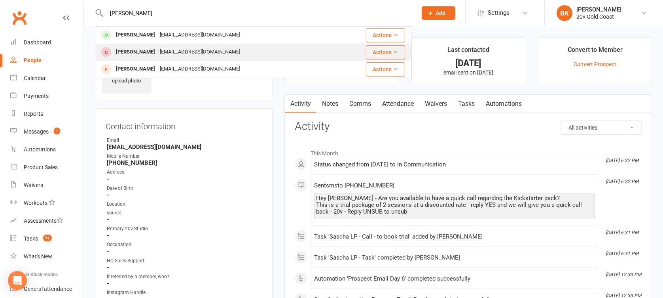
type input "[PERSON_NAME]"
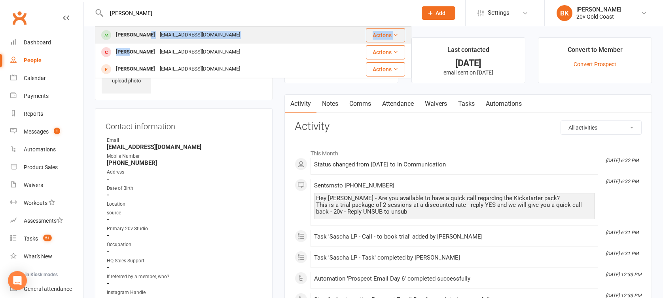
drag, startPoint x: 127, startPoint y: 46, endPoint x: 147, endPoint y: 29, distance: 26.4
click at [147, 29] on tbody "[PERSON_NAME] [EMAIL_ADDRESS][DOMAIN_NAME] Actions [PERSON_NAME] [EMAIL_ADDRESS…" at bounding box center [253, 52] width 316 height 51
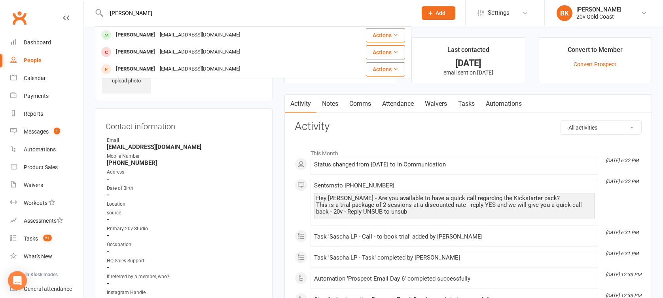
drag, startPoint x: 147, startPoint y: 29, endPoint x: 135, endPoint y: 32, distance: 13.3
click at [135, 32] on div "[PERSON_NAME]" at bounding box center [136, 34] width 44 height 11
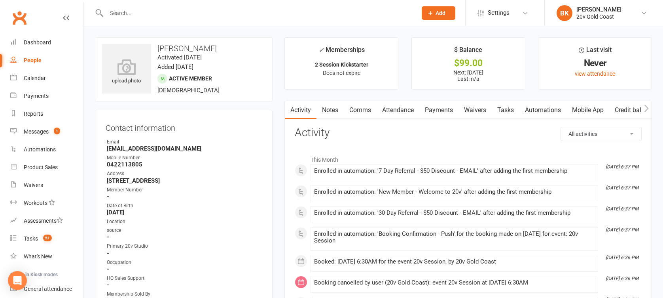
click at [510, 110] on link "Tasks" at bounding box center [506, 110] width 28 height 18
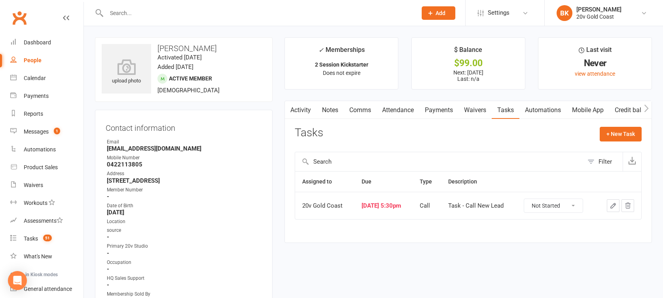
click at [552, 204] on select "Not Started In Progress Waiting Complete" at bounding box center [554, 205] width 59 height 13
click at [530, 199] on select "Not Started In Progress Waiting Complete" at bounding box center [554, 205] width 59 height 13
select select "unstarted"
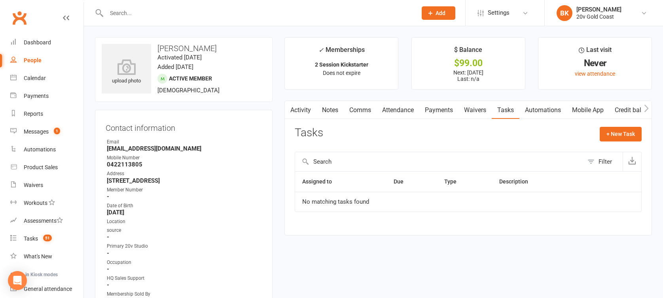
click at [402, 110] on link "Attendance" at bounding box center [398, 110] width 43 height 18
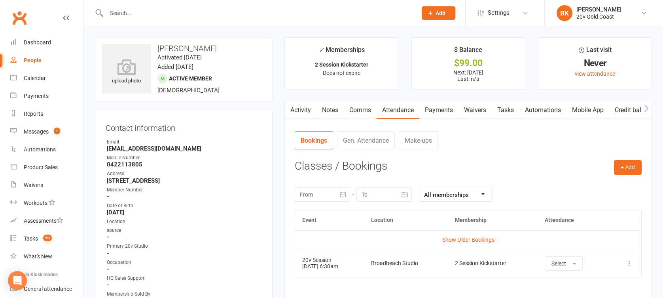
click at [513, 112] on link "Tasks" at bounding box center [506, 110] width 28 height 18
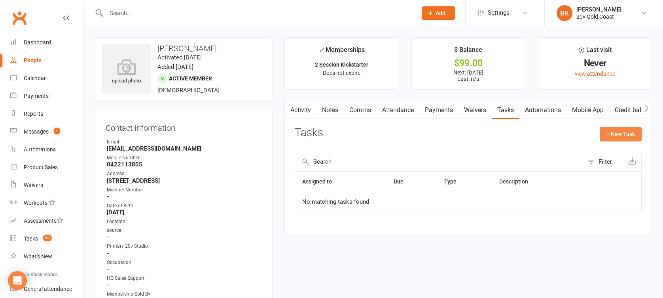
click at [639, 133] on button "+ New Task" at bounding box center [621, 134] width 42 height 14
select select "46005"
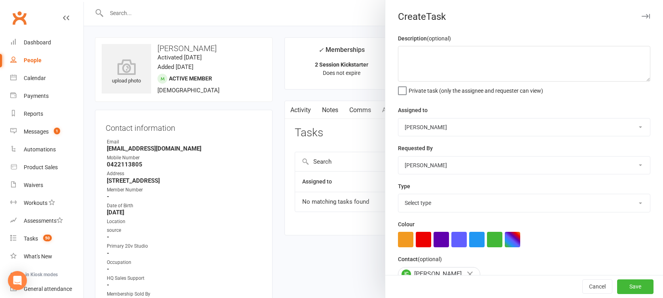
click at [438, 129] on select "20v Gold Coast [PERSON_NAME] [PERSON_NAME] [PERSON_NAME] [PERSON_NAME]" at bounding box center [525, 126] width 252 height 17
select select "45734"
click at [399, 118] on select "20v Gold Coast [PERSON_NAME] [PERSON_NAME] [PERSON_NAME] [PERSON_NAME]" at bounding box center [525, 126] width 252 height 17
click at [432, 201] on select "Select type Call Call - to book trial Confirm session attendance Confirm trial …" at bounding box center [525, 202] width 252 height 17
select select "35760"
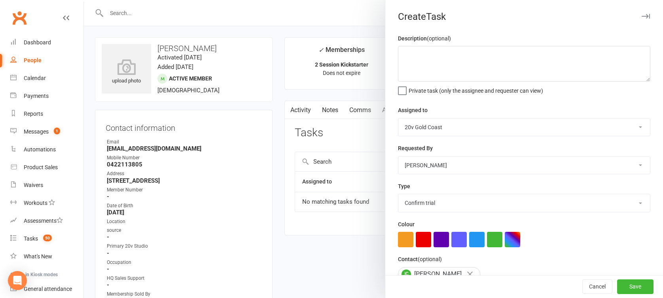
click at [399, 194] on select "Select type Call Call - to book trial Confirm session attendance Confirm trial …" at bounding box center [525, 202] width 252 height 17
click at [426, 106] on div "Assigned to 20v Gold Coast [PERSON_NAME] [PERSON_NAME] [PERSON_NAME] [PERSON_NA…" at bounding box center [524, 120] width 253 height 31
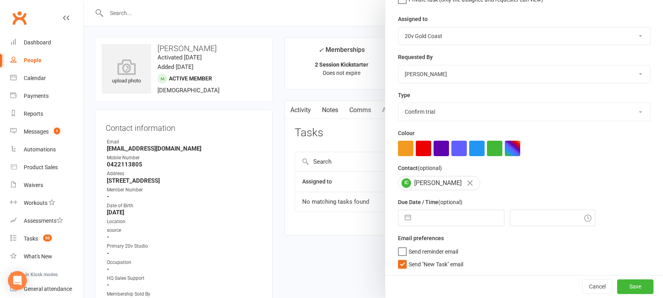
click at [405, 215] on button "button" at bounding box center [408, 218] width 14 height 16
select select "8"
select select "2025"
select select "9"
select select "2025"
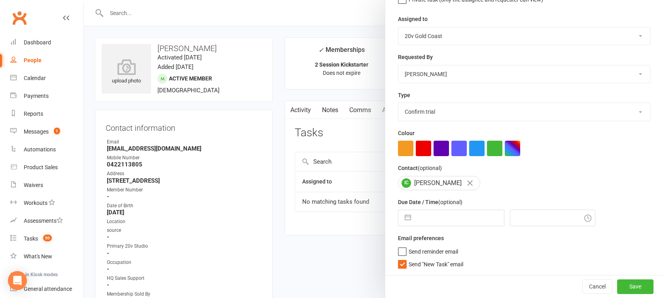
select select "10"
select select "2025"
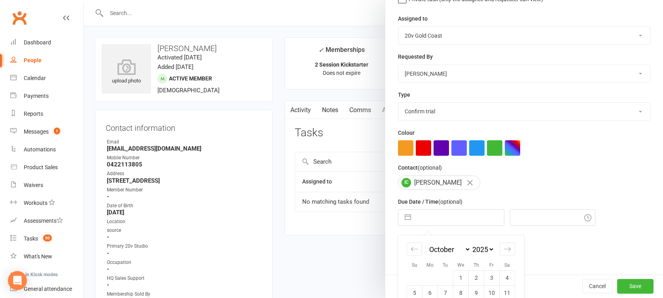
scroll to position [149, 0]
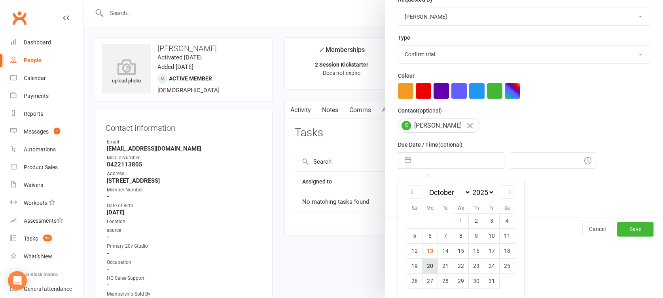
click at [428, 263] on td "20" at bounding box center [430, 265] width 15 height 15
type input "[DATE]"
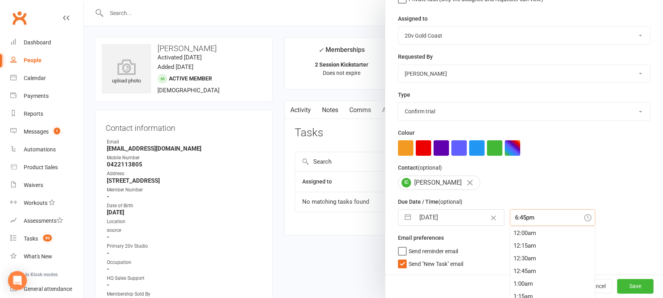
click at [513, 219] on div "6:45pm 12:00am 12:15am 12:30am 12:45am 1:00am 1:15am 1:30am 1:45am 2:00am 2:15a…" at bounding box center [553, 217] width 86 height 17
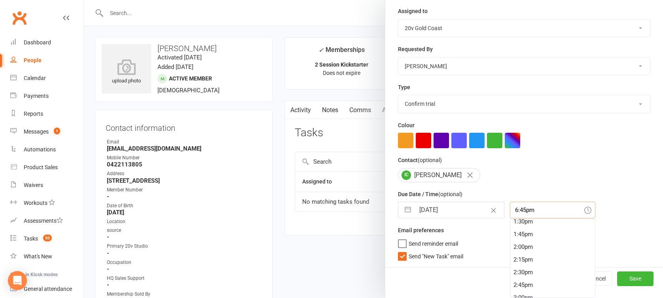
scroll to position [688, 0]
click at [515, 237] on div "1:45pm" at bounding box center [553, 234] width 85 height 13
type input "1:45pm"
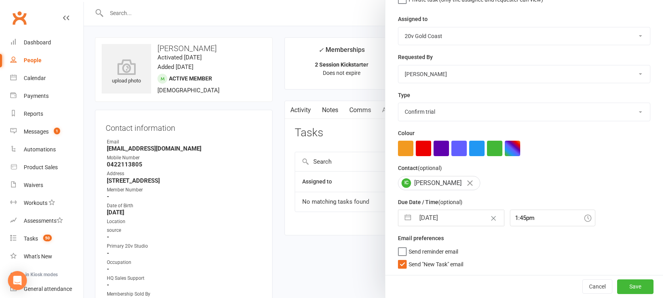
click at [448, 262] on span "Send "New Task" email" at bounding box center [436, 262] width 55 height 9
click at [448, 258] on input "Send "New Task" email" at bounding box center [430, 258] width 65 height 0
click at [628, 288] on button "Save" at bounding box center [636, 286] width 36 height 14
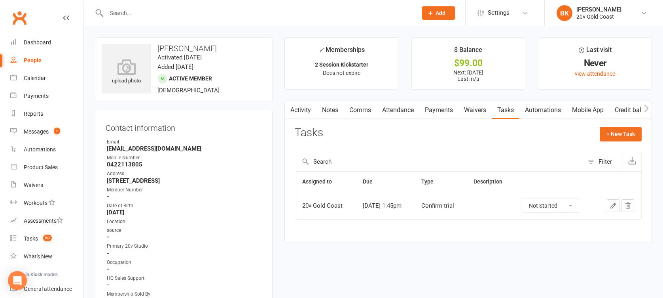
click at [336, 120] on div "Activity Notes Comms Attendance Payments Waivers Tasks Automations Mobile App C…" at bounding box center [469, 172] width 368 height 143
click at [329, 111] on link "Notes" at bounding box center [330, 110] width 27 height 18
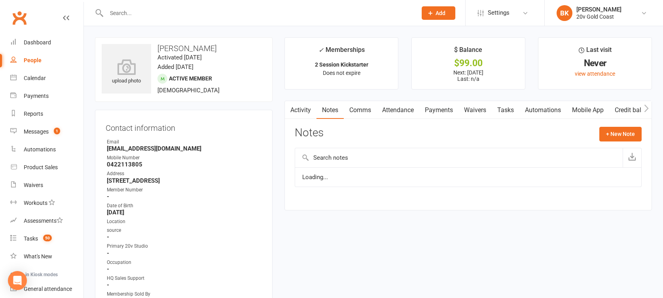
click at [297, 108] on link "Activity" at bounding box center [301, 110] width 32 height 18
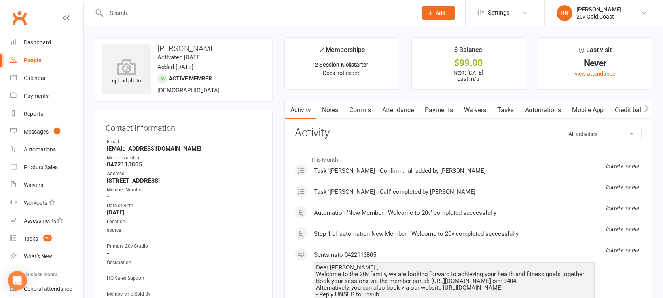
click at [338, 108] on link "Notes" at bounding box center [330, 110] width 27 height 18
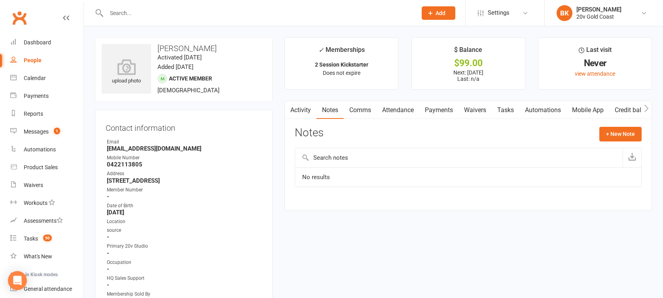
click at [608, 125] on div "Activity Notes Comms Attendance Payments Waivers Tasks Automations Mobile App C…" at bounding box center [469, 156] width 368 height 110
click at [608, 134] on button "+ New Note" at bounding box center [621, 134] width 42 height 14
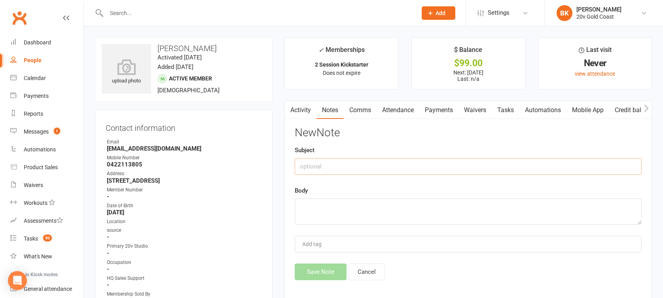
click at [449, 169] on input "text" at bounding box center [468, 166] width 347 height 17
type input "Kickstarter Sold"
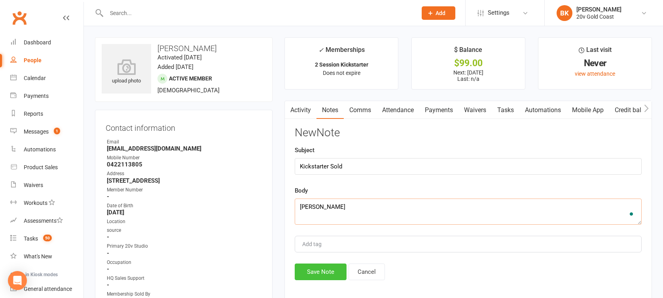
type textarea "Mel"
click at [327, 270] on button "Save Note" at bounding box center [321, 271] width 52 height 17
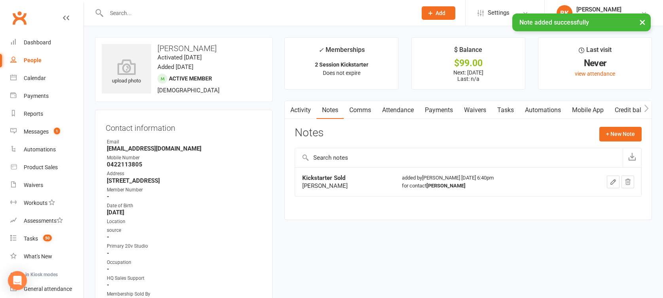
click at [358, 206] on div "Kickstarter Sold Mel added by Byron Kruger Oct 13, 2025 6:40pm for contact Ida …" at bounding box center [468, 187] width 347 height 40
click at [40, 132] on div "Messages" at bounding box center [36, 131] width 25 height 6
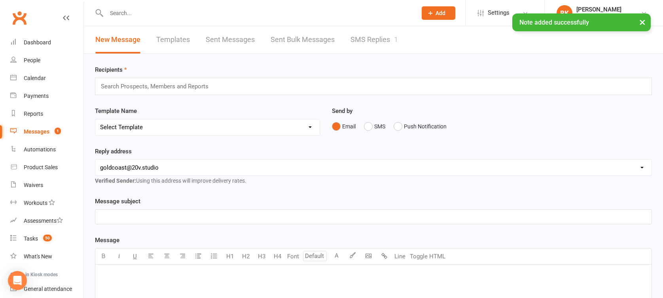
click at [358, 42] on link "SMS Replies 1" at bounding box center [375, 39] width 48 height 27
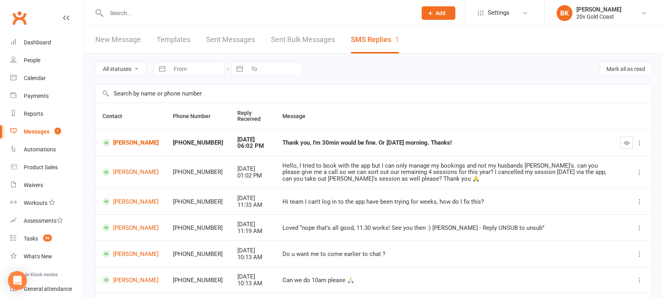
click at [428, 51] on header "New Message Templates Sent Messages Sent Bulk Messages SMS Replies 1" at bounding box center [374, 40] width 580 height 28
click at [426, 69] on div "All statuses Read only Unread only Navigate forward to interact with the calend…" at bounding box center [373, 69] width 557 height 30
click at [592, 16] on div "20v Gold Coast" at bounding box center [599, 16] width 45 height 7
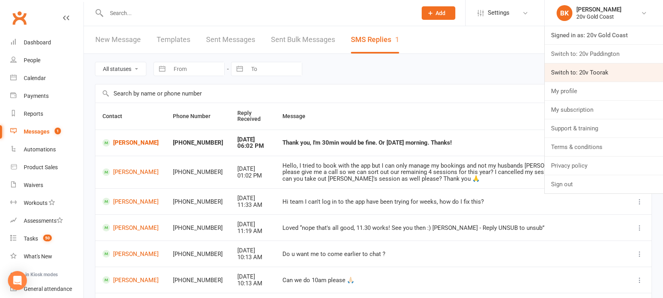
click at [585, 67] on link "Switch to: 20v Toorak" at bounding box center [604, 72] width 118 height 18
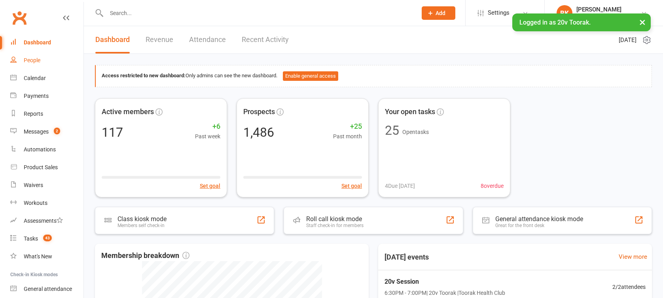
click at [27, 61] on div "People" at bounding box center [32, 60] width 17 height 6
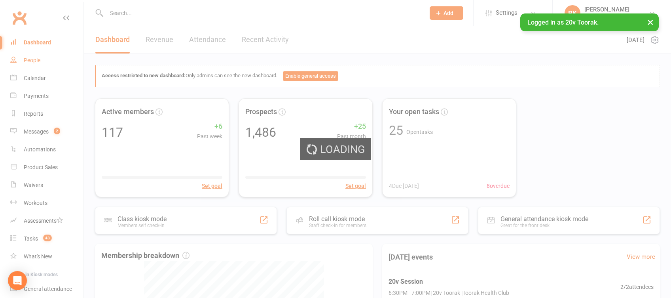
select select "100"
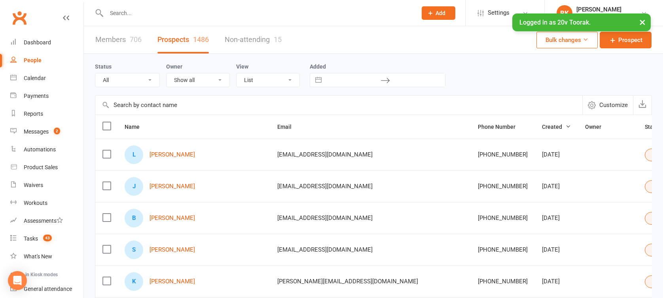
scroll to position [78, 0]
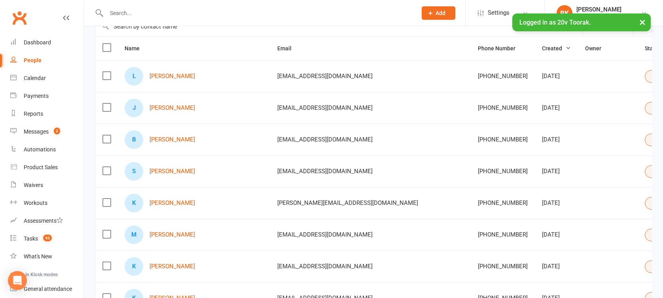
click at [578, 195] on td at bounding box center [608, 203] width 60 height 32
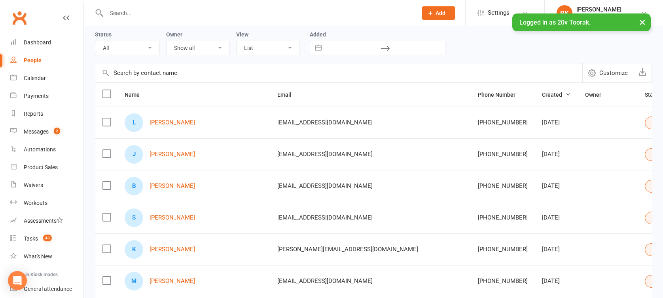
scroll to position [4, 0]
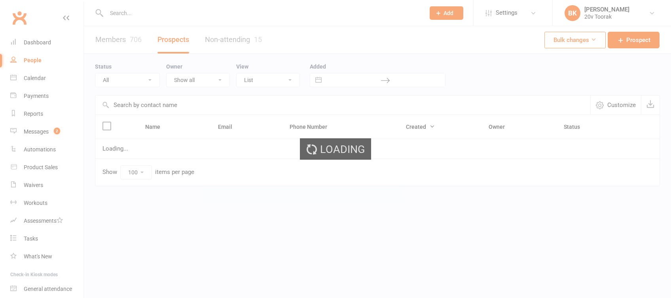
select select "100"
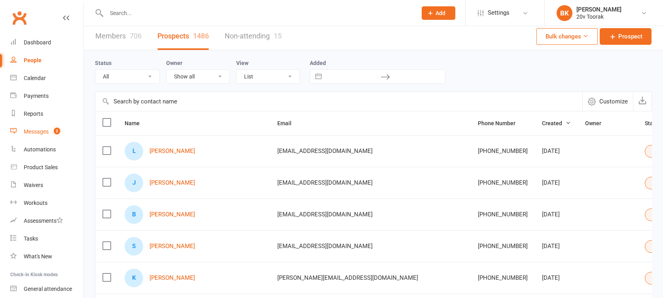
click at [47, 129] on div "Messages" at bounding box center [36, 131] width 25 height 6
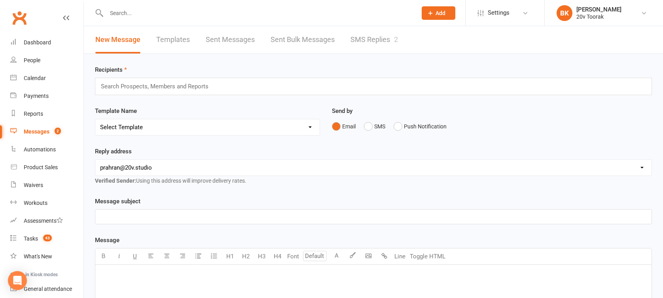
click at [371, 39] on link "SMS Replies 2" at bounding box center [375, 39] width 48 height 27
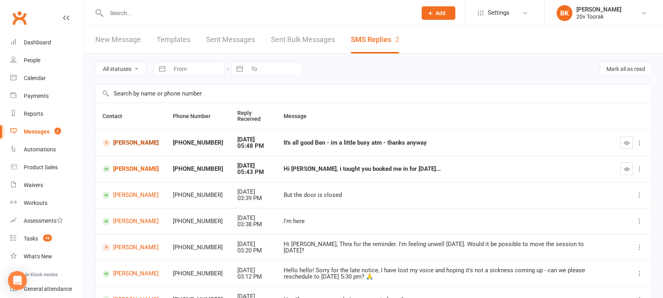
click at [125, 144] on link "Marisa Liu" at bounding box center [131, 143] width 56 height 8
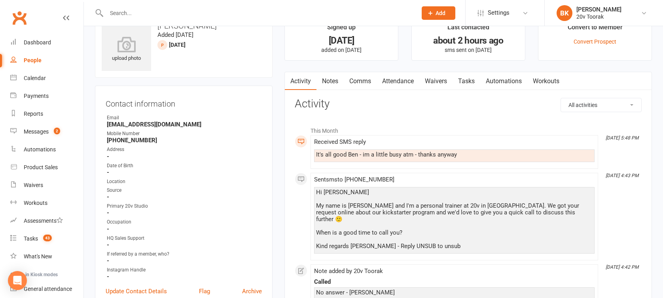
scroll to position [29, 0]
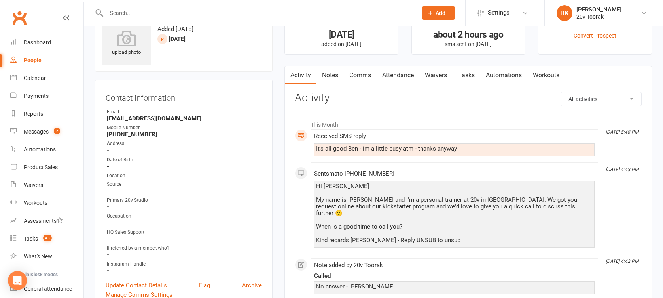
click at [470, 74] on link "Tasks" at bounding box center [467, 75] width 28 height 18
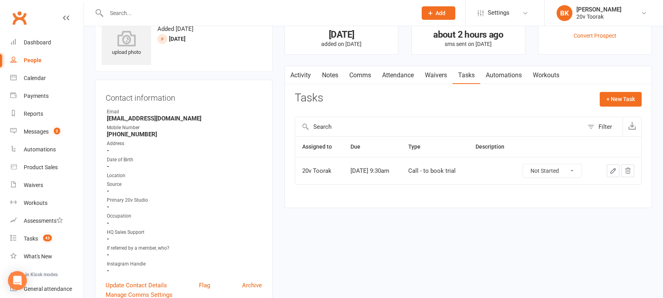
click at [325, 82] on link "Notes" at bounding box center [330, 75] width 27 height 18
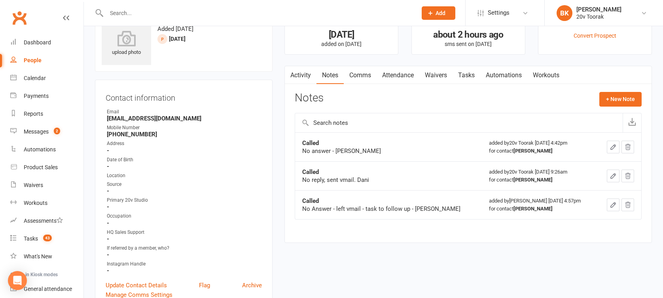
click at [304, 77] on link "Activity" at bounding box center [301, 75] width 32 height 18
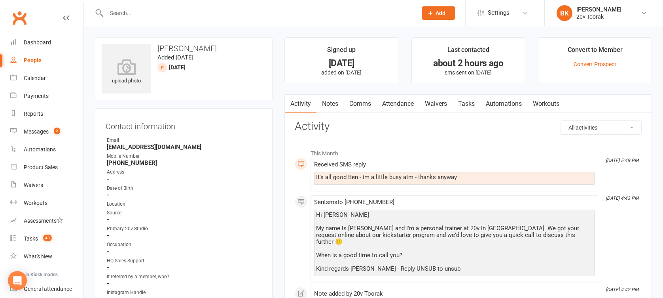
click at [466, 102] on link "Tasks" at bounding box center [467, 104] width 28 height 18
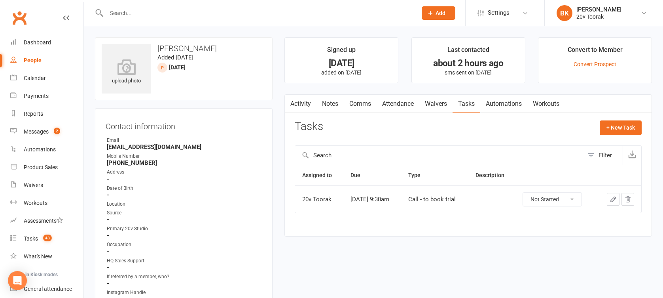
click at [333, 103] on link "Notes" at bounding box center [330, 104] width 27 height 18
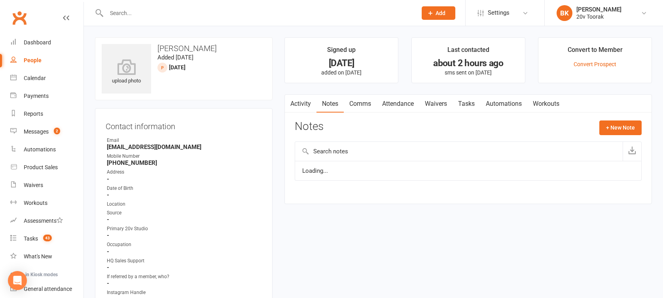
click at [301, 104] on link "Activity" at bounding box center [301, 104] width 32 height 18
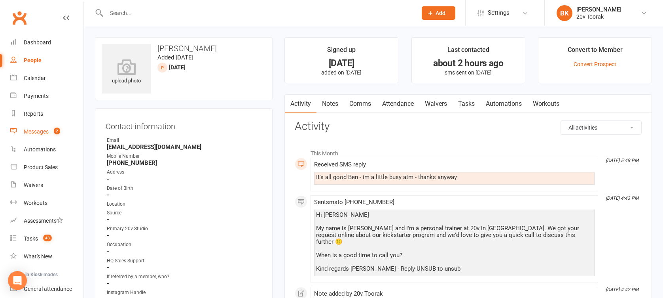
click at [52, 133] on count-badge "2" at bounding box center [55, 131] width 10 height 6
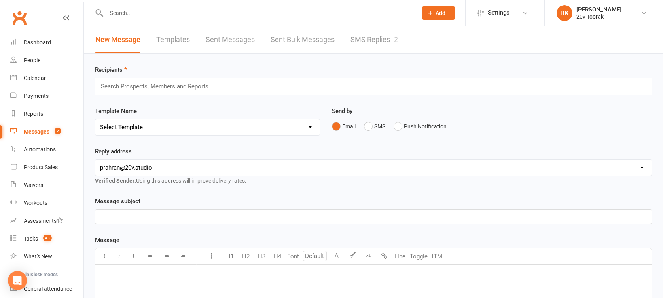
click at [385, 41] on link "SMS Replies 2" at bounding box center [375, 39] width 48 height 27
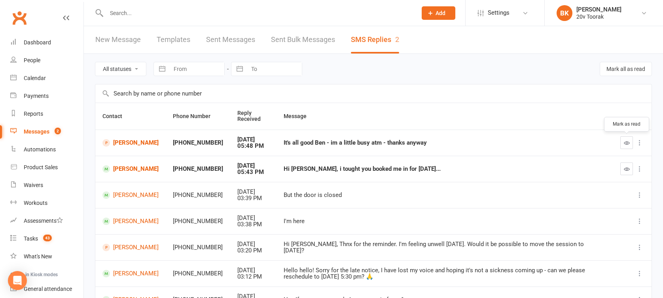
click at [622, 142] on button "button" at bounding box center [627, 142] width 13 height 13
click at [130, 165] on link "[PERSON_NAME]" at bounding box center [131, 169] width 56 height 8
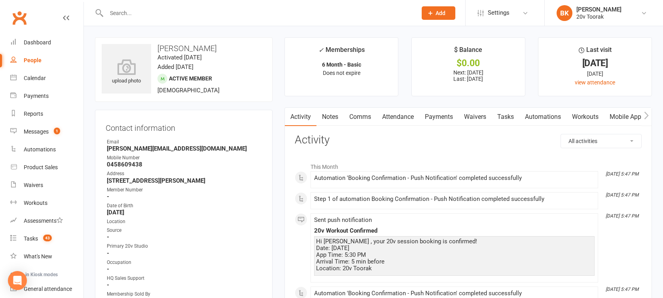
click at [405, 120] on link "Attendance" at bounding box center [398, 117] width 43 height 18
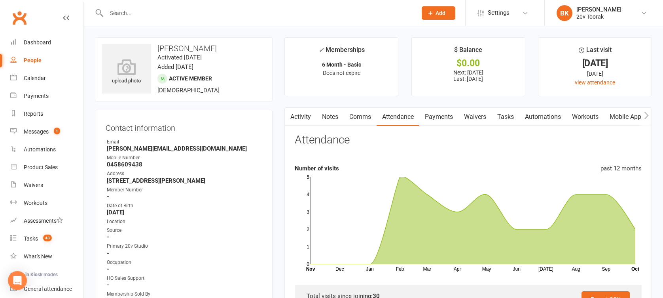
click at [302, 114] on link "Activity" at bounding box center [301, 117] width 32 height 18
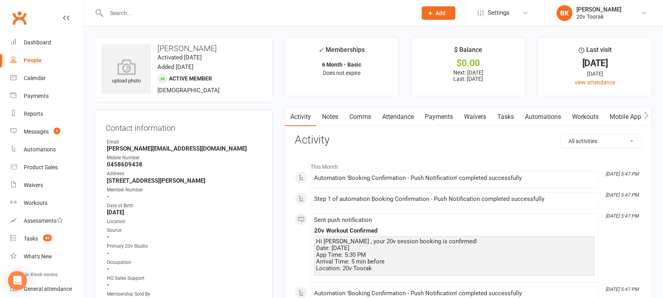
click at [584, 120] on link "Workouts" at bounding box center [586, 117] width 38 height 18
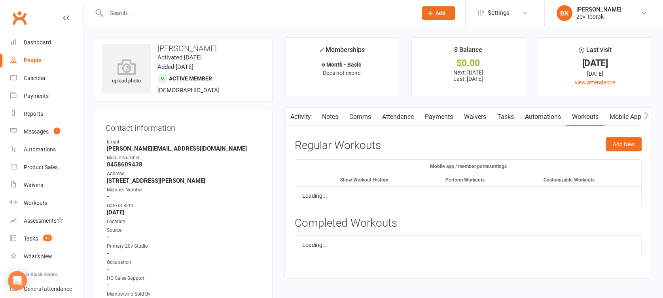
click at [615, 119] on link "Mobile App" at bounding box center [625, 117] width 43 height 18
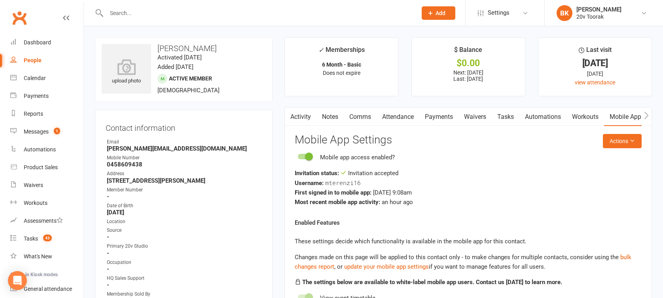
click at [595, 118] on link "Workouts" at bounding box center [586, 117] width 38 height 18
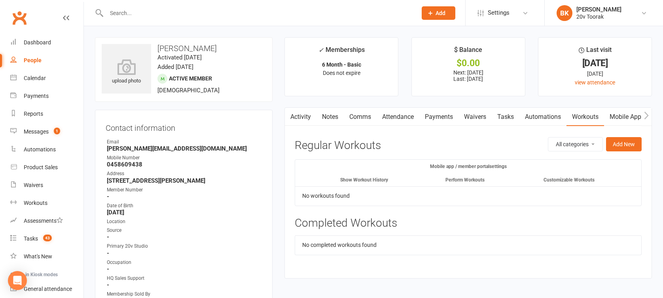
click at [300, 116] on link "Activity" at bounding box center [301, 117] width 32 height 18
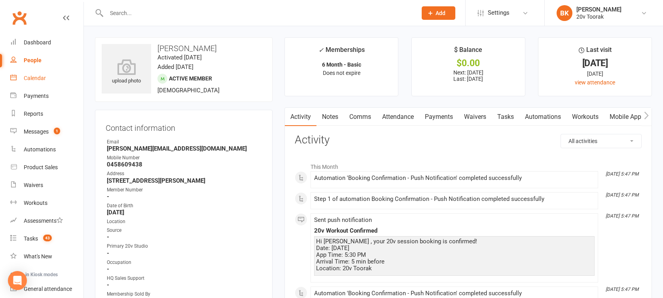
click at [39, 82] on link "Calendar" at bounding box center [46, 78] width 73 height 18
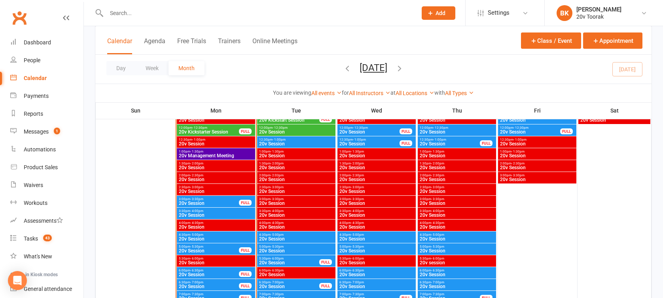
scroll to position [941, 0]
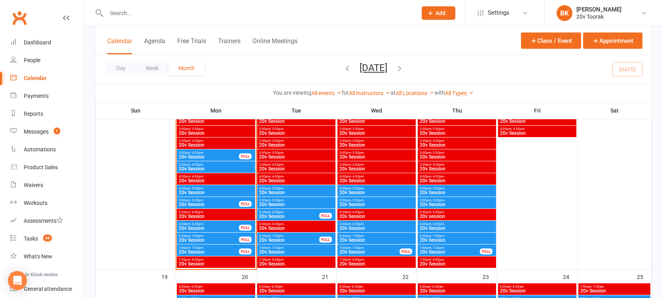
click at [264, 212] on span "5:30pm - 6:00pm" at bounding box center [289, 212] width 61 height 4
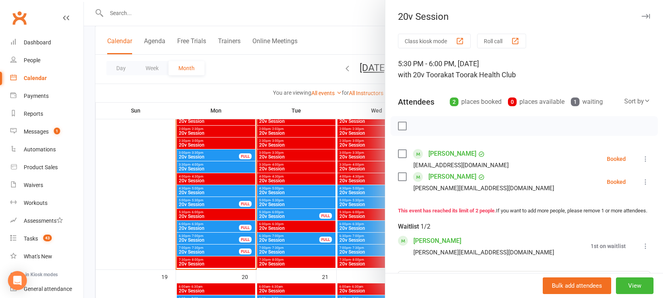
click at [264, 212] on div at bounding box center [374, 149] width 580 height 298
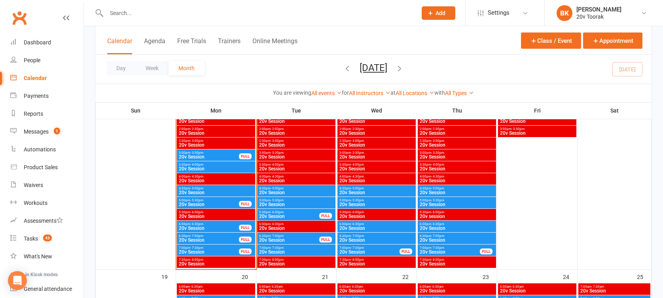
click at [271, 241] on span "20v Session" at bounding box center [289, 240] width 61 height 5
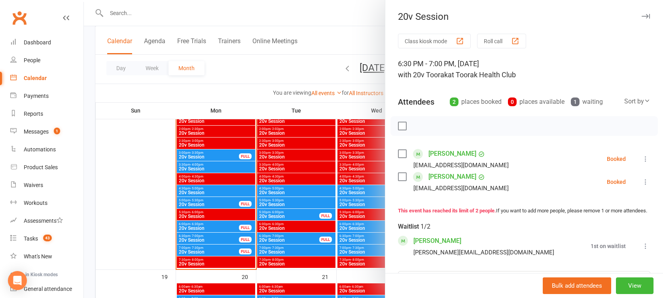
click at [271, 241] on div at bounding box center [374, 149] width 580 height 298
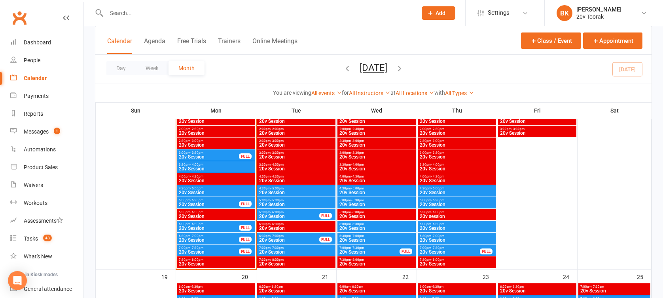
click at [271, 249] on span "- 7:30pm" at bounding box center [277, 248] width 13 height 4
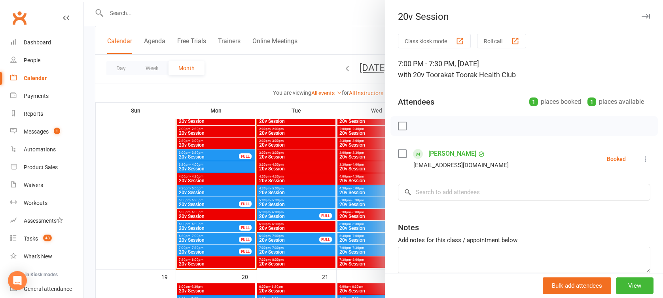
scroll to position [941, 0]
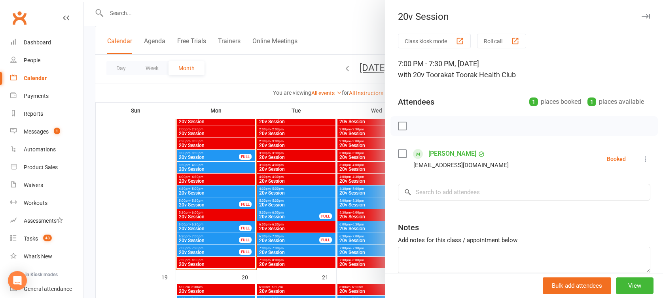
click at [271, 249] on div at bounding box center [374, 149] width 580 height 298
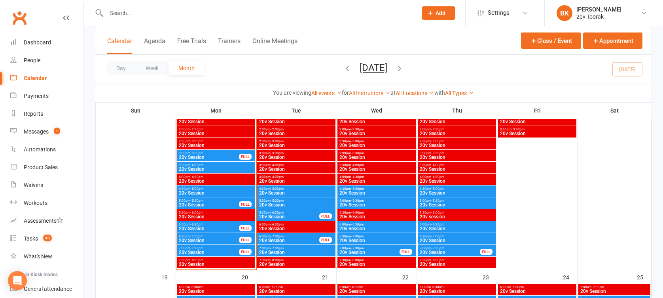
click at [271, 238] on span "20v Session" at bounding box center [289, 240] width 61 height 5
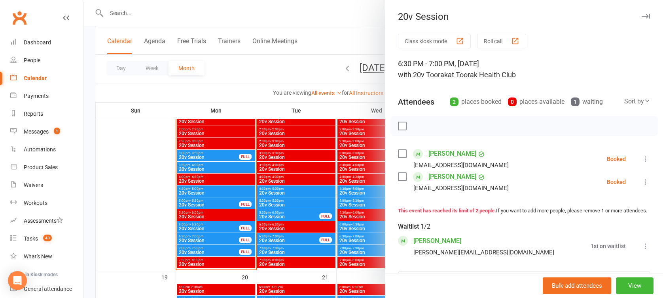
click at [271, 238] on div at bounding box center [374, 149] width 580 height 298
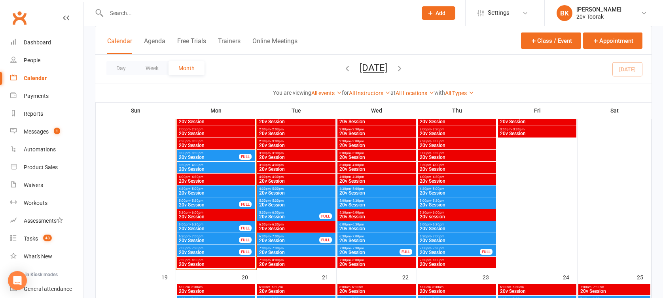
click at [271, 216] on span "20v Session" at bounding box center [289, 216] width 61 height 5
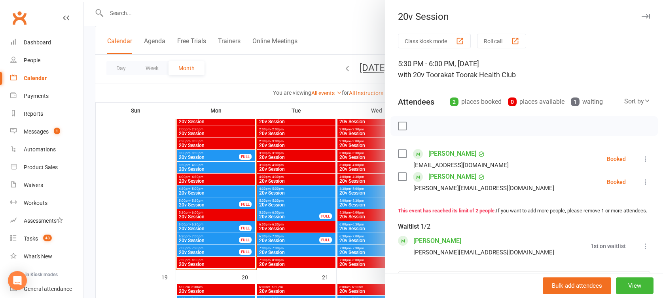
click at [271, 216] on div at bounding box center [374, 149] width 580 height 298
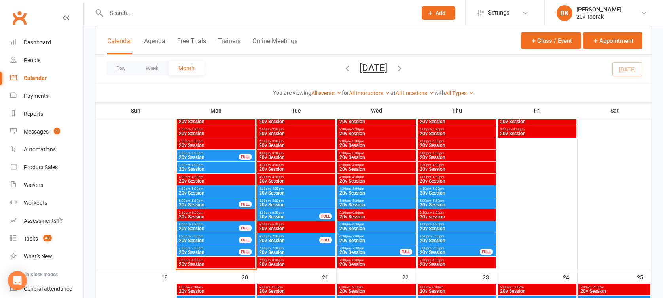
click at [273, 197] on div "5:00pm - 5:30pm 20v Session" at bounding box center [296, 202] width 78 height 11
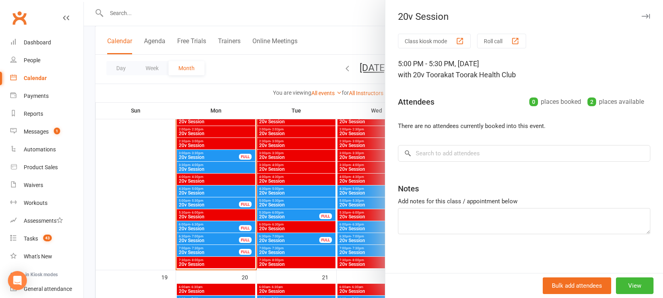
click at [273, 197] on div at bounding box center [374, 149] width 580 height 298
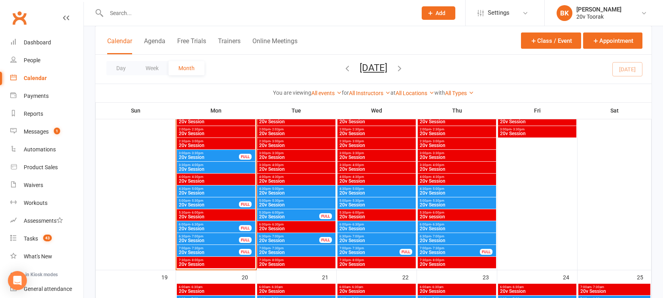
click at [273, 194] on span "20v Session" at bounding box center [296, 192] width 75 height 5
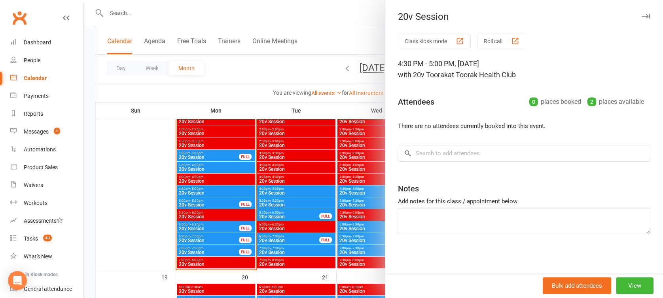
click at [273, 194] on div at bounding box center [374, 149] width 580 height 298
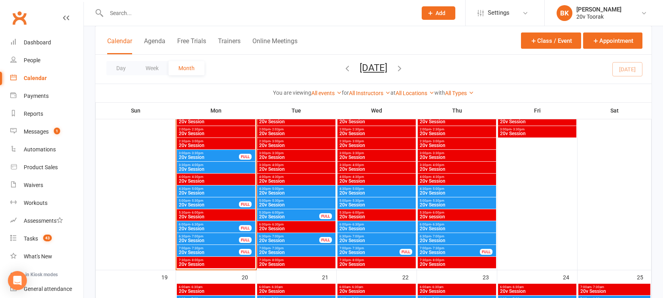
click at [273, 201] on span "- 5:30pm" at bounding box center [277, 201] width 13 height 4
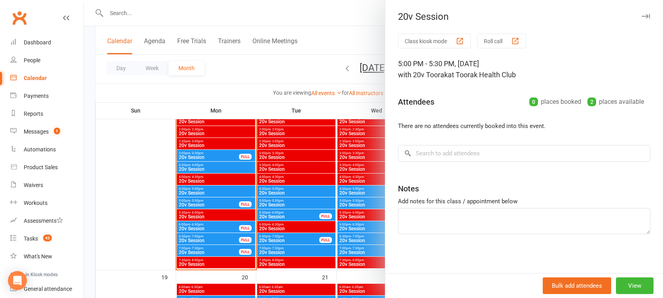
click at [273, 201] on div at bounding box center [374, 149] width 580 height 298
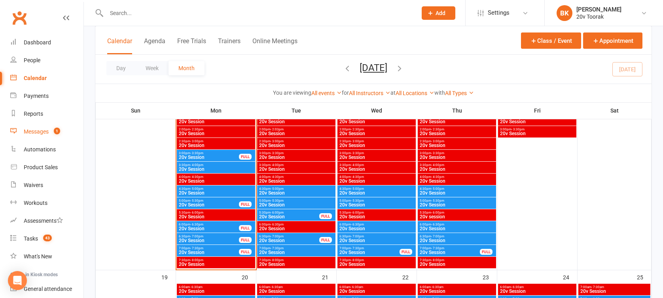
click at [46, 136] on link "Messages 1" at bounding box center [46, 132] width 73 height 18
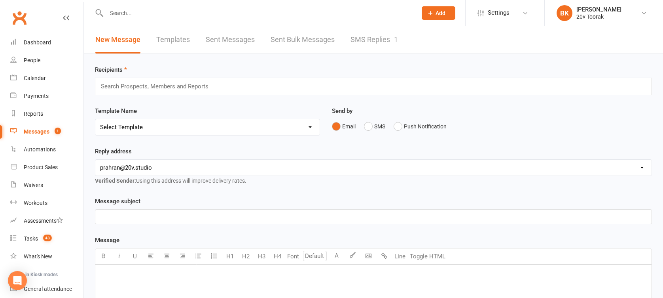
click at [368, 60] on div "Recipients Search Prospects, Members and Reports Template Name Select Template …" at bounding box center [374, 278] width 580 height 449
click at [373, 50] on link "SMS Replies 1" at bounding box center [375, 39] width 48 height 27
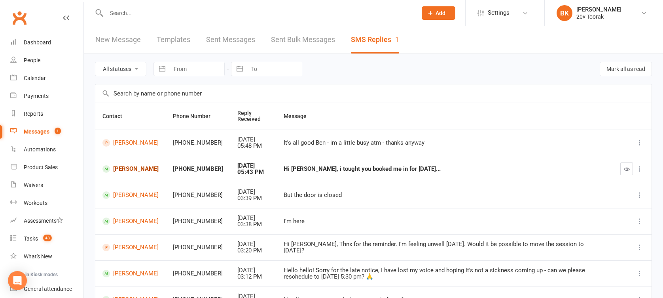
click at [130, 165] on link "Massimiliano Terenzi" at bounding box center [131, 169] width 56 height 8
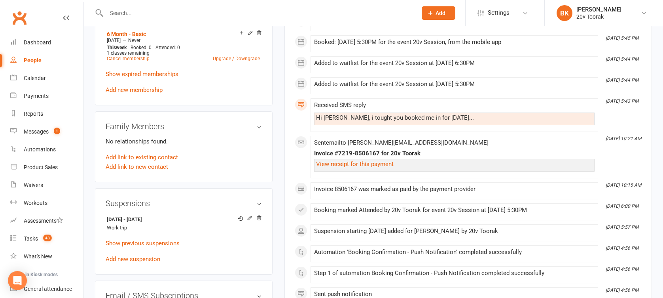
scroll to position [405, 0]
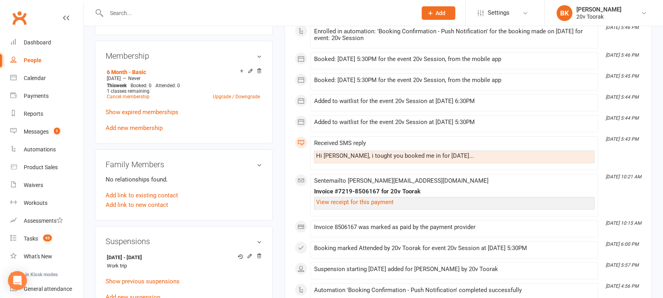
drag, startPoint x: 497, startPoint y: 116, endPoint x: 312, endPoint y: 97, distance: 186.3
drag, startPoint x: 312, startPoint y: 97, endPoint x: 267, endPoint y: 115, distance: 48.3
click at [267, 115] on div "Membership 6 Month - Basic May 19 2025 — Never This week Booked: 0 Attended: 0 …" at bounding box center [184, 92] width 178 height 102
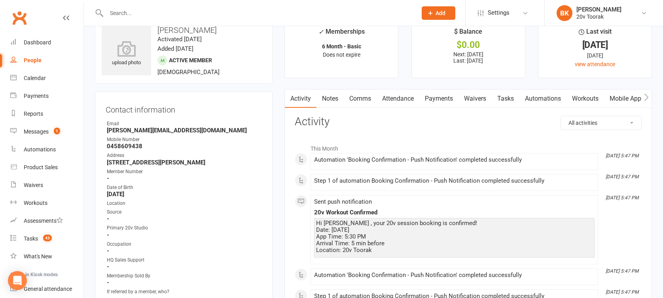
scroll to position [0, 0]
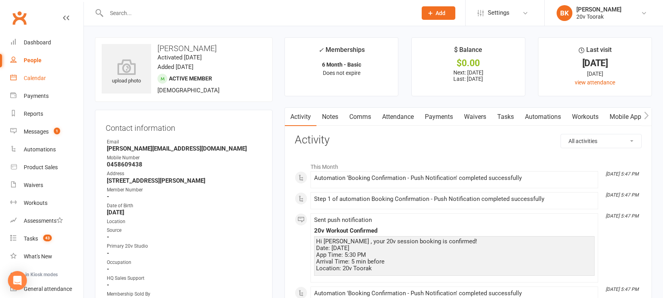
click at [38, 79] on div "Calendar" at bounding box center [35, 78] width 22 height 6
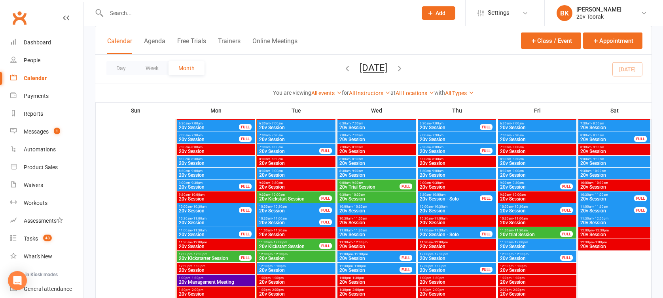
scroll to position [789, 0]
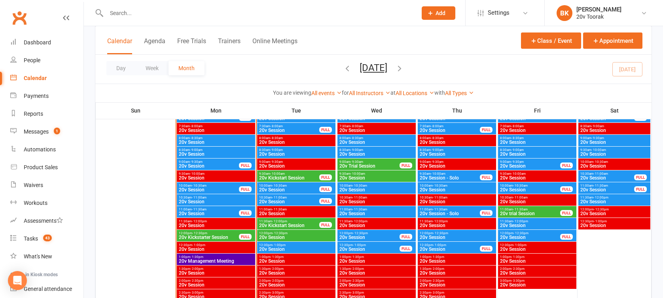
click at [216, 235] on span "20v Kickstarter Session" at bounding box center [209, 237] width 61 height 5
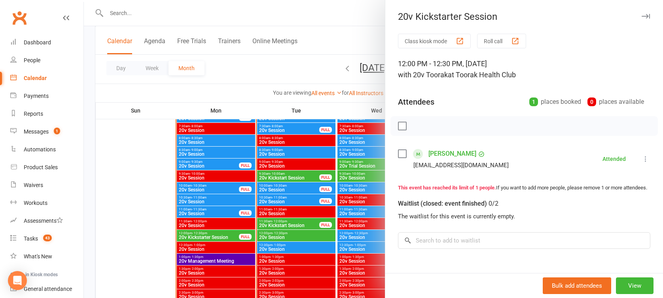
click at [216, 234] on div at bounding box center [374, 149] width 580 height 298
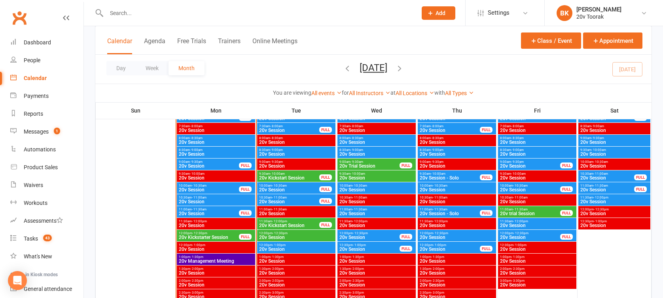
click at [200, 209] on span "- 11:30am" at bounding box center [199, 209] width 15 height 4
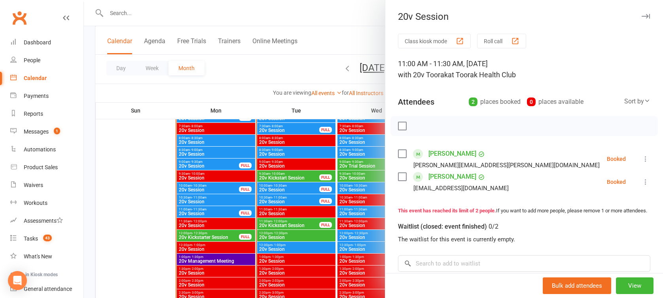
click at [200, 209] on div at bounding box center [374, 149] width 580 height 298
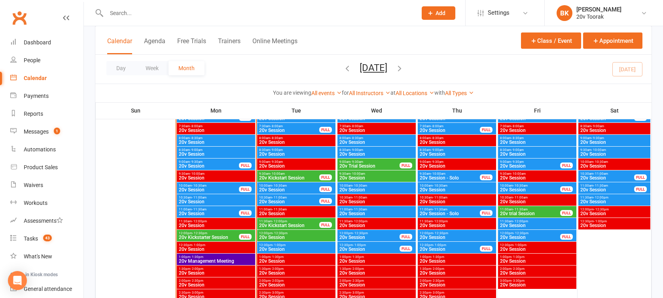
click at [226, 210] on span "11:00am - 11:30am" at bounding box center [209, 209] width 61 height 4
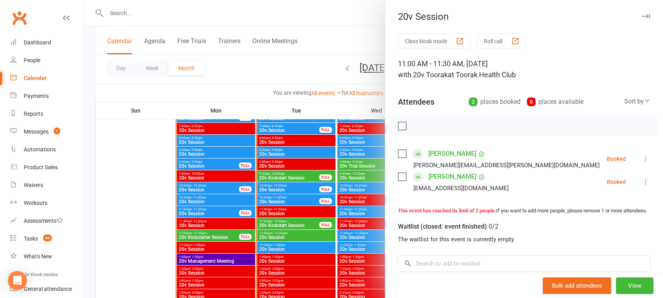
click at [642, 156] on icon at bounding box center [646, 159] width 8 height 8
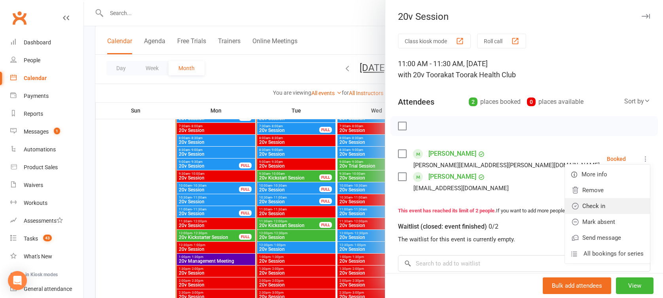
click at [600, 203] on link "Check in" at bounding box center [607, 206] width 85 height 16
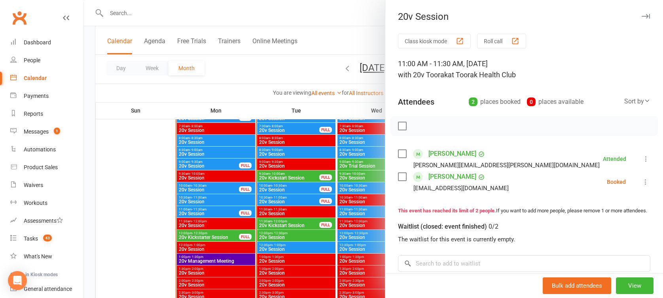
click at [642, 182] on icon at bounding box center [646, 182] width 8 height 8
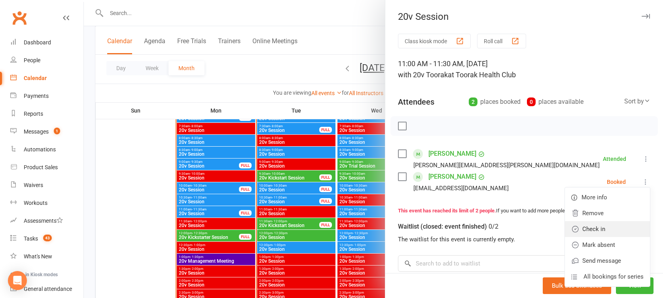
click at [591, 227] on link "Check in" at bounding box center [607, 229] width 85 height 16
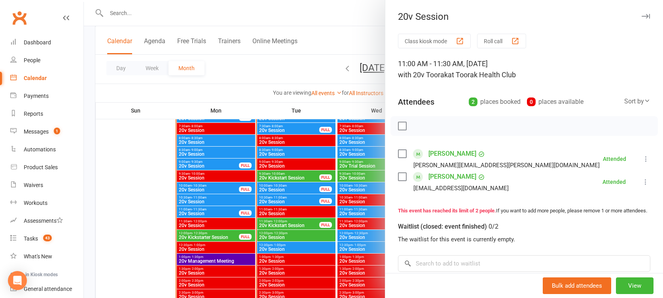
click at [210, 210] on div at bounding box center [374, 149] width 580 height 298
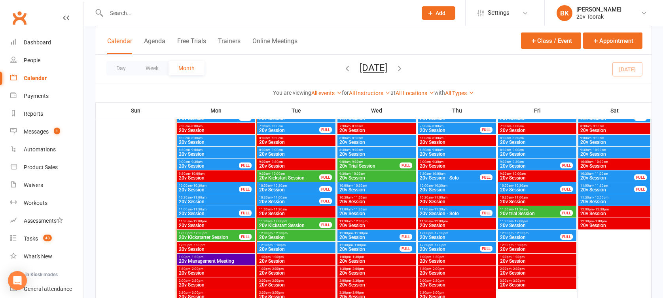
click at [201, 190] on span "20v Session" at bounding box center [209, 189] width 61 height 5
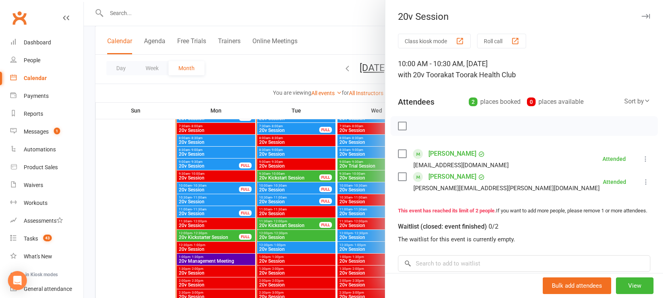
click at [201, 190] on div at bounding box center [374, 149] width 580 height 298
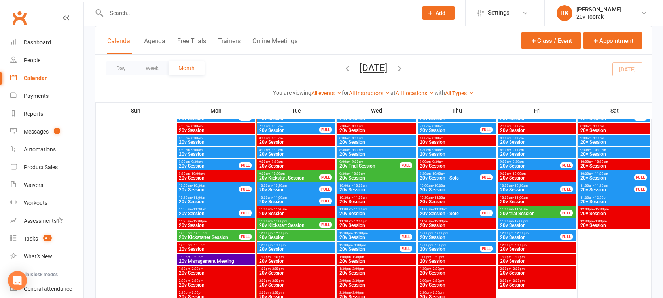
click at [199, 163] on span "20v Session" at bounding box center [209, 165] width 61 height 5
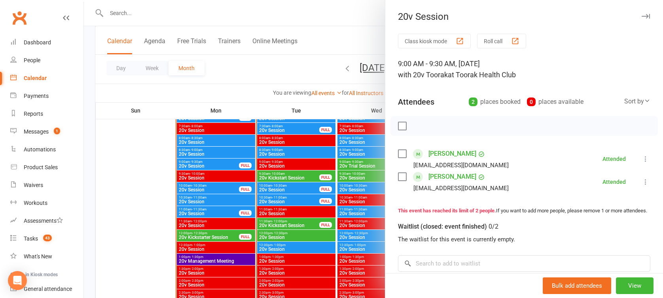
click at [199, 163] on div at bounding box center [374, 149] width 580 height 298
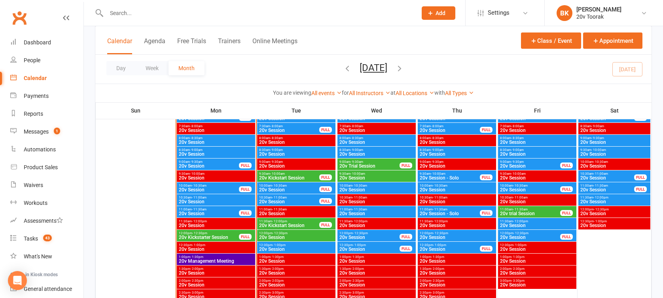
click at [196, 144] on span "20v Session" at bounding box center [216, 142] width 75 height 5
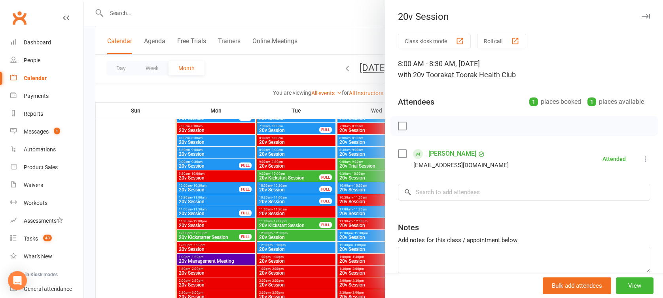
click at [196, 144] on div at bounding box center [374, 149] width 580 height 298
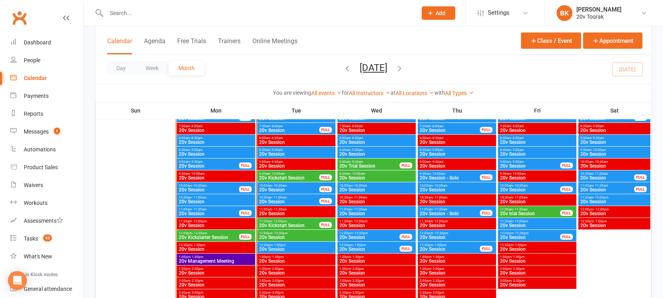
click at [198, 152] on span "20v Session" at bounding box center [216, 154] width 75 height 5
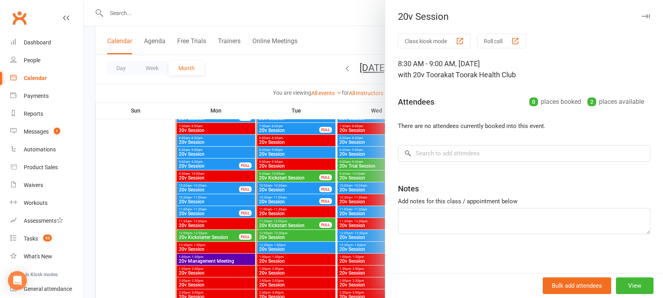
click at [198, 151] on div at bounding box center [374, 149] width 580 height 298
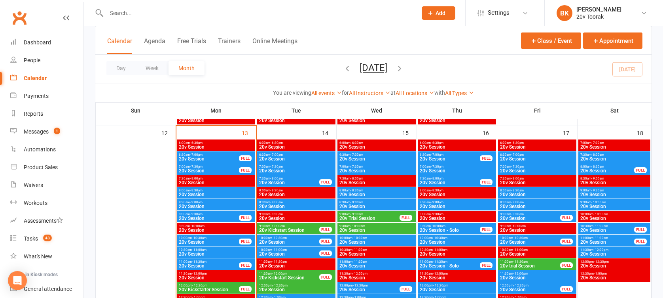
scroll to position [736, 0]
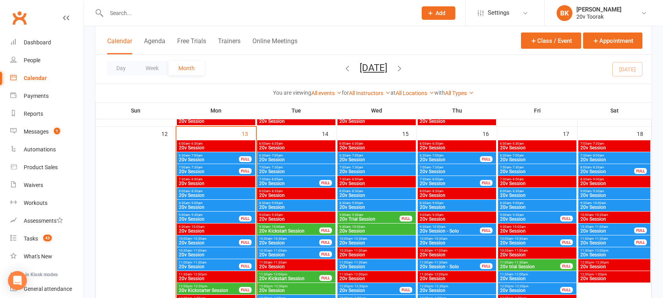
click at [201, 169] on span "20v Session" at bounding box center [209, 171] width 61 height 5
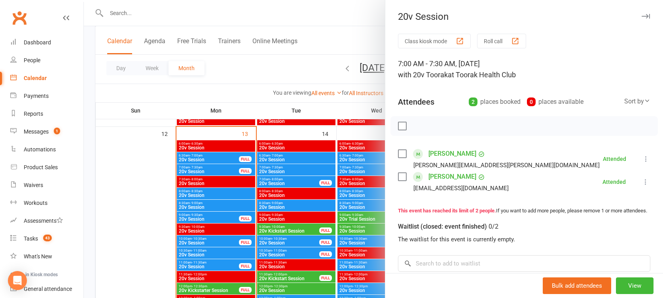
click at [201, 169] on div at bounding box center [374, 149] width 580 height 298
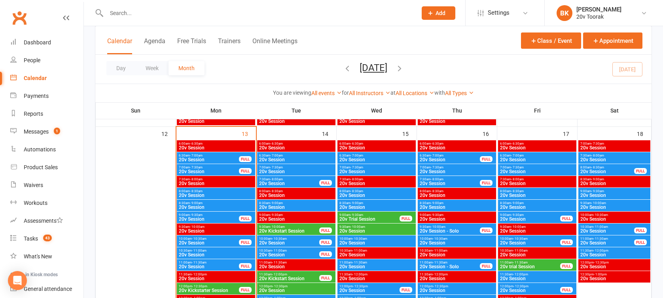
click at [197, 157] on span "20v Session" at bounding box center [209, 159] width 61 height 5
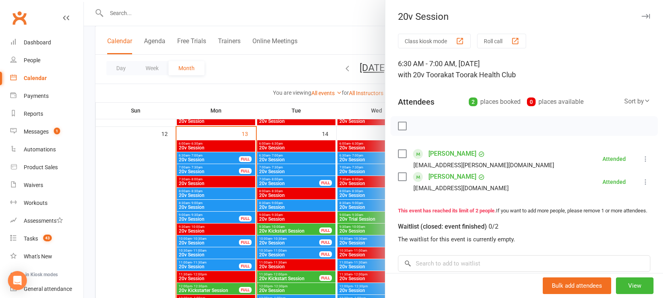
click at [197, 157] on div at bounding box center [374, 149] width 580 height 298
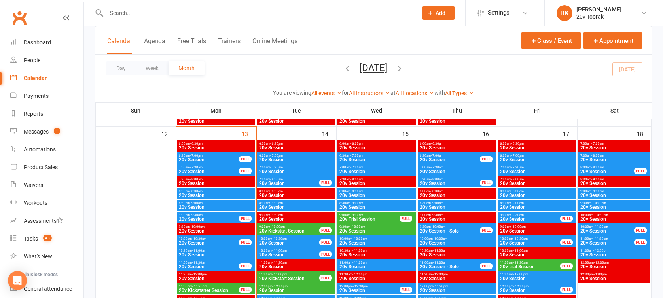
click at [280, 156] on span "- 7:00am" at bounding box center [276, 156] width 13 height 4
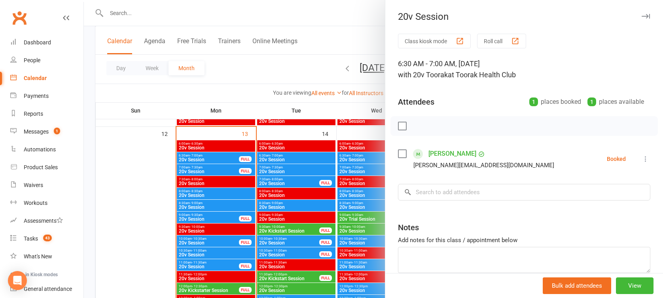
click at [280, 156] on div at bounding box center [374, 149] width 580 height 298
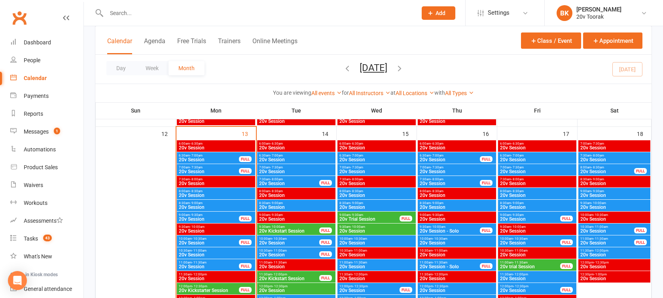
click at [285, 174] on div "7:00am - 7:30am 20v Session" at bounding box center [296, 169] width 78 height 11
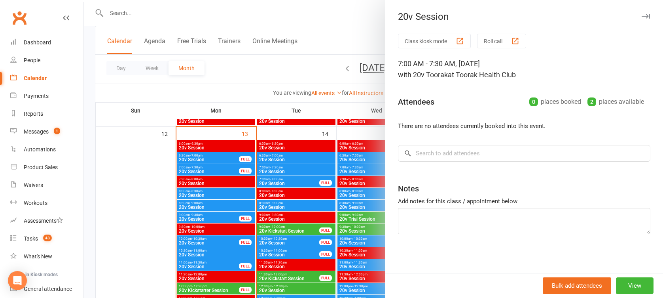
click at [285, 174] on div at bounding box center [374, 149] width 580 height 298
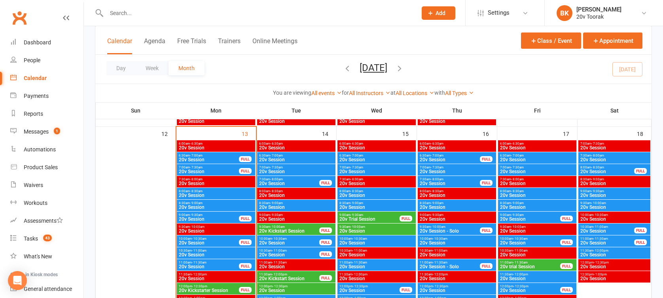
click at [285, 177] on div "7:30am - 8:00am 20v Session FULL" at bounding box center [296, 181] width 78 height 11
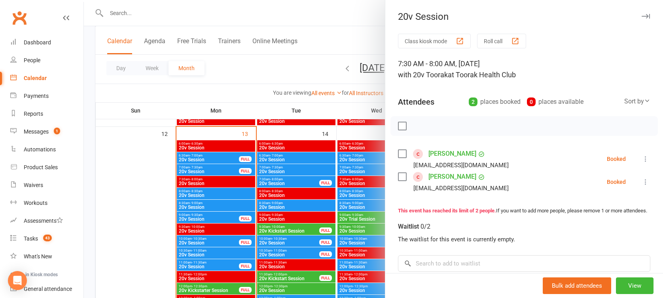
click at [441, 154] on link "[PERSON_NAME]" at bounding box center [453, 153] width 48 height 13
click at [445, 177] on link "[PERSON_NAME]" at bounding box center [453, 176] width 48 height 13
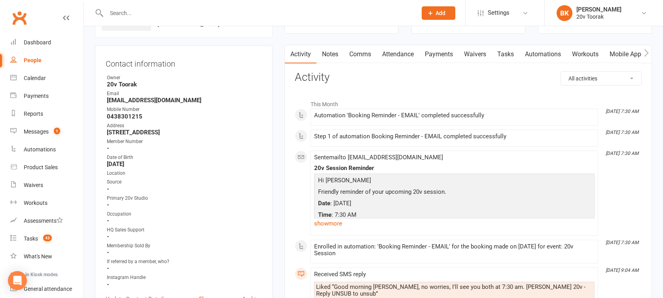
scroll to position [62, 0]
click at [436, 52] on link "Payments" at bounding box center [439, 55] width 39 height 18
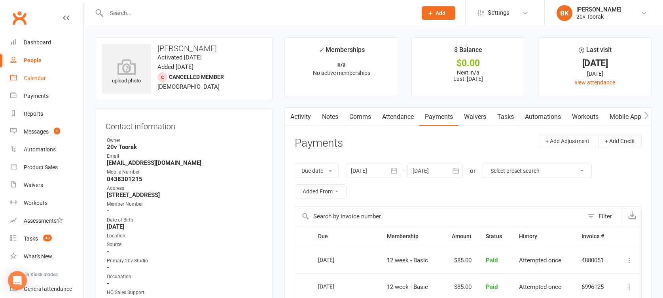
click at [39, 80] on div "Calendar" at bounding box center [35, 78] width 22 height 6
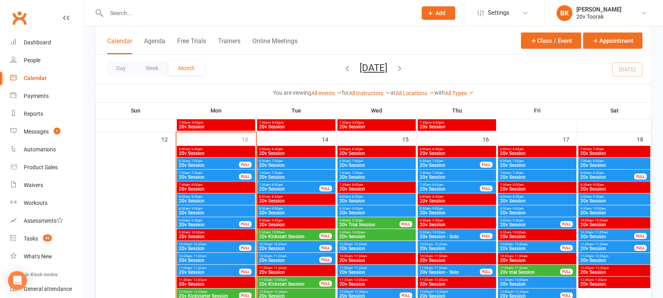
scroll to position [732, 0]
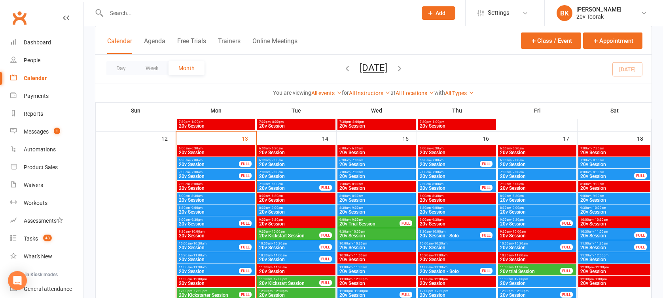
click at [590, 171] on span "8:00am - 8:30am" at bounding box center [607, 172] width 55 height 4
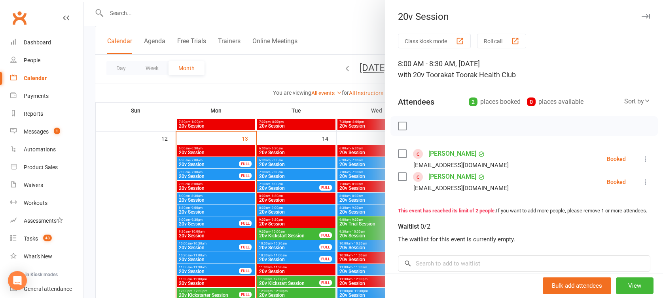
click at [642, 159] on icon at bounding box center [646, 159] width 8 height 8
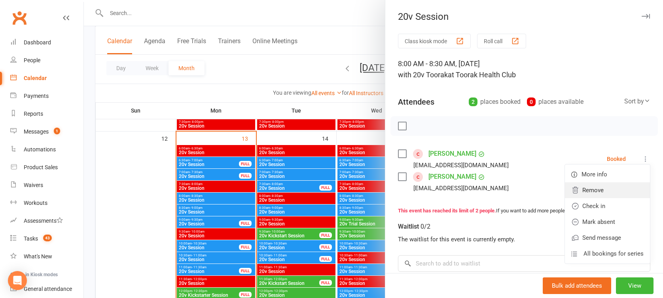
click at [584, 192] on link "Remove" at bounding box center [607, 190] width 85 height 16
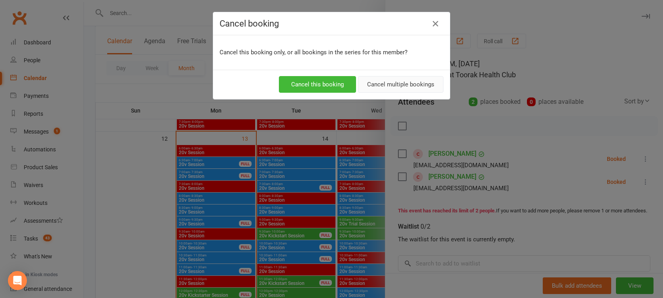
click at [410, 85] on button "Cancel multiple bookings" at bounding box center [401, 84] width 86 height 17
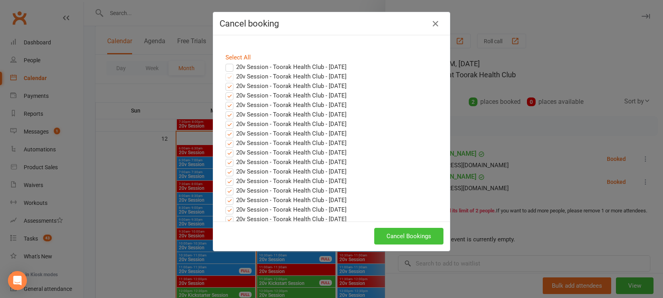
click at [404, 236] on button "Cancel Bookings" at bounding box center [408, 236] width 69 height 17
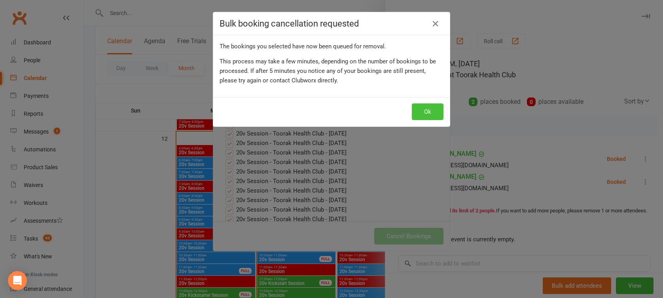
click at [422, 111] on button "Ok" at bounding box center [428, 111] width 32 height 17
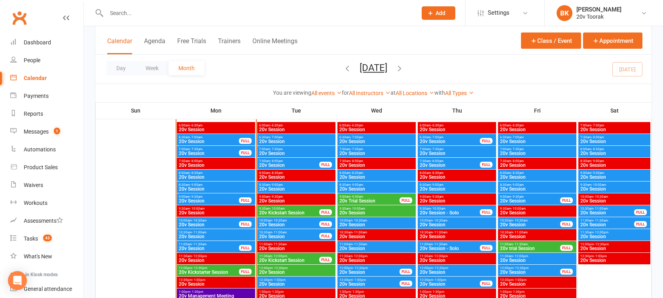
scroll to position [707, 0]
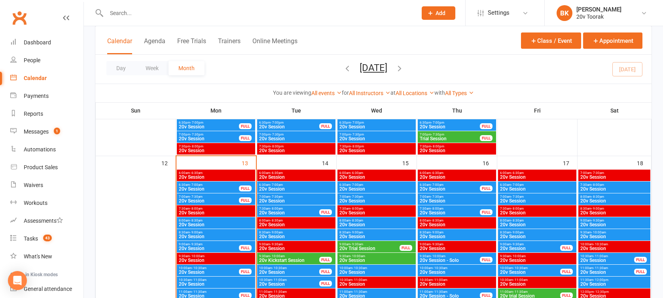
click at [602, 198] on span "20v Session" at bounding box center [614, 200] width 69 height 5
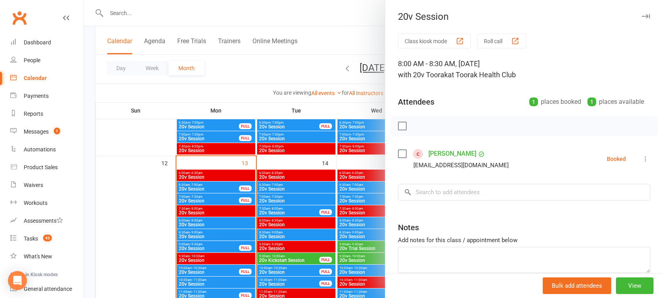
click at [642, 155] on icon at bounding box center [646, 159] width 8 height 8
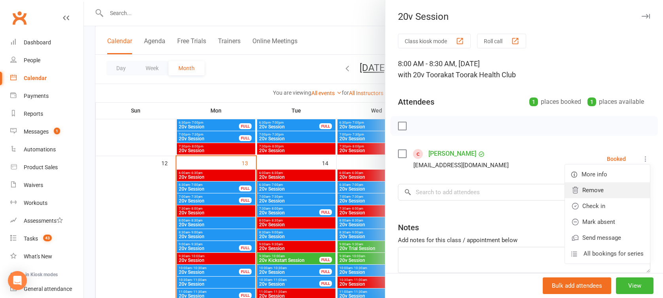
click at [587, 188] on link "Remove" at bounding box center [607, 190] width 85 height 16
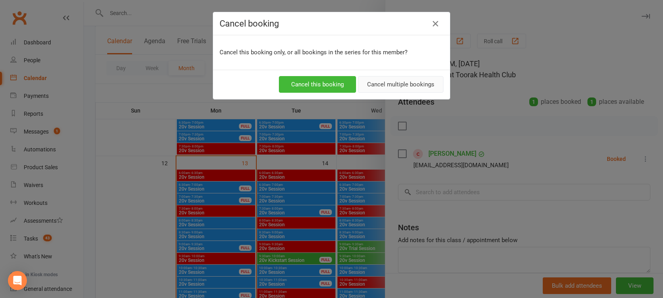
click at [388, 85] on button "Cancel multiple bookings" at bounding box center [401, 84] width 86 height 17
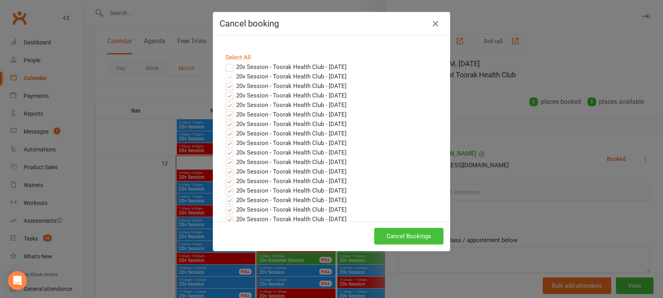
click at [401, 237] on button "Cancel Bookings" at bounding box center [408, 236] width 69 height 17
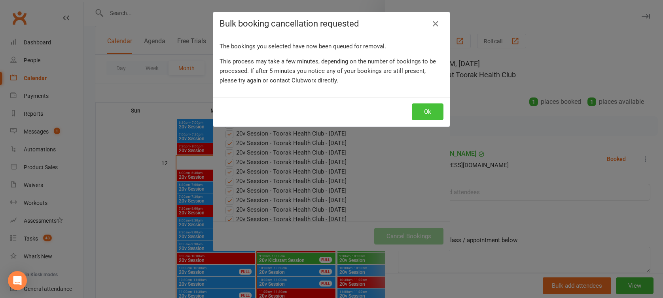
click at [426, 108] on button "Ok" at bounding box center [428, 111] width 32 height 17
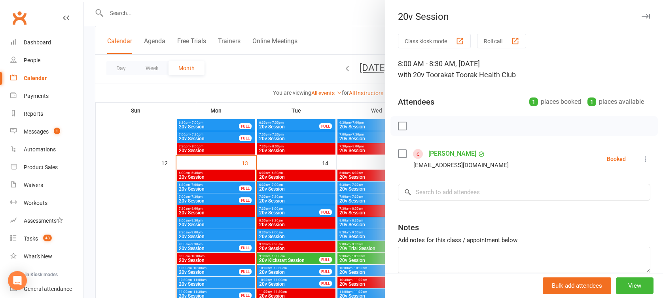
click at [276, 206] on div at bounding box center [374, 149] width 580 height 298
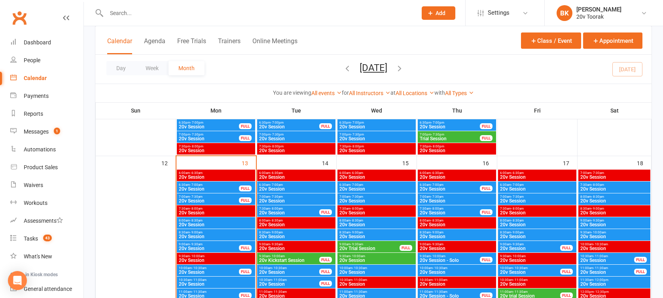
click at [273, 210] on span "20v Session" at bounding box center [289, 212] width 61 height 5
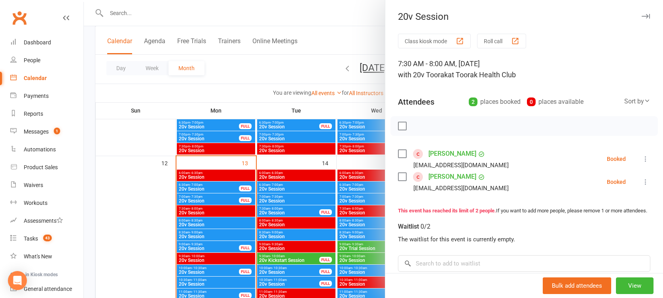
click at [439, 155] on link "[PERSON_NAME]" at bounding box center [453, 153] width 48 height 13
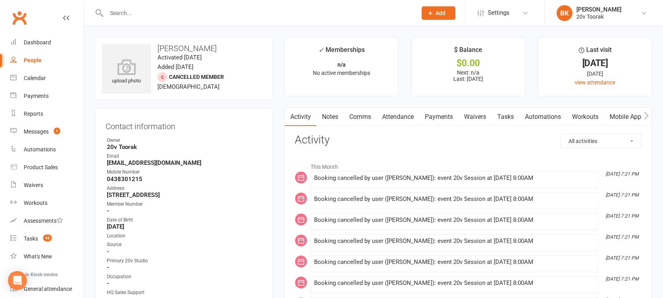
click at [330, 120] on link "Notes" at bounding box center [330, 117] width 27 height 18
